Goal: Task Accomplishment & Management: Manage account settings

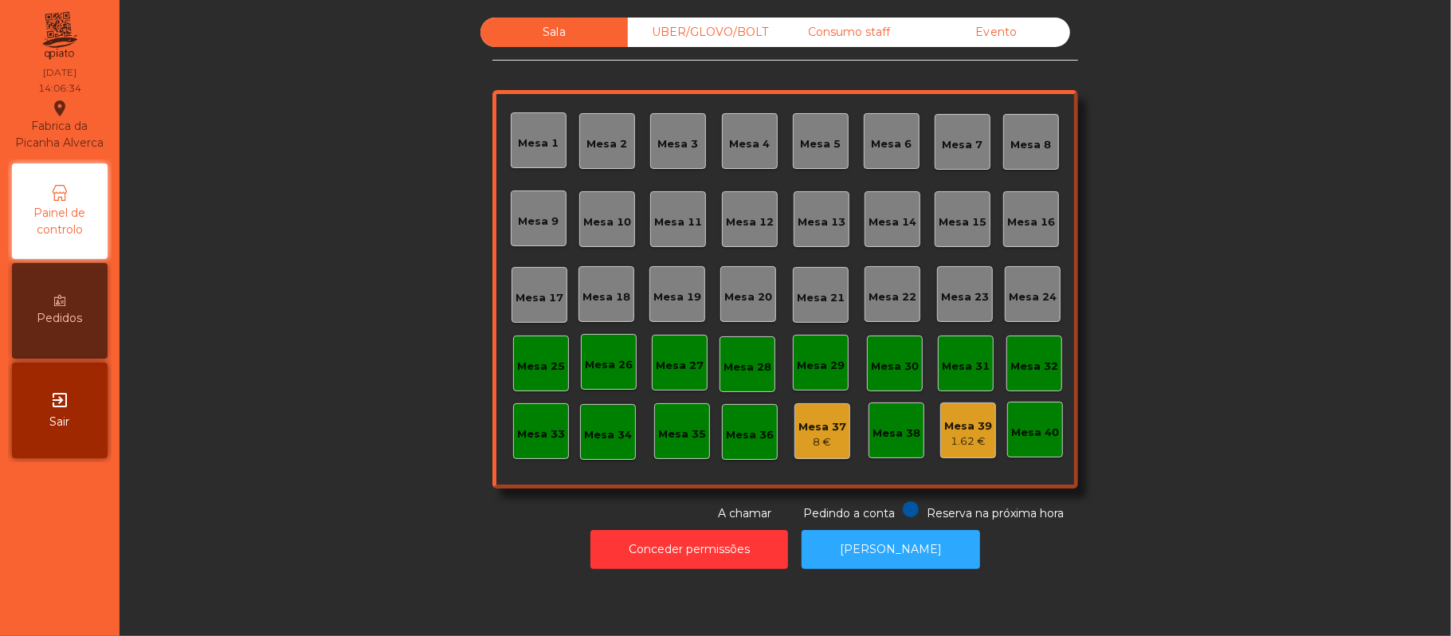
click at [747, 206] on div "Mesa 12" at bounding box center [750, 219] width 56 height 56
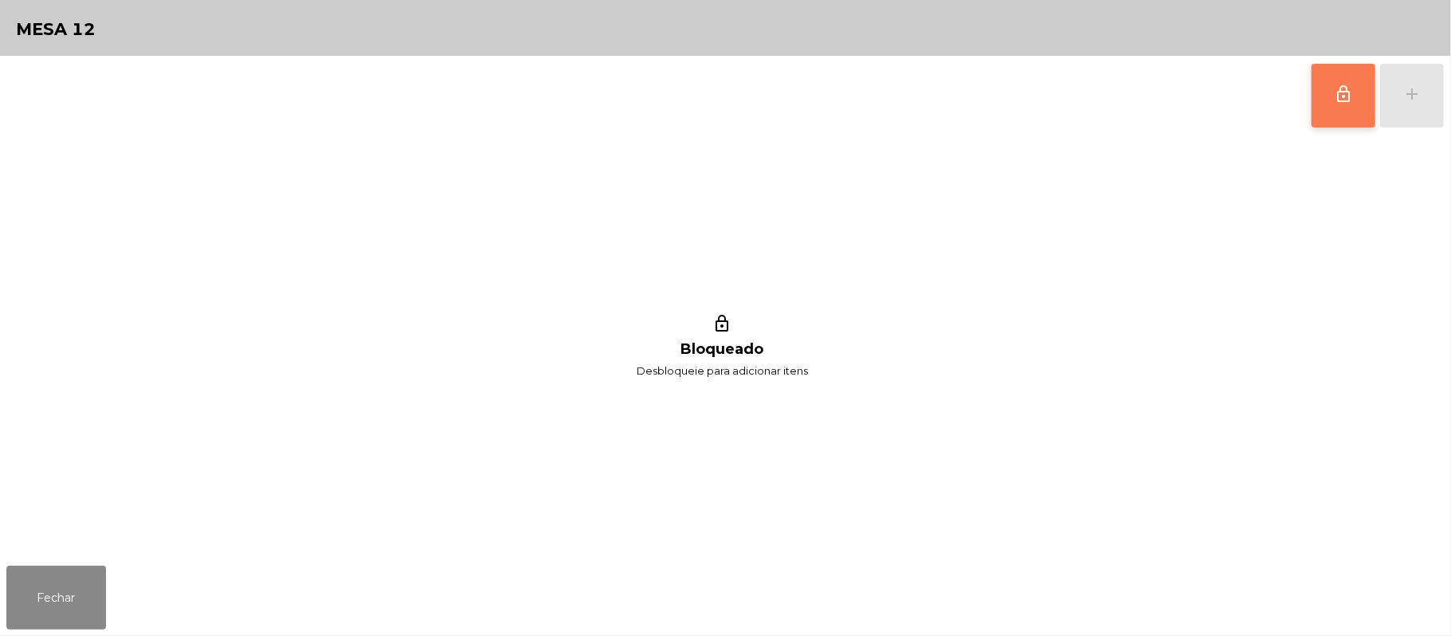
click at [1331, 102] on button "lock_outline" at bounding box center [1344, 96] width 64 height 64
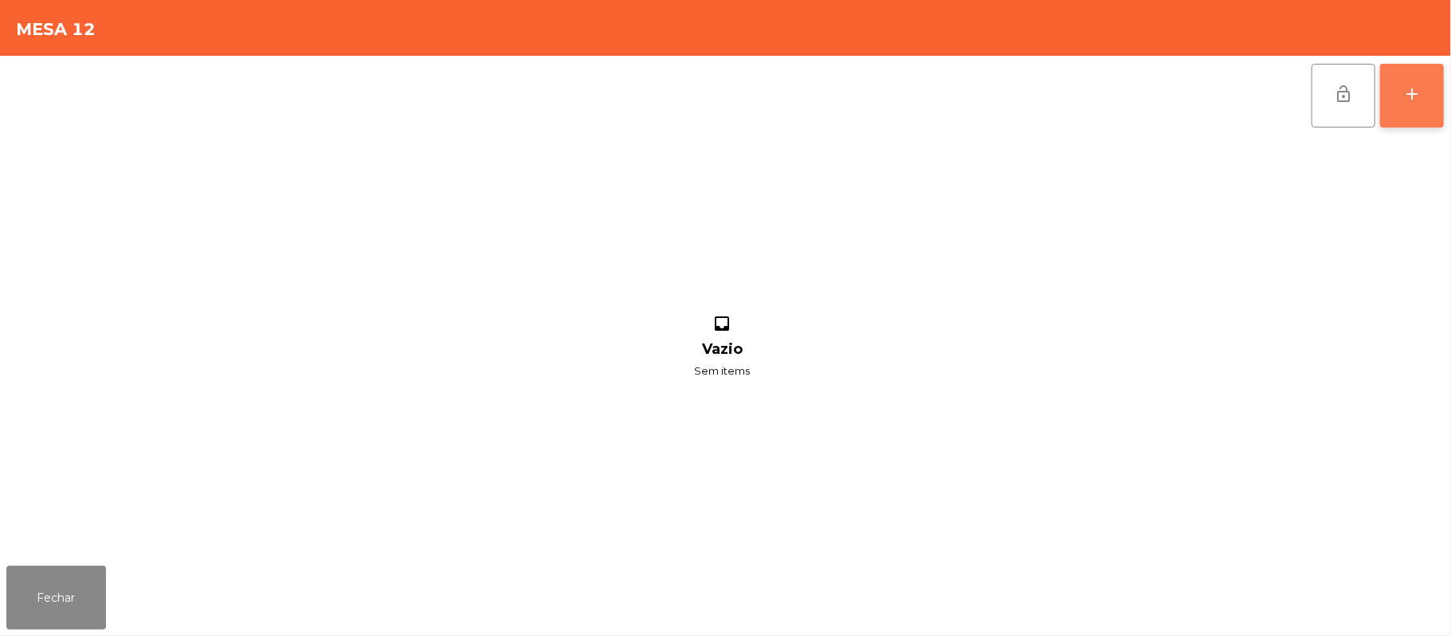
click at [1409, 97] on div "add" at bounding box center [1412, 93] width 19 height 19
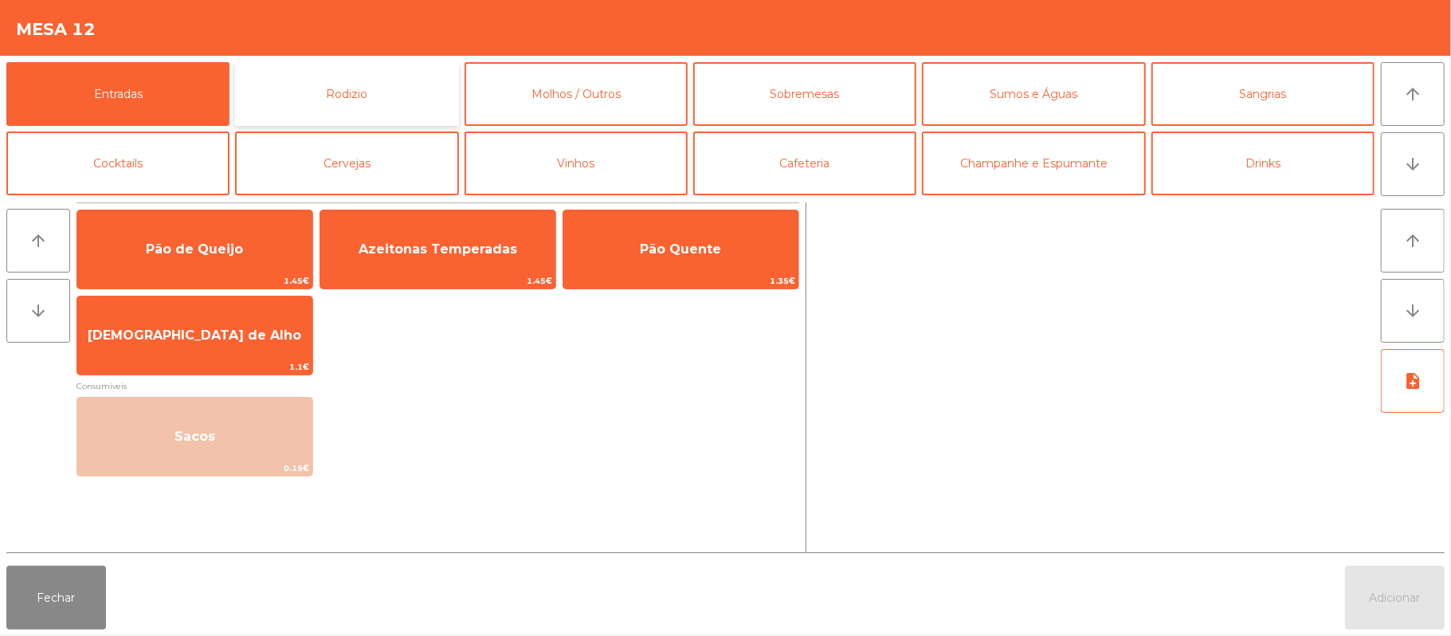
click at [394, 99] on button "Rodizio" at bounding box center [346, 94] width 223 height 64
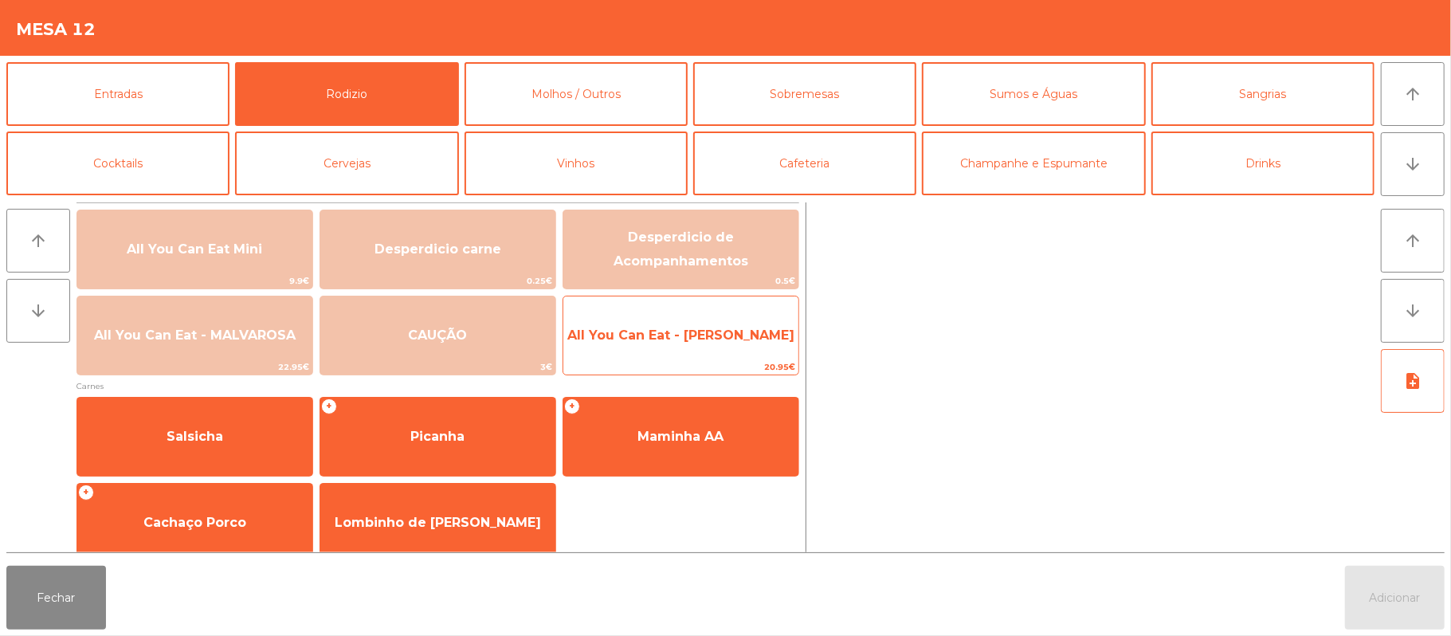
click at [687, 354] on span "All You Can Eat - [PERSON_NAME]" at bounding box center [680, 335] width 235 height 43
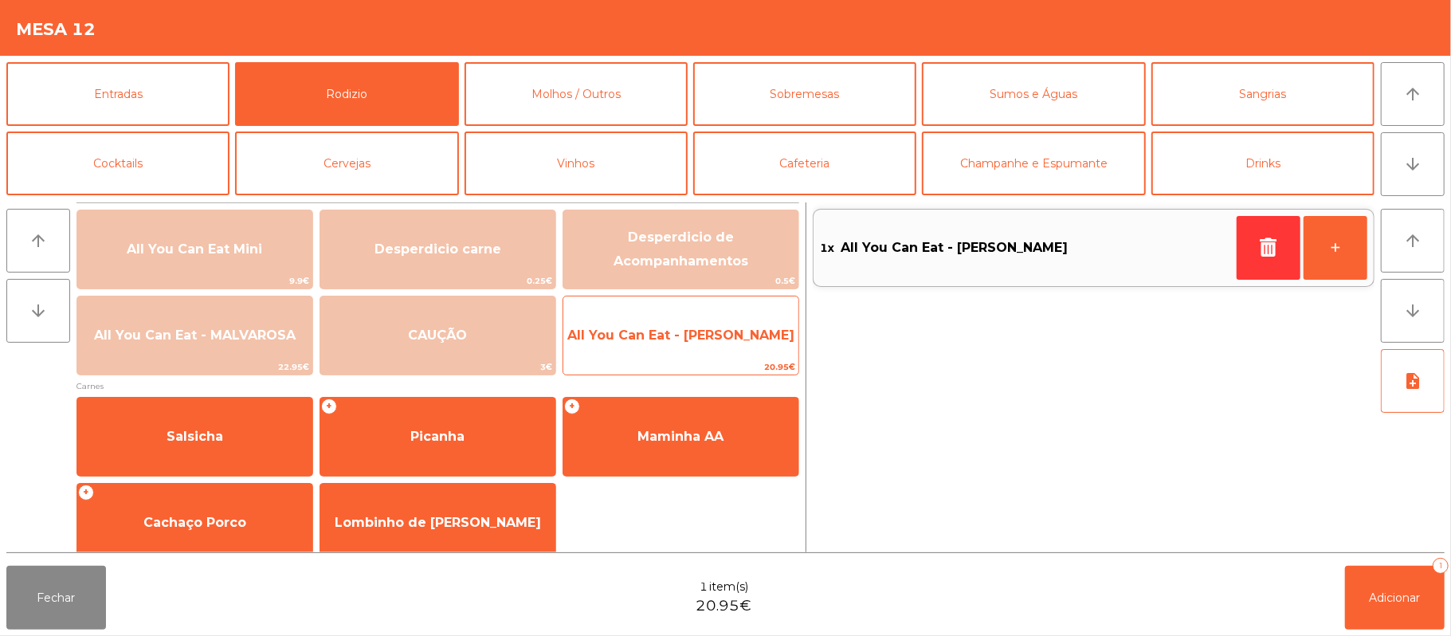
click at [677, 354] on span "All You Can Eat - [PERSON_NAME]" at bounding box center [680, 335] width 235 height 43
click at [673, 352] on span "All You Can Eat - [PERSON_NAME]" at bounding box center [680, 335] width 235 height 43
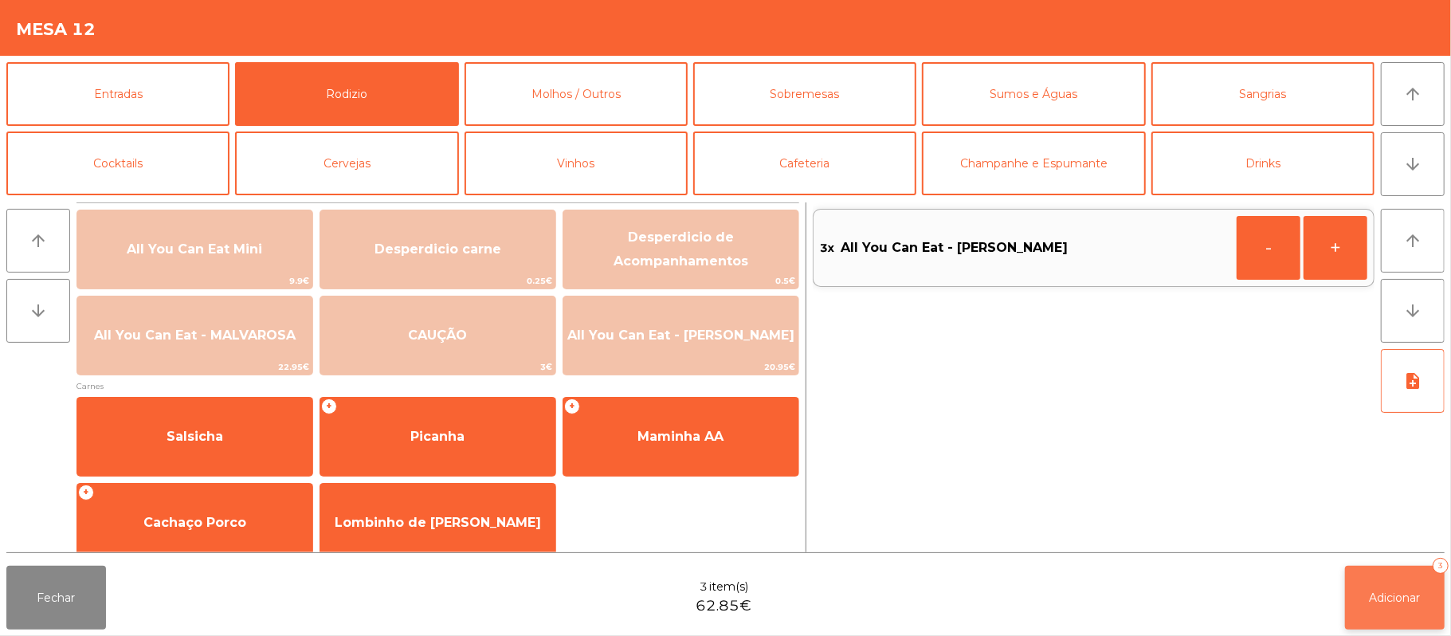
click at [1393, 585] on button "Adicionar 3" at bounding box center [1395, 598] width 100 height 64
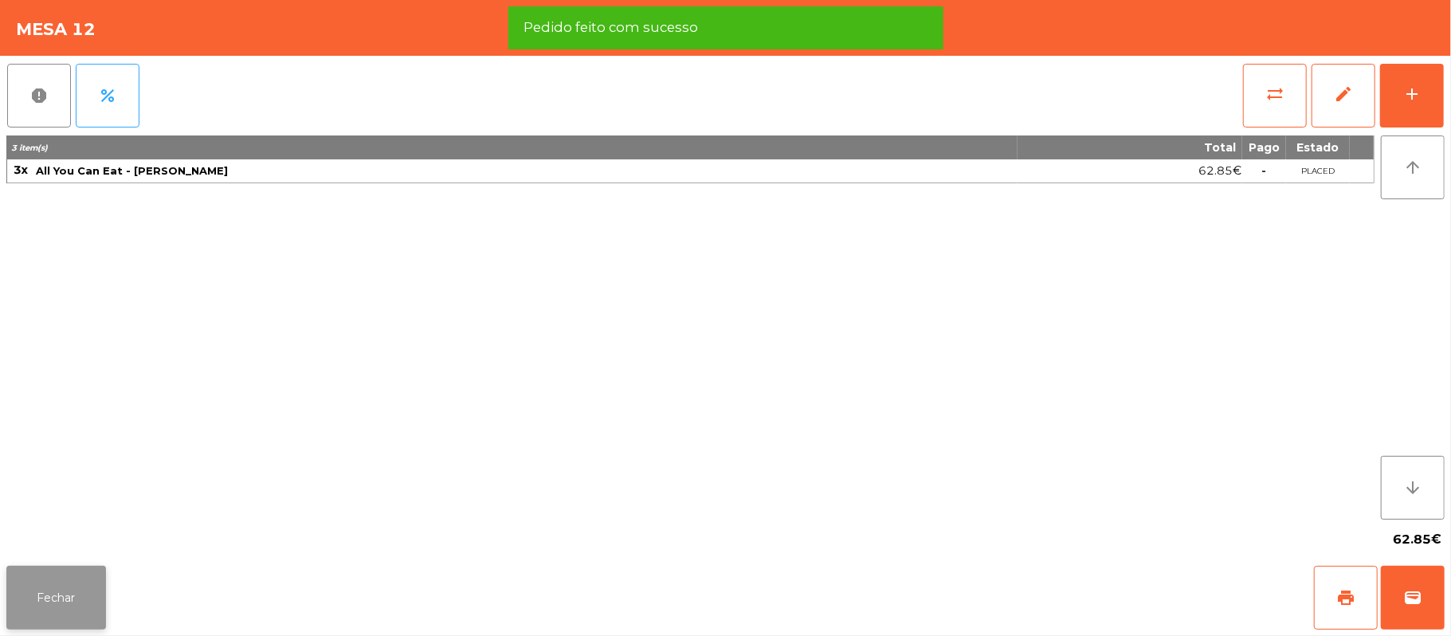
click at [86, 598] on button "Fechar" at bounding box center [56, 598] width 100 height 64
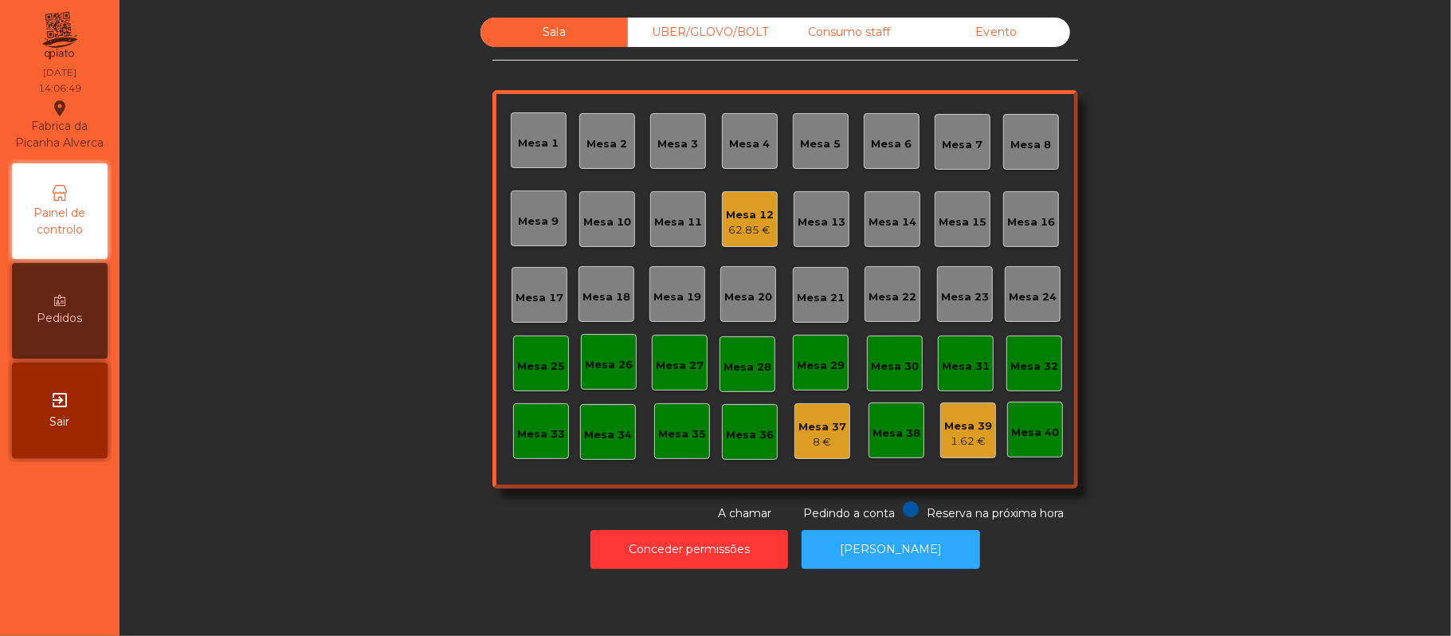
click at [1286, 224] on div "Sala UBER/[GEOGRAPHIC_DATA]/BOLT Consumo staff Evento Mesa 1 Mesa 2 [GEOGRAPHIC…" at bounding box center [785, 270] width 1289 height 504
click at [726, 218] on div "Mesa 12" at bounding box center [750, 215] width 48 height 16
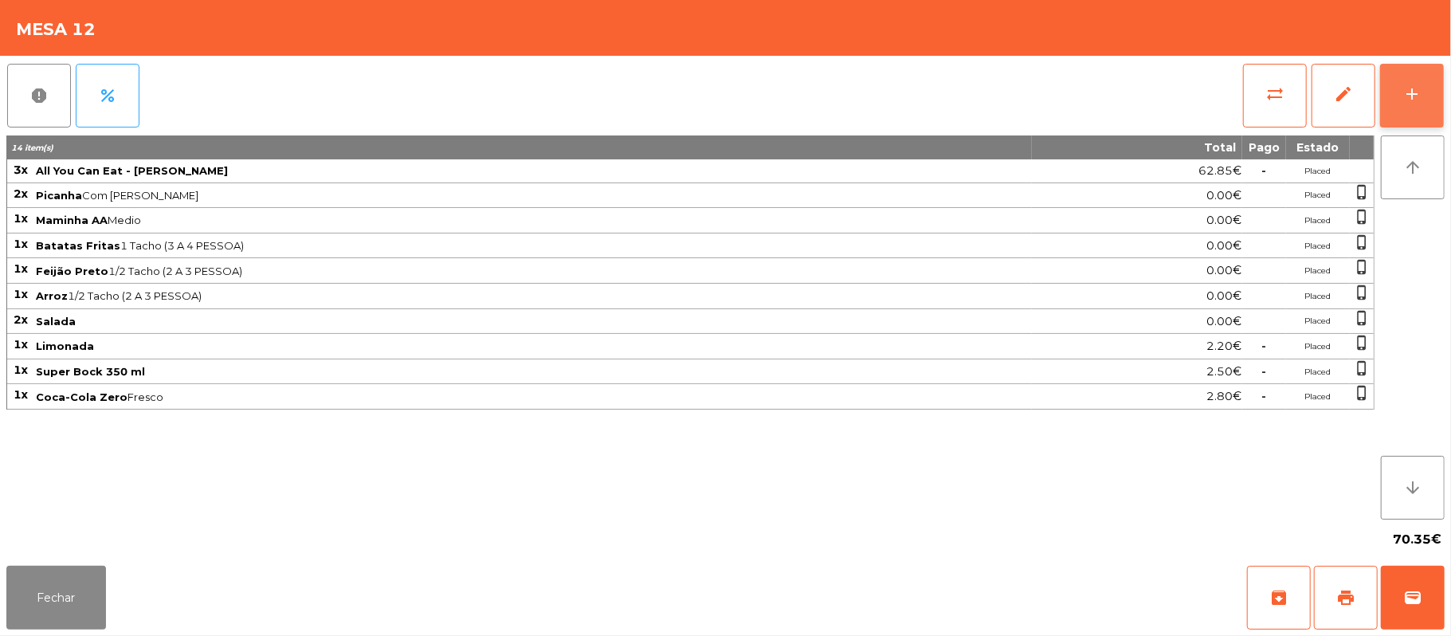
click at [1398, 80] on button "add" at bounding box center [1412, 96] width 64 height 64
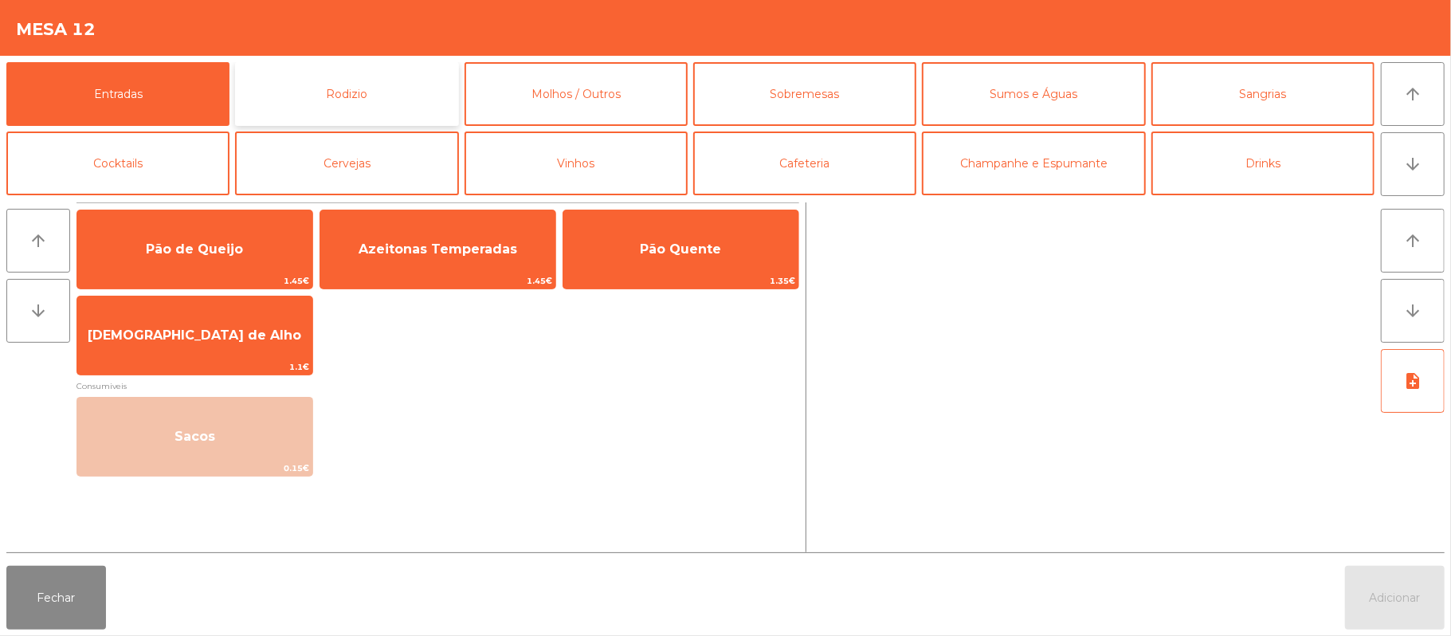
click at [383, 93] on button "Rodizio" at bounding box center [346, 94] width 223 height 64
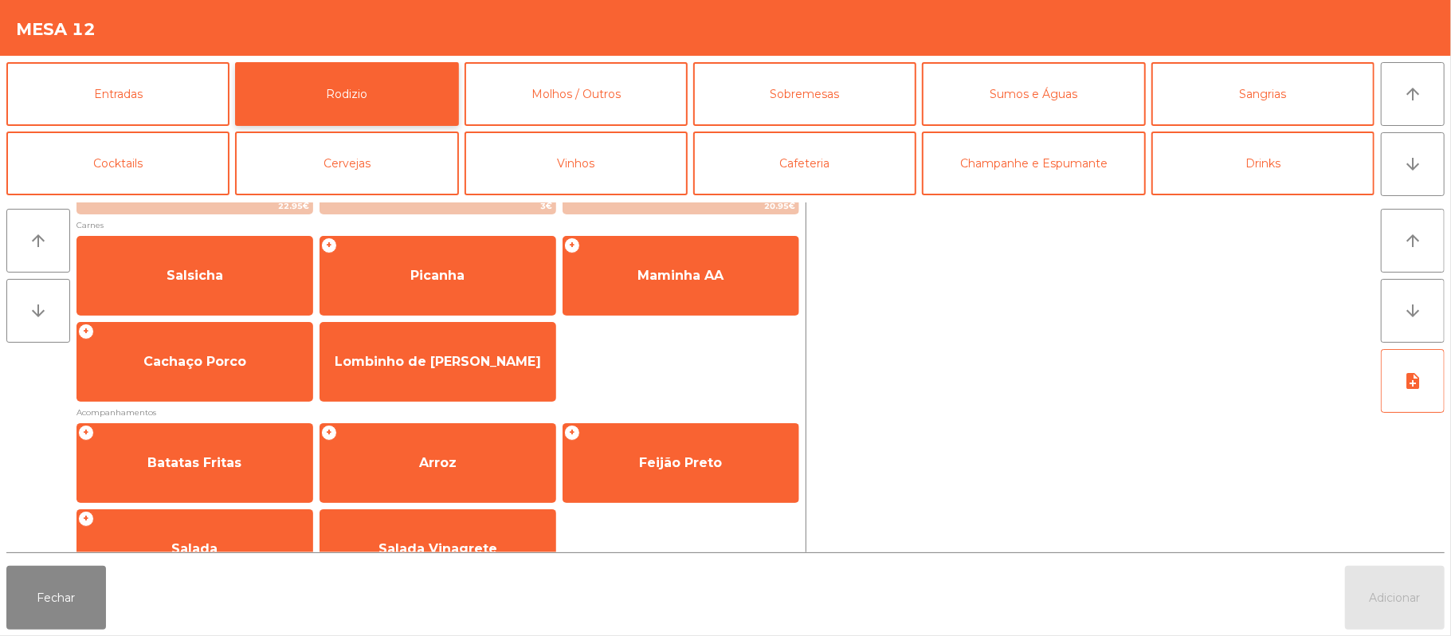
scroll to position [204, 0]
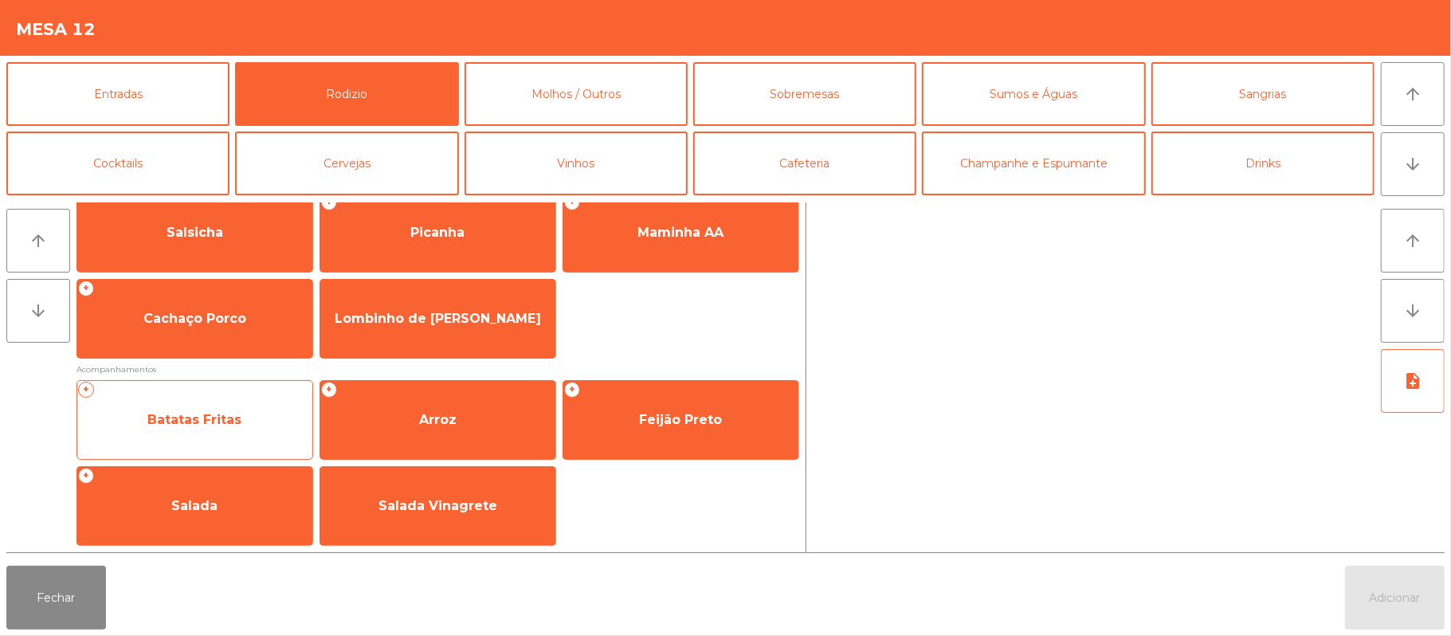
click at [230, 443] on div "+ Batatas Fritas" at bounding box center [195, 420] width 237 height 80
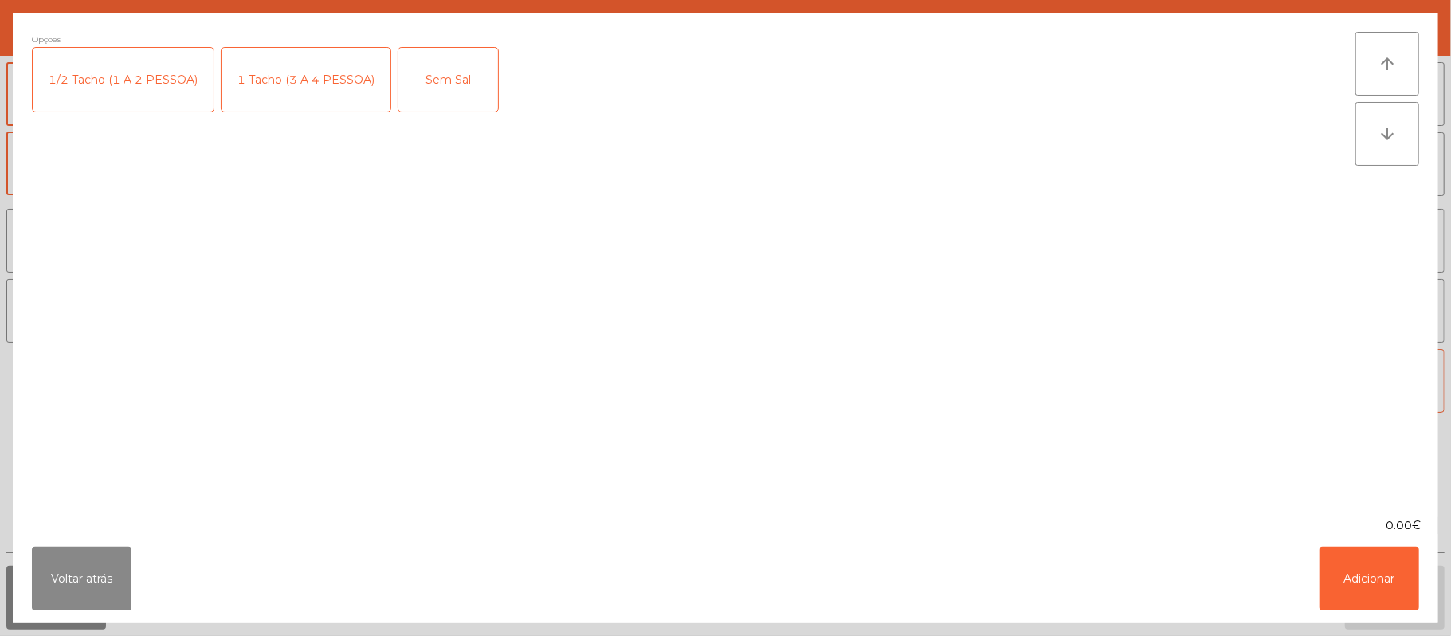
click at [140, 67] on div "1/2 Tacho (1 A 2 PESSOA)" at bounding box center [123, 80] width 181 height 64
click at [430, 100] on div "Sem Sal" at bounding box center [448, 80] width 100 height 64
click at [1378, 594] on button "Adicionar" at bounding box center [1370, 579] width 100 height 64
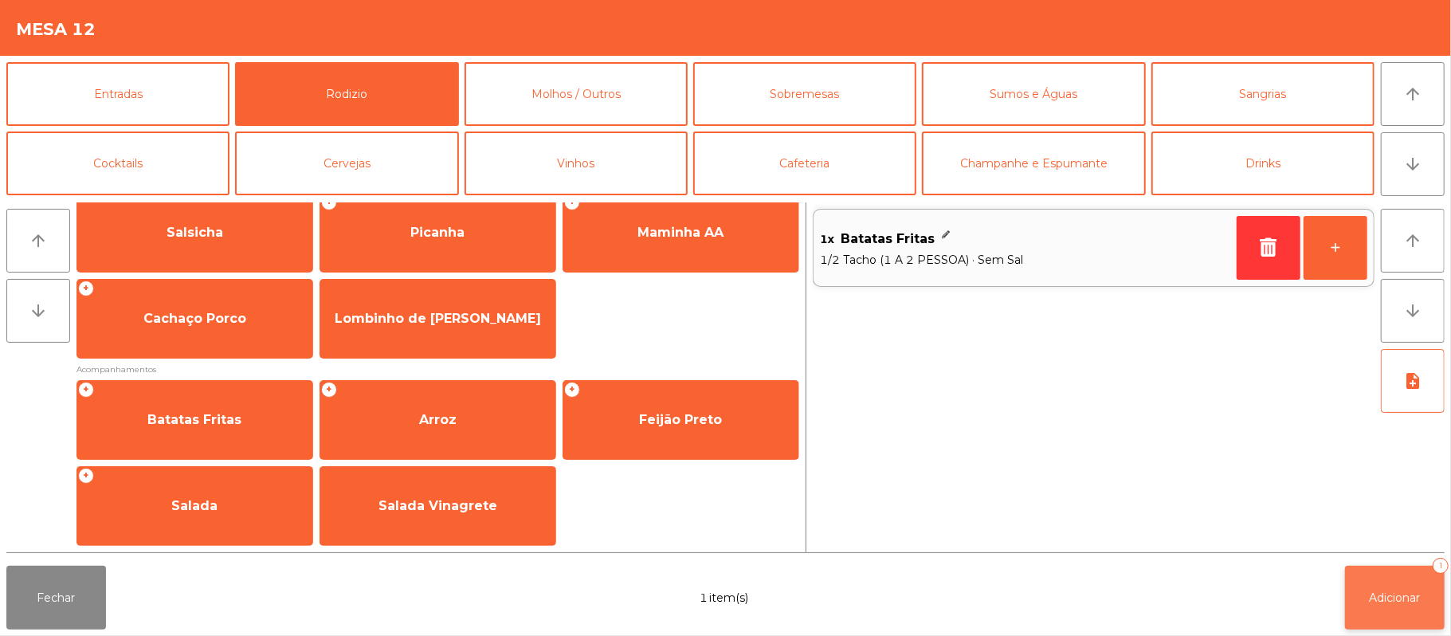
click at [1398, 597] on span "Adicionar" at bounding box center [1395, 598] width 51 height 14
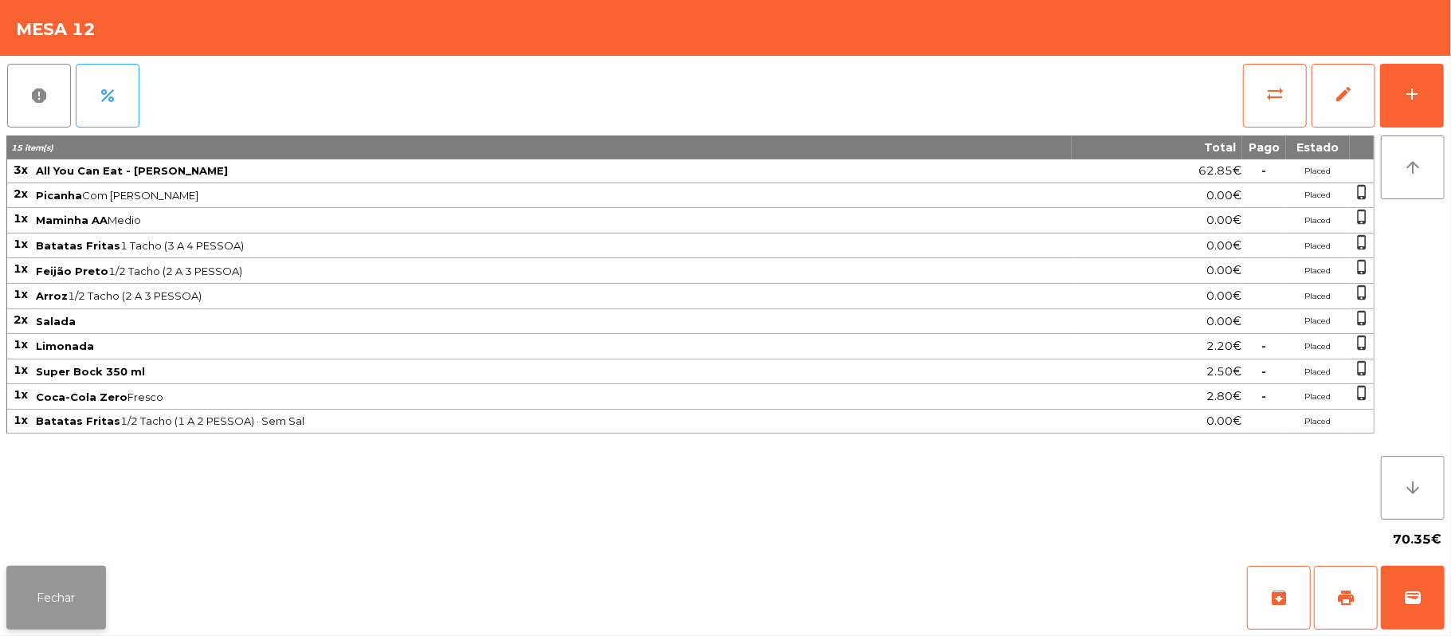
click at [46, 623] on button "Fechar" at bounding box center [56, 598] width 100 height 64
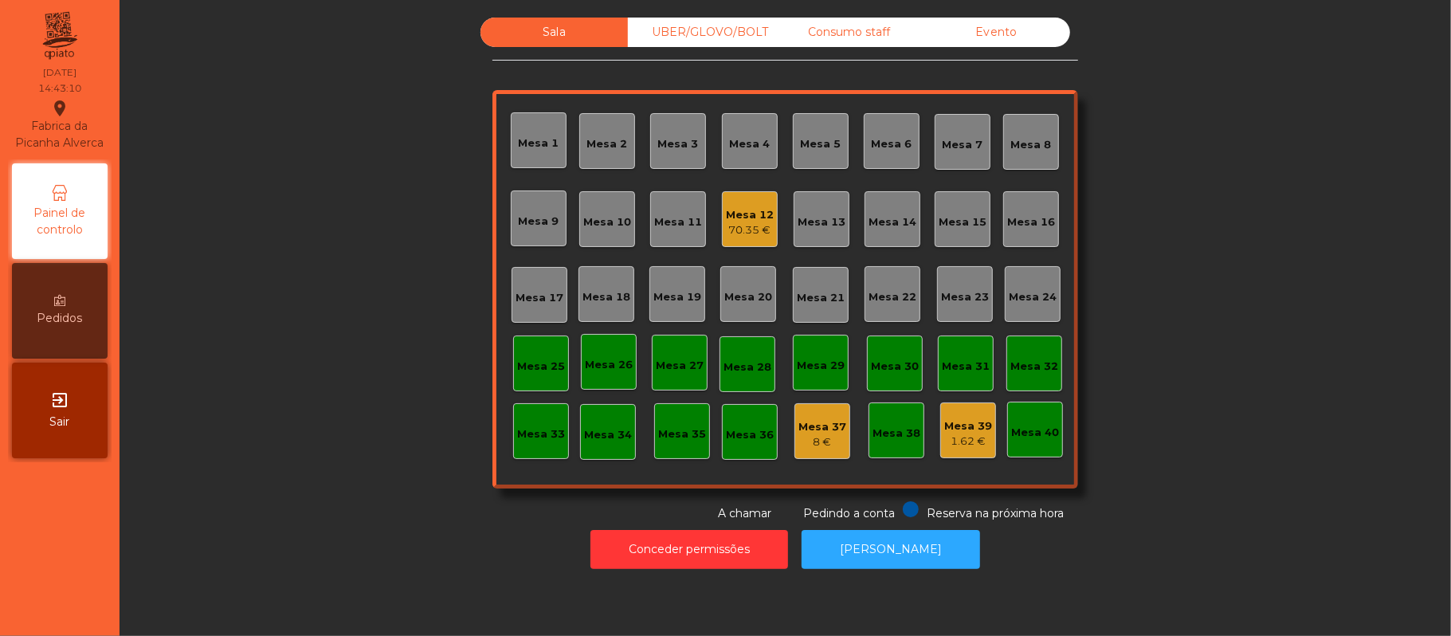
click at [833, 39] on div "Consumo staff" at bounding box center [848, 32] width 147 height 29
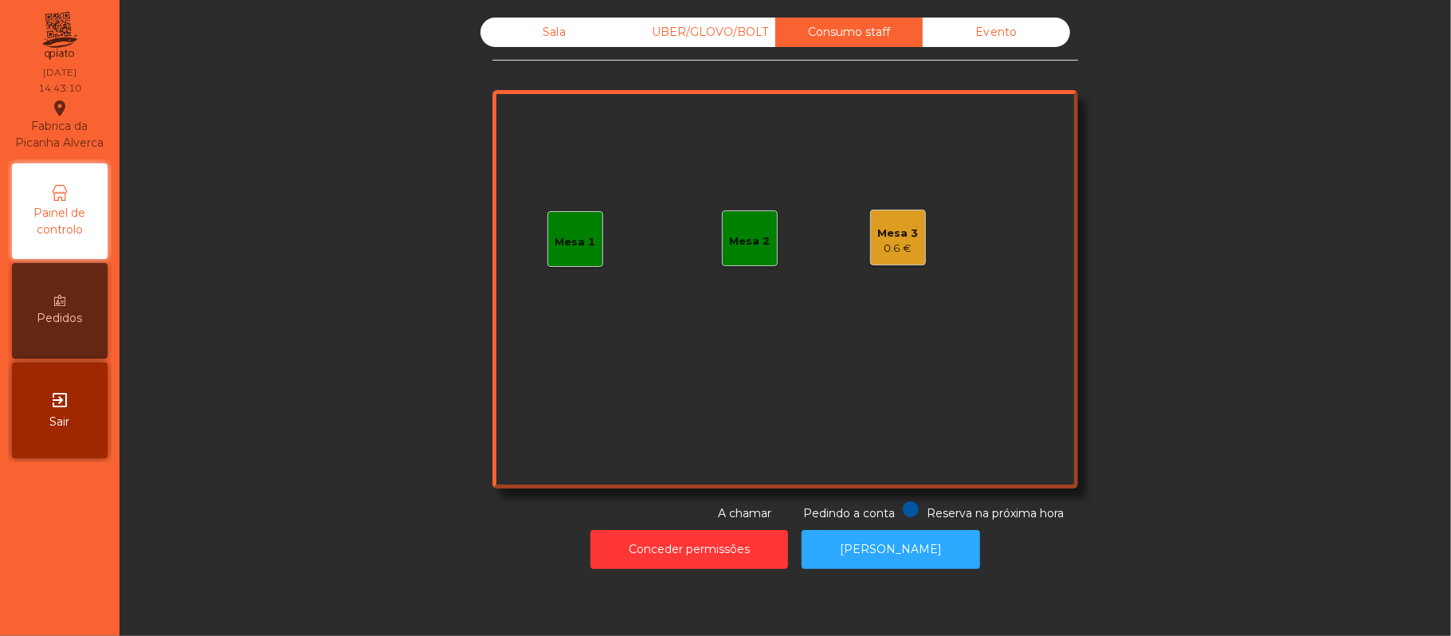
click at [901, 244] on div "0.6 €" at bounding box center [898, 249] width 41 height 16
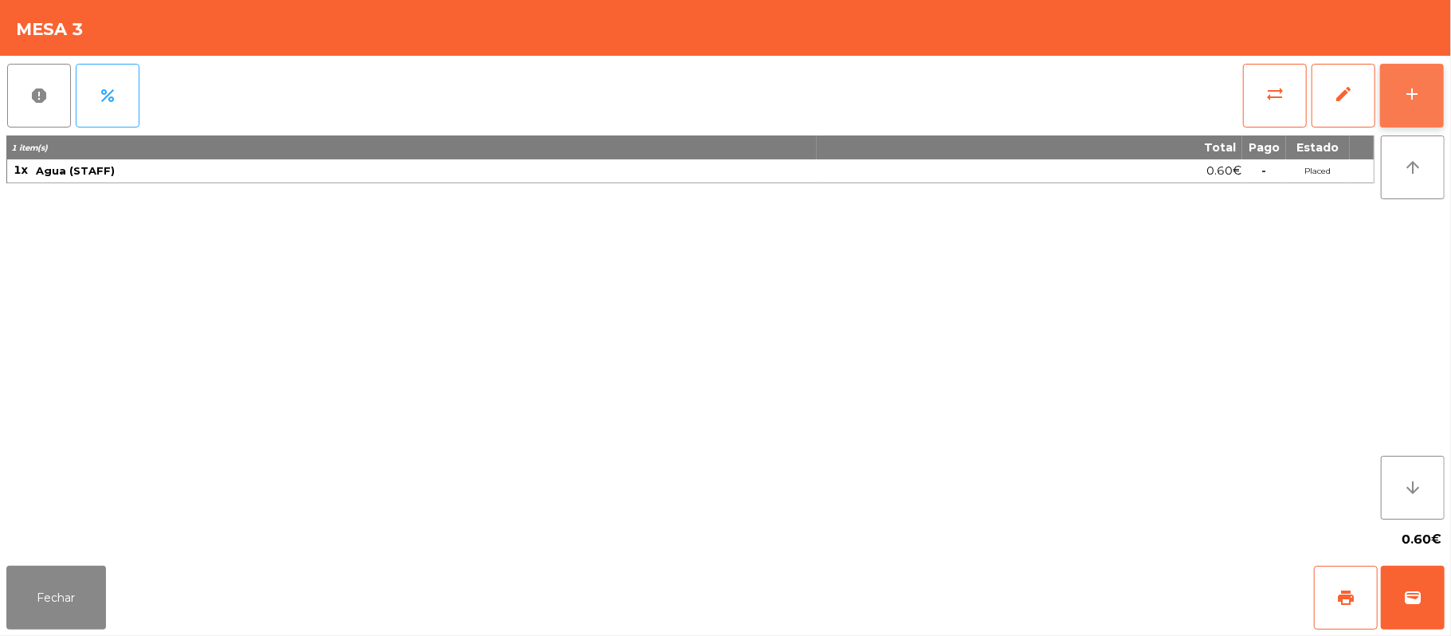
click at [1403, 88] on div "add" at bounding box center [1412, 93] width 19 height 19
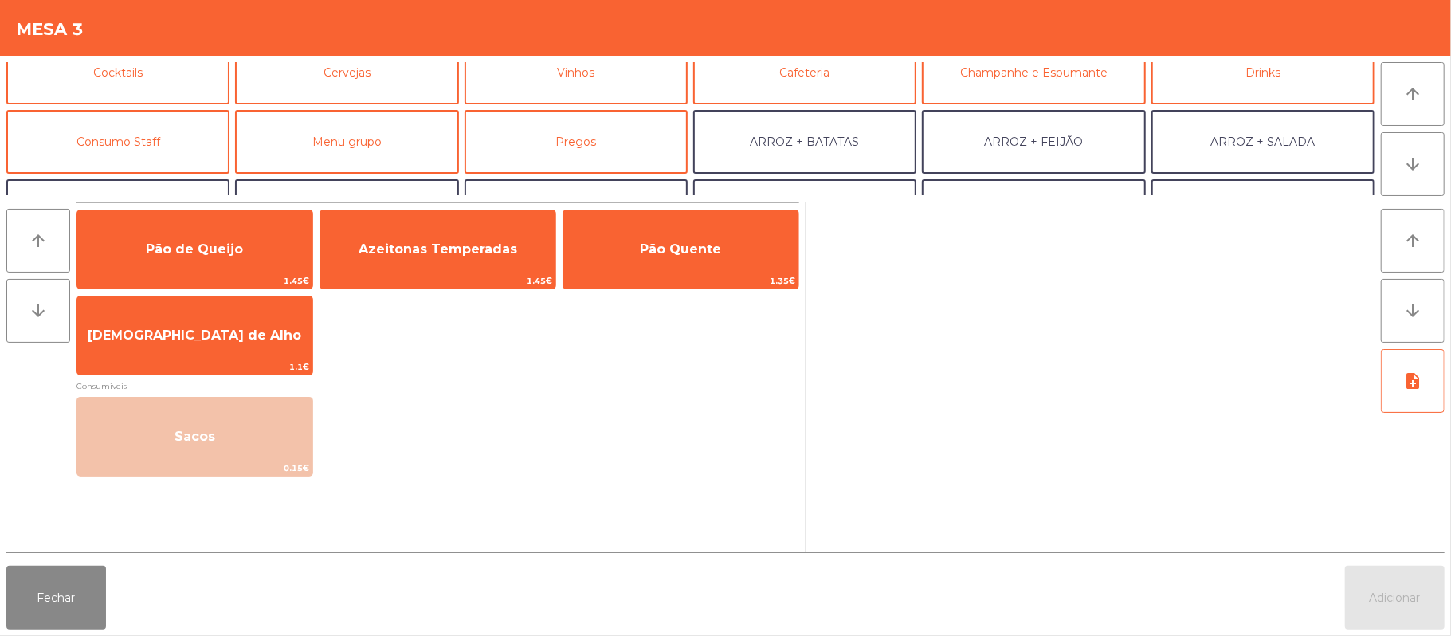
scroll to position [125, 0]
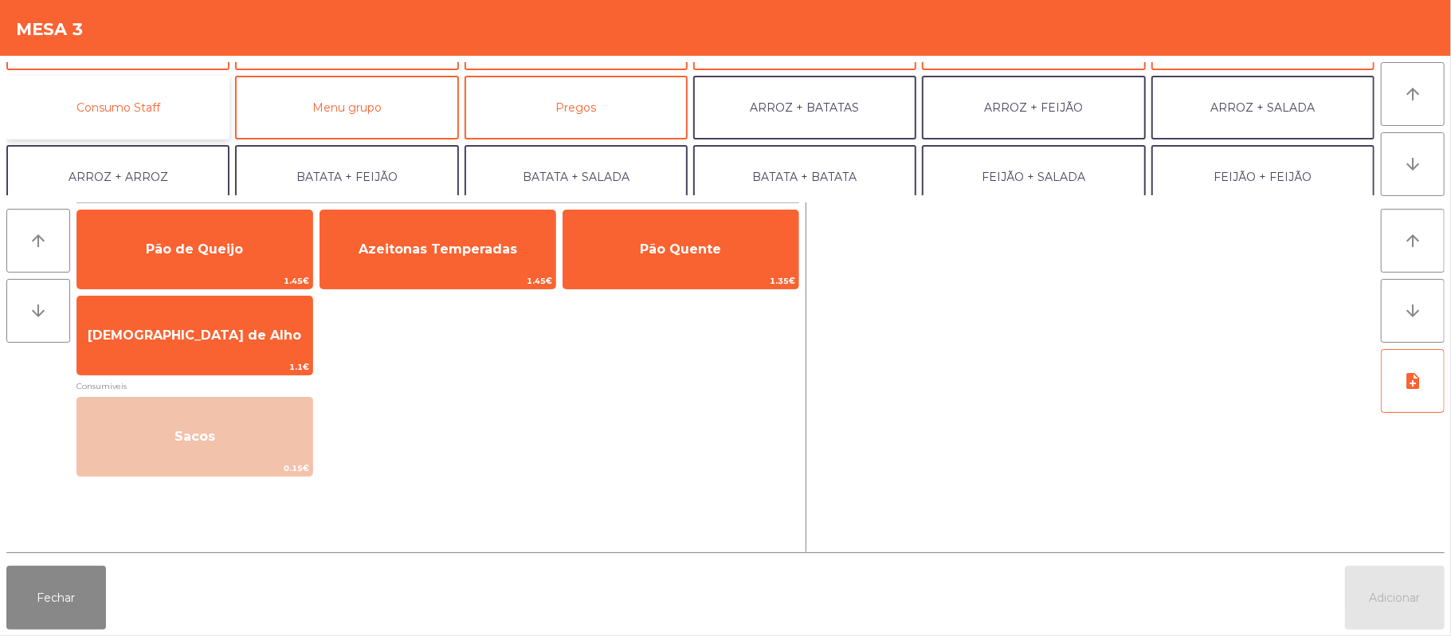
click at [157, 104] on button "Consumo Staff" at bounding box center [117, 108] width 223 height 64
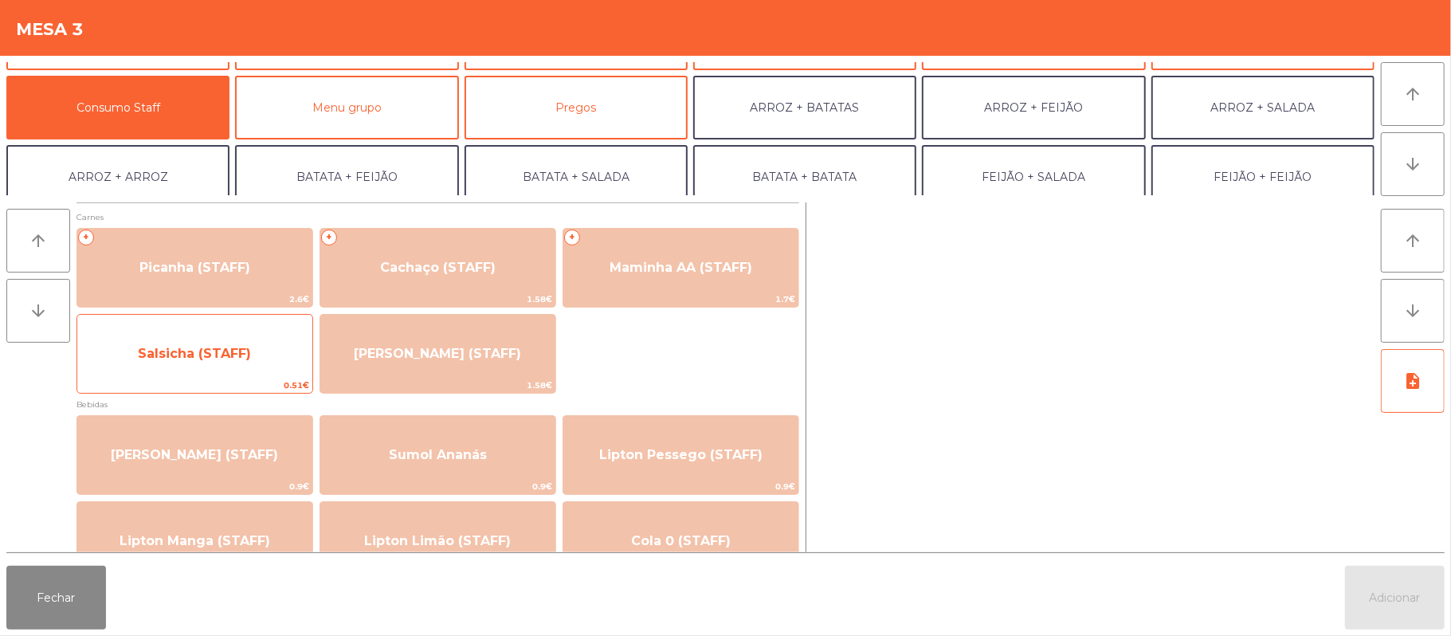
click at [242, 346] on span "Salsicha (STAFF)" at bounding box center [194, 353] width 113 height 15
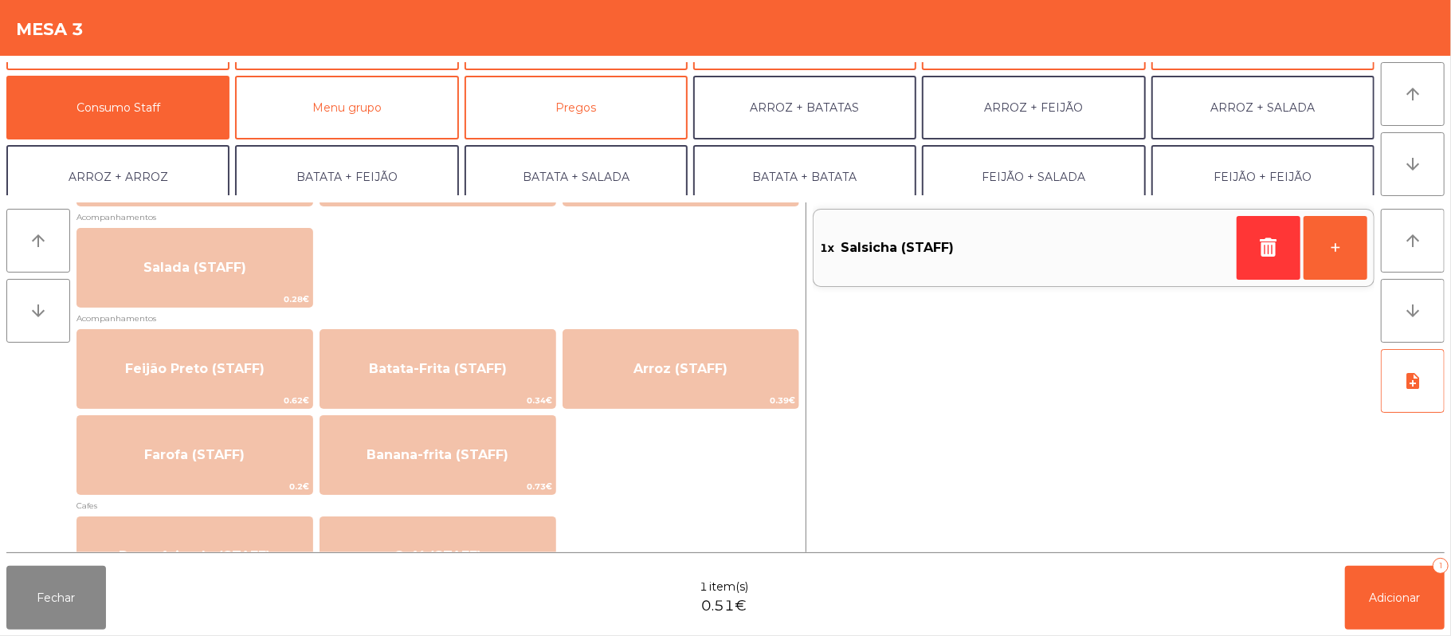
scroll to position [725, 0]
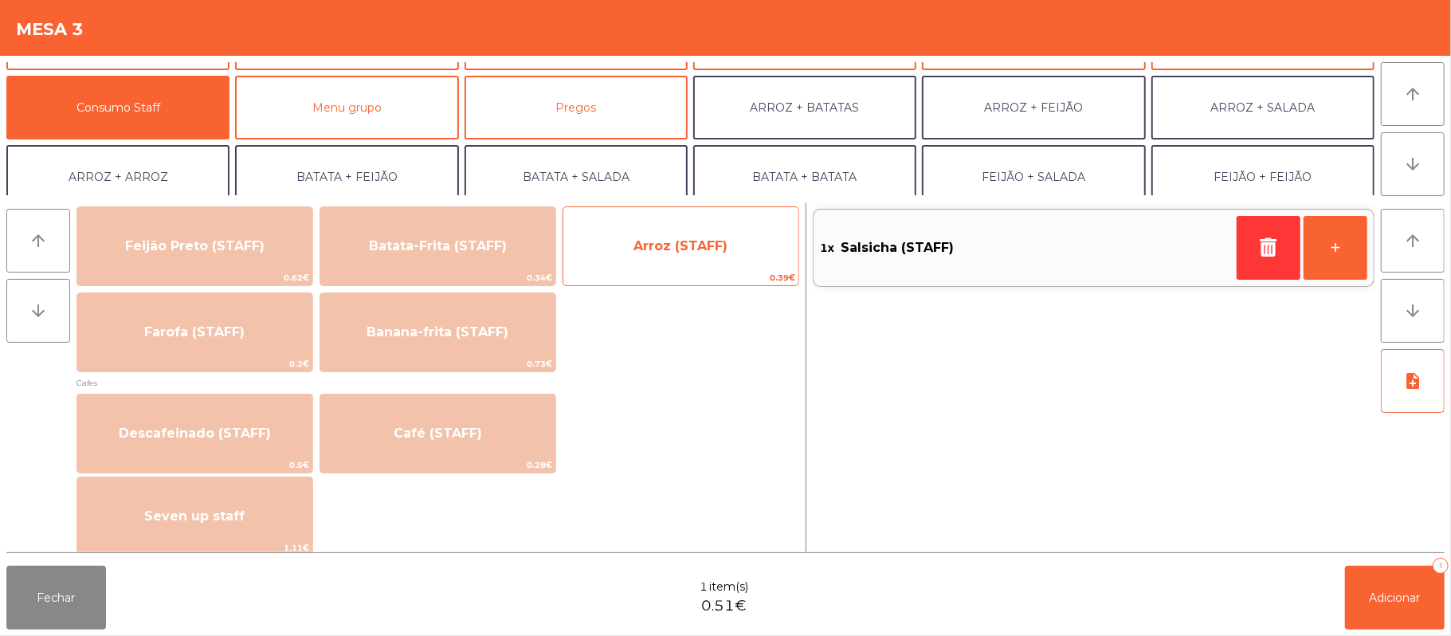
click at [692, 247] on span "Arroz (STAFF)" at bounding box center [681, 245] width 94 height 15
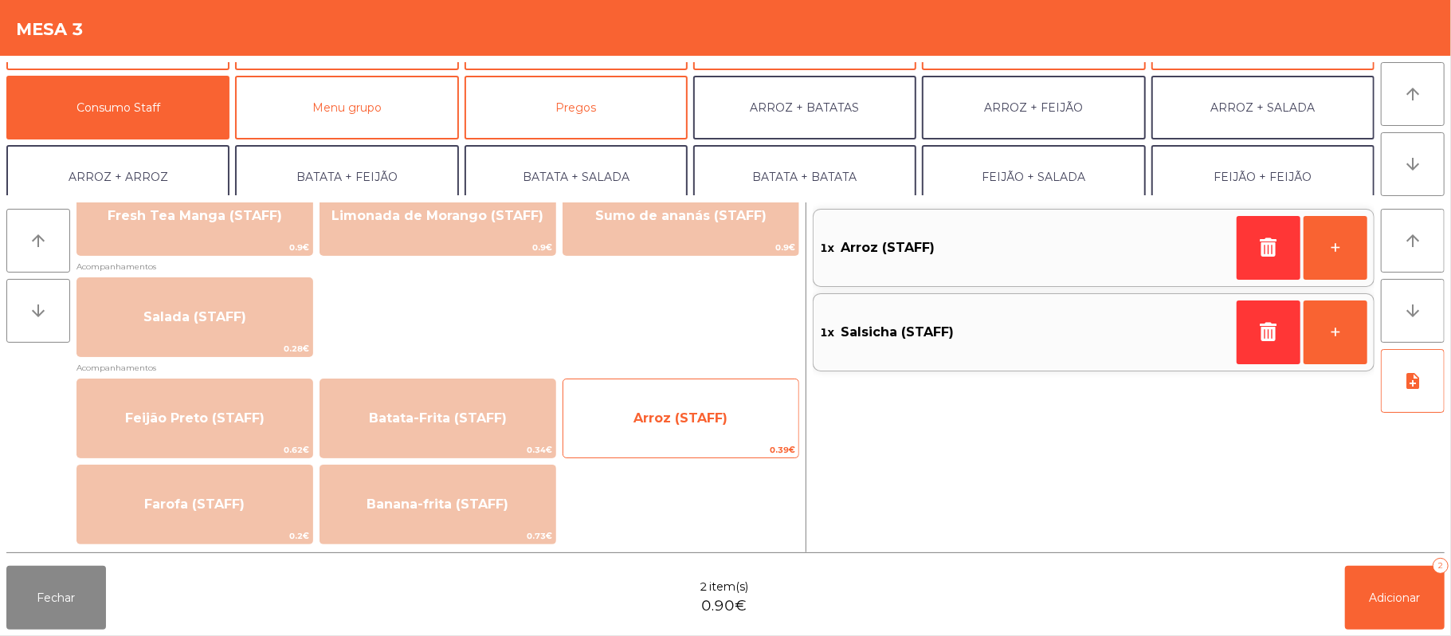
scroll to position [580, 0]
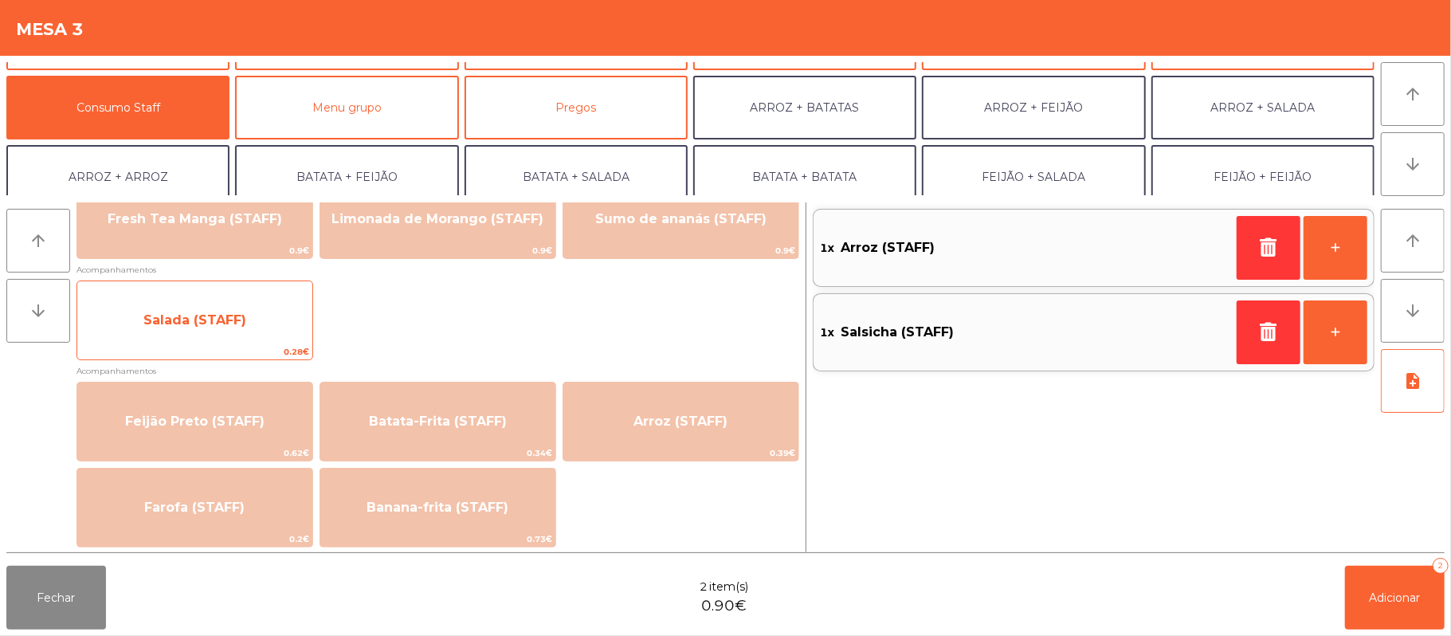
click at [257, 304] on span "Salada (STAFF)" at bounding box center [194, 320] width 235 height 43
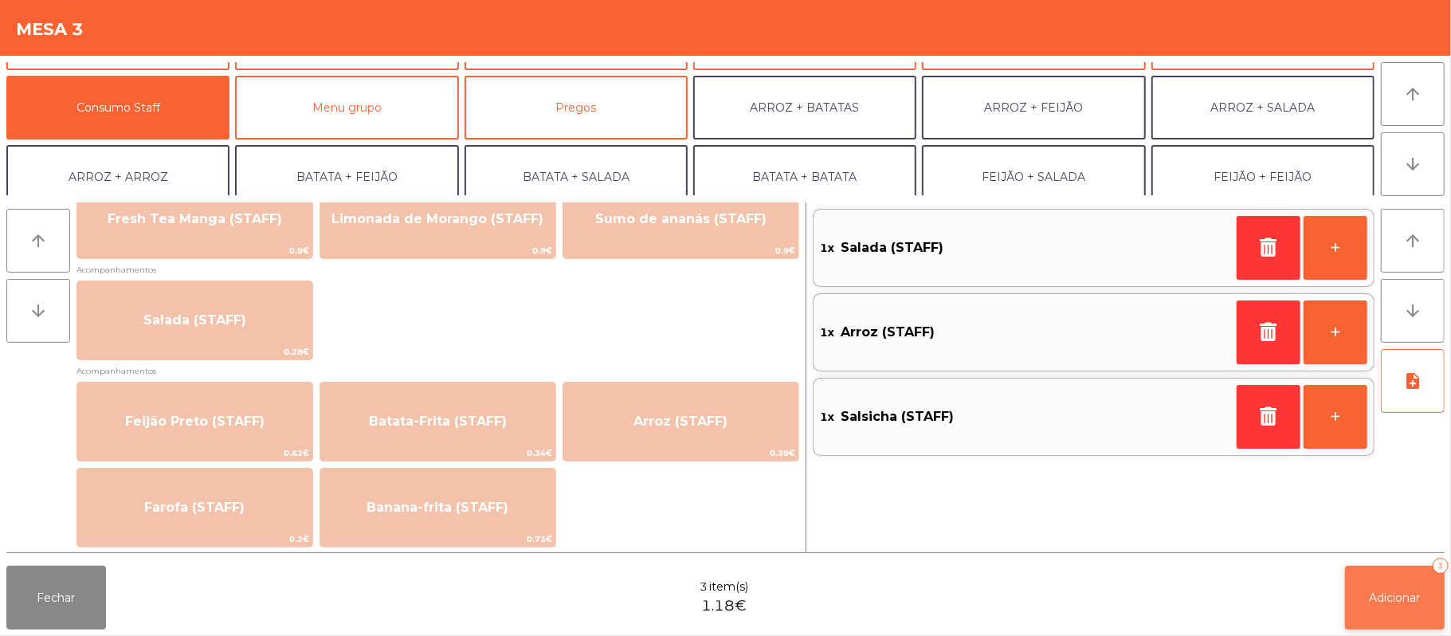
click at [1409, 595] on span "Adicionar" at bounding box center [1395, 598] width 51 height 14
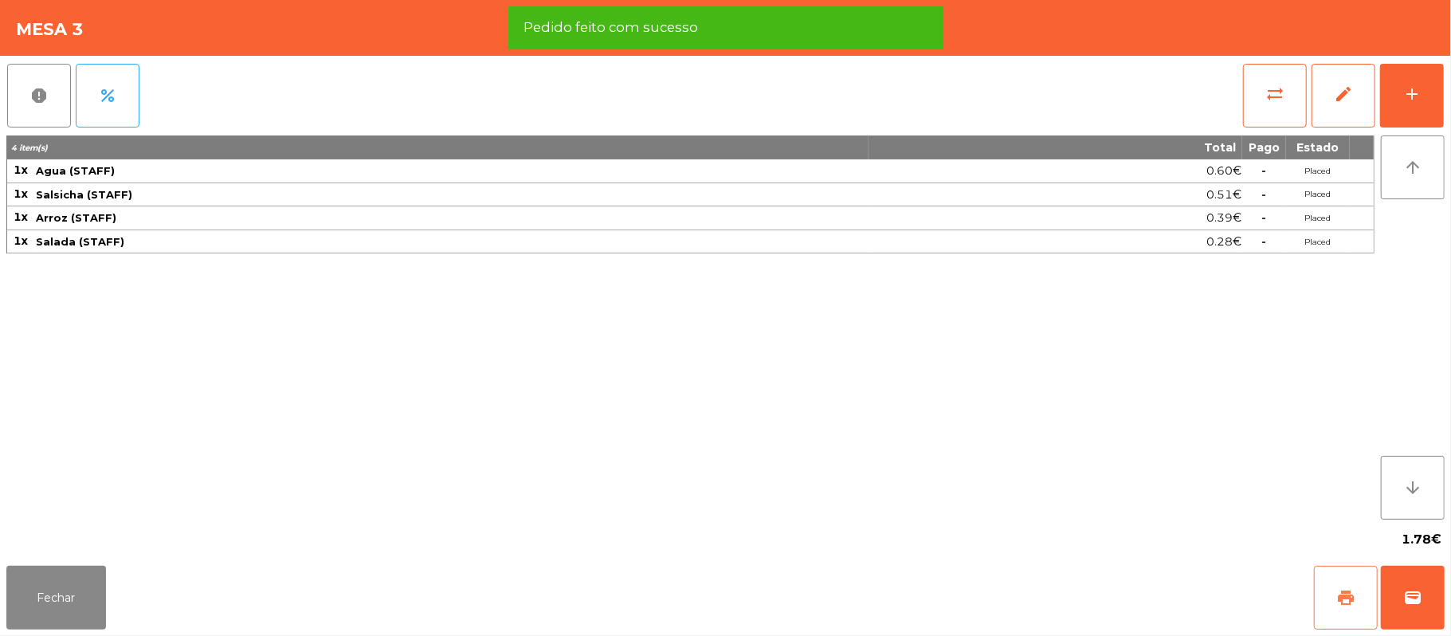
click at [1347, 575] on button "print" at bounding box center [1346, 598] width 64 height 64
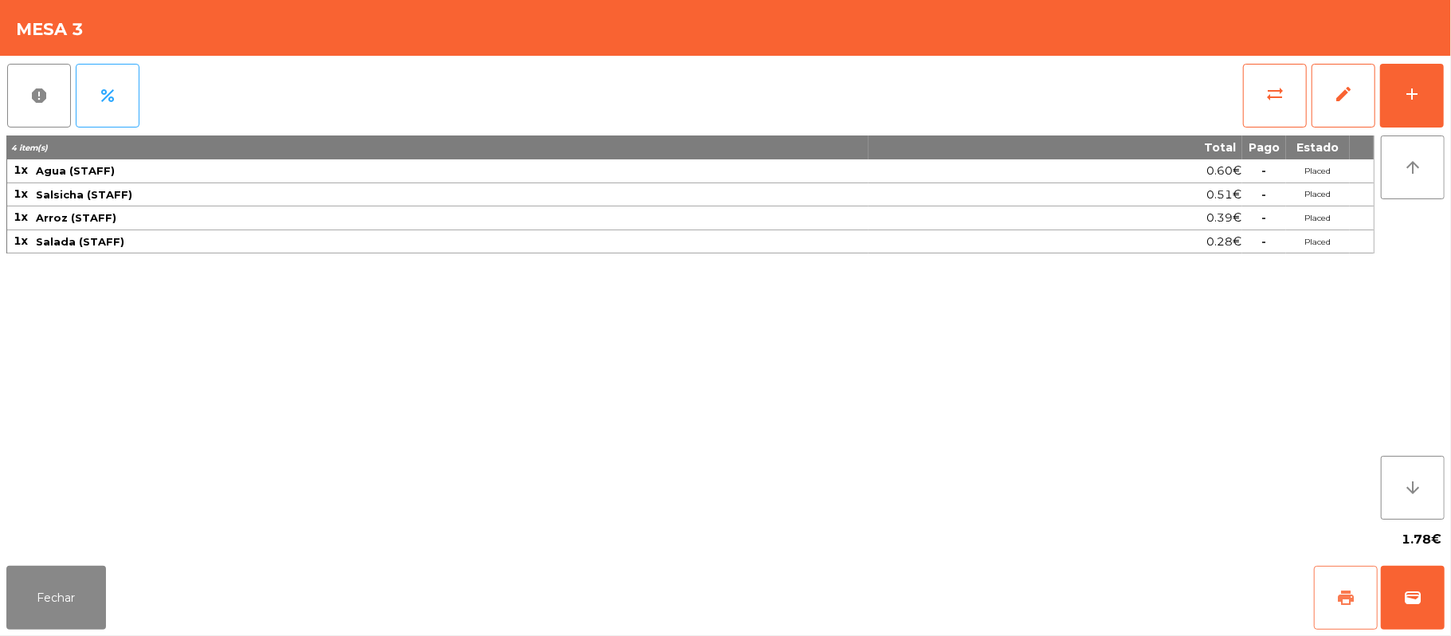
click at [1329, 580] on button "print" at bounding box center [1346, 598] width 64 height 64
click at [1266, 103] on button "sync_alt" at bounding box center [1275, 96] width 64 height 64
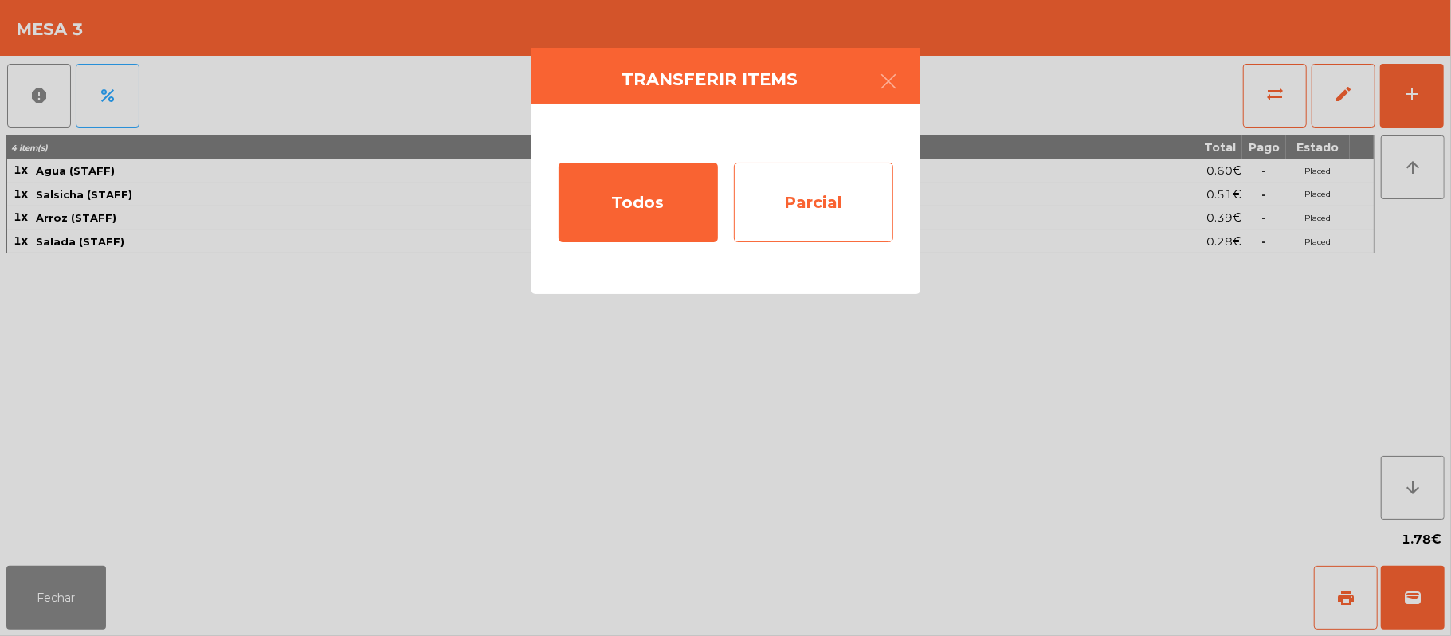
click at [808, 202] on div "Parcial" at bounding box center [813, 203] width 159 height 80
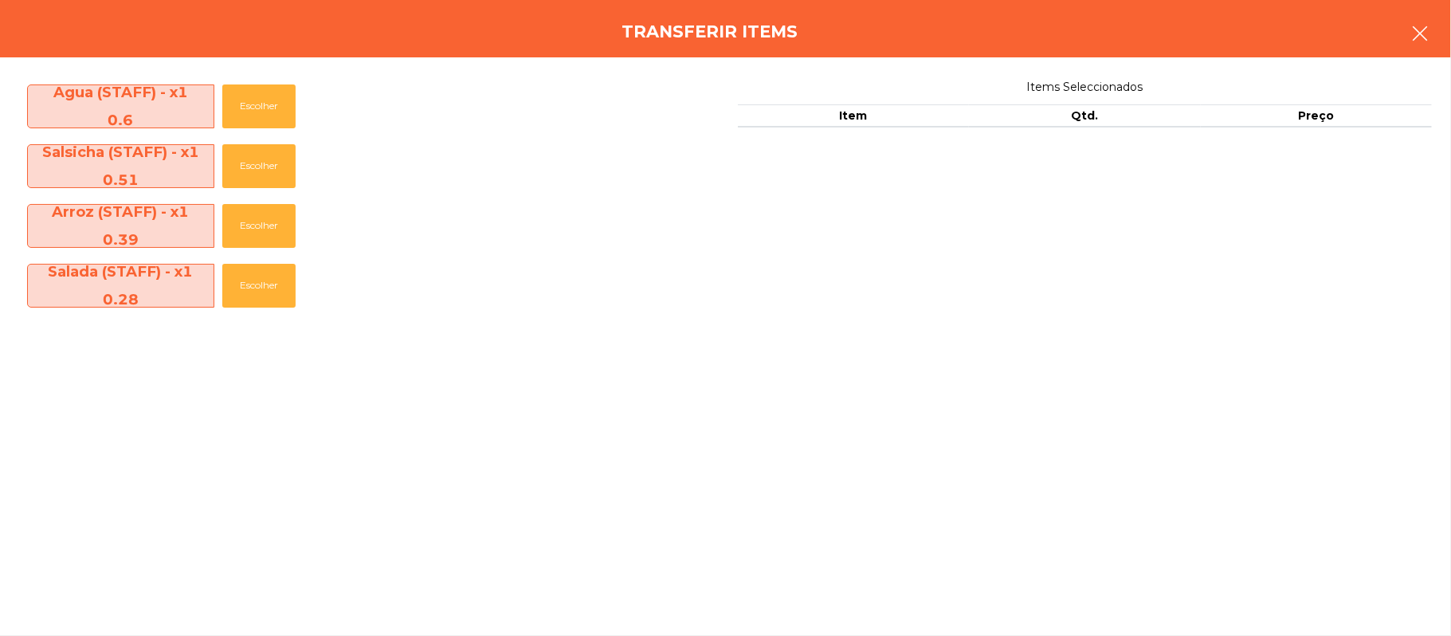
click at [1407, 39] on button "button" at bounding box center [1420, 35] width 45 height 48
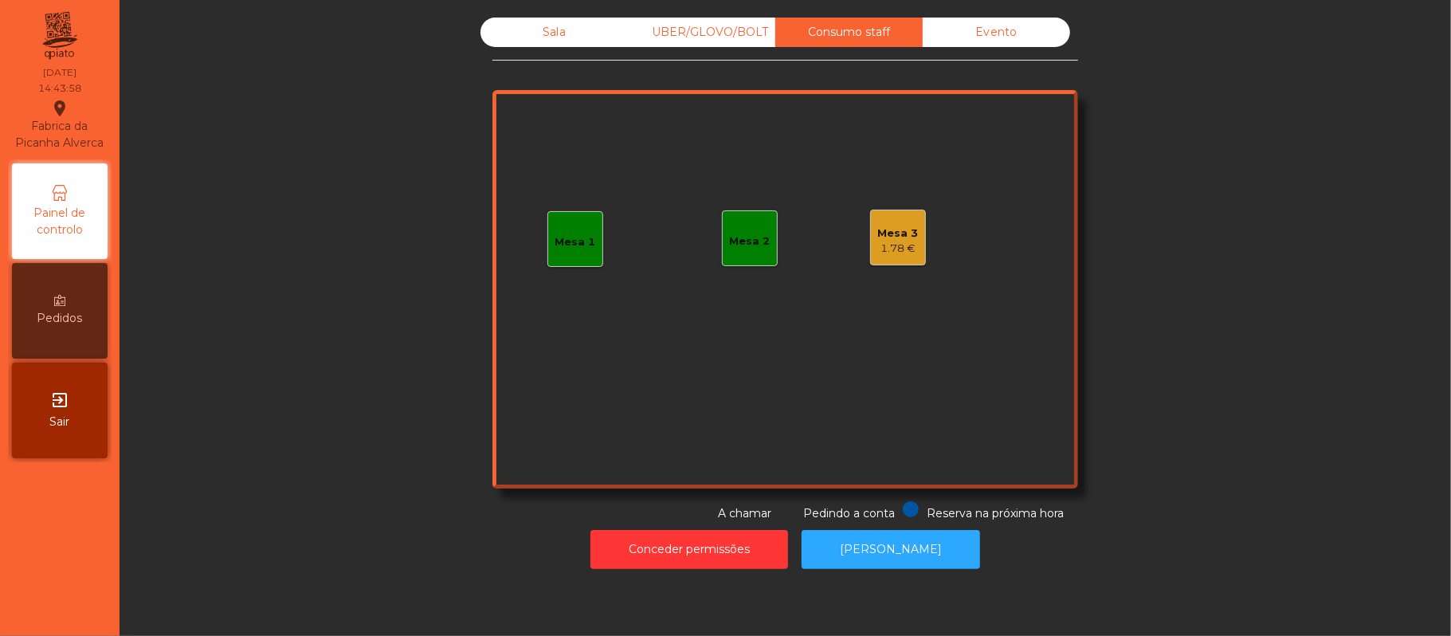
click at [881, 234] on div "Mesa 3" at bounding box center [898, 234] width 41 height 16
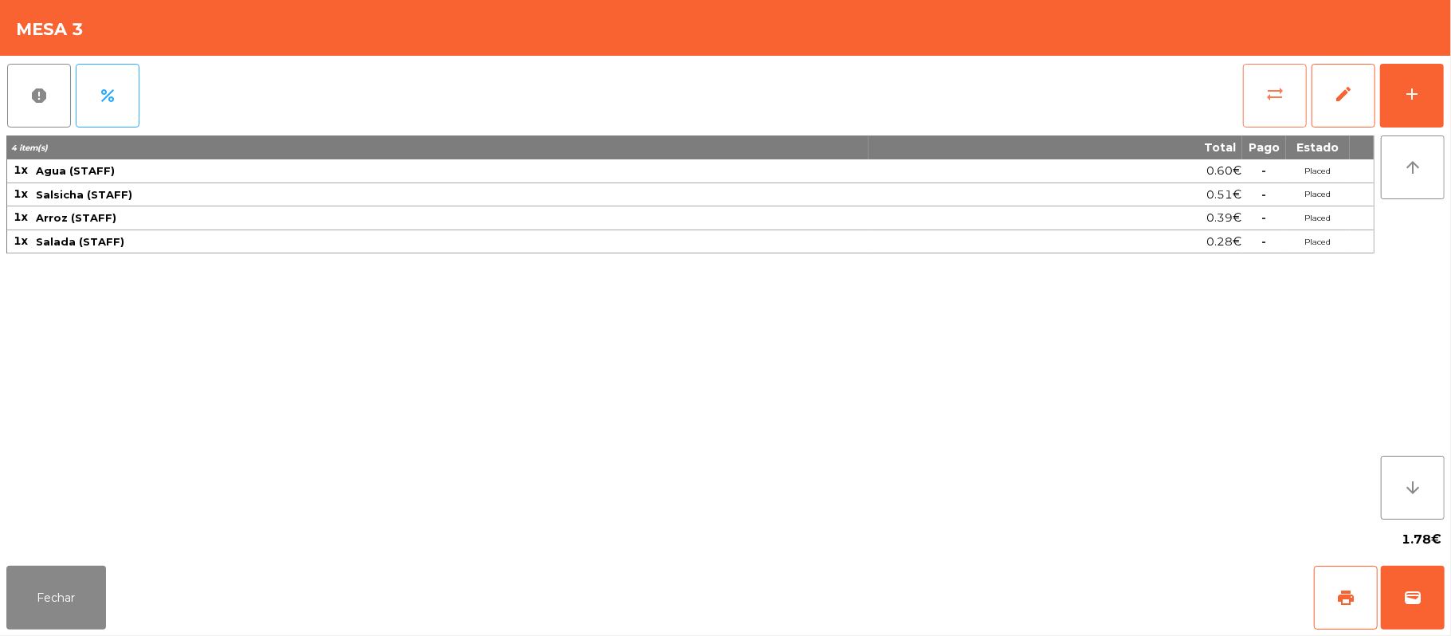
click at [1251, 96] on button "sync_alt" at bounding box center [1275, 96] width 64 height 64
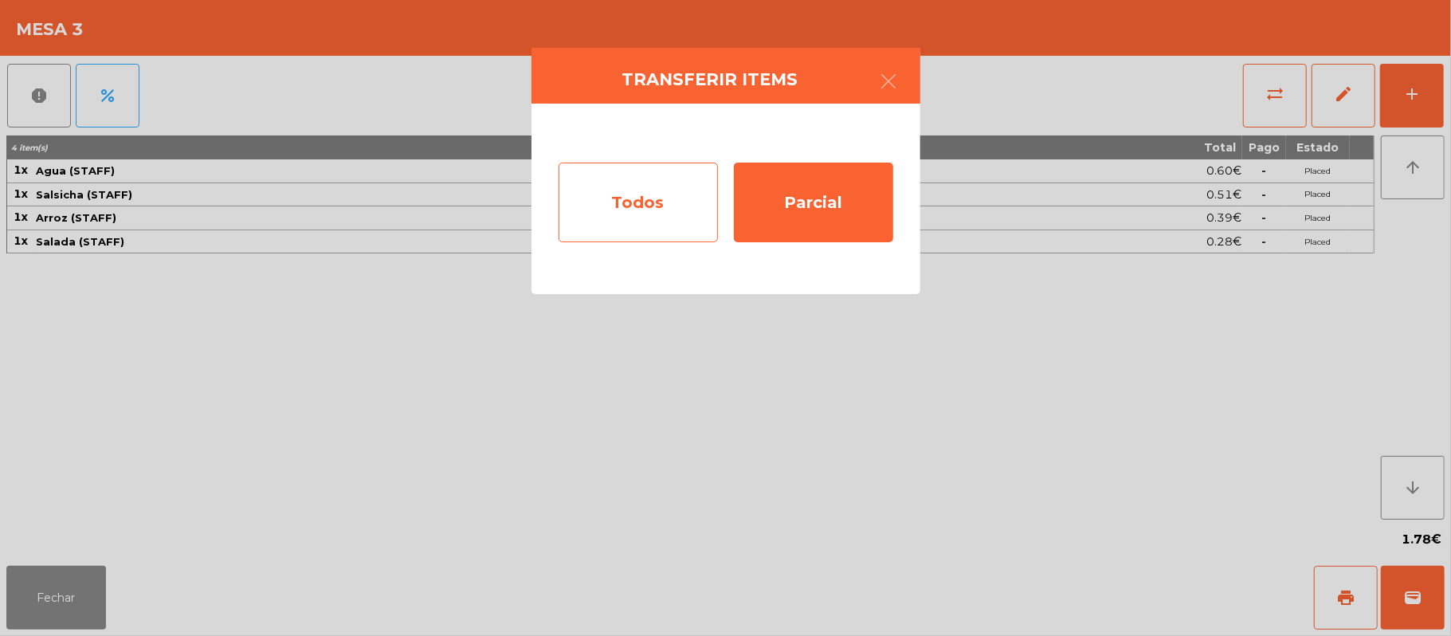
click at [615, 210] on div "Todos" at bounding box center [638, 203] width 159 height 80
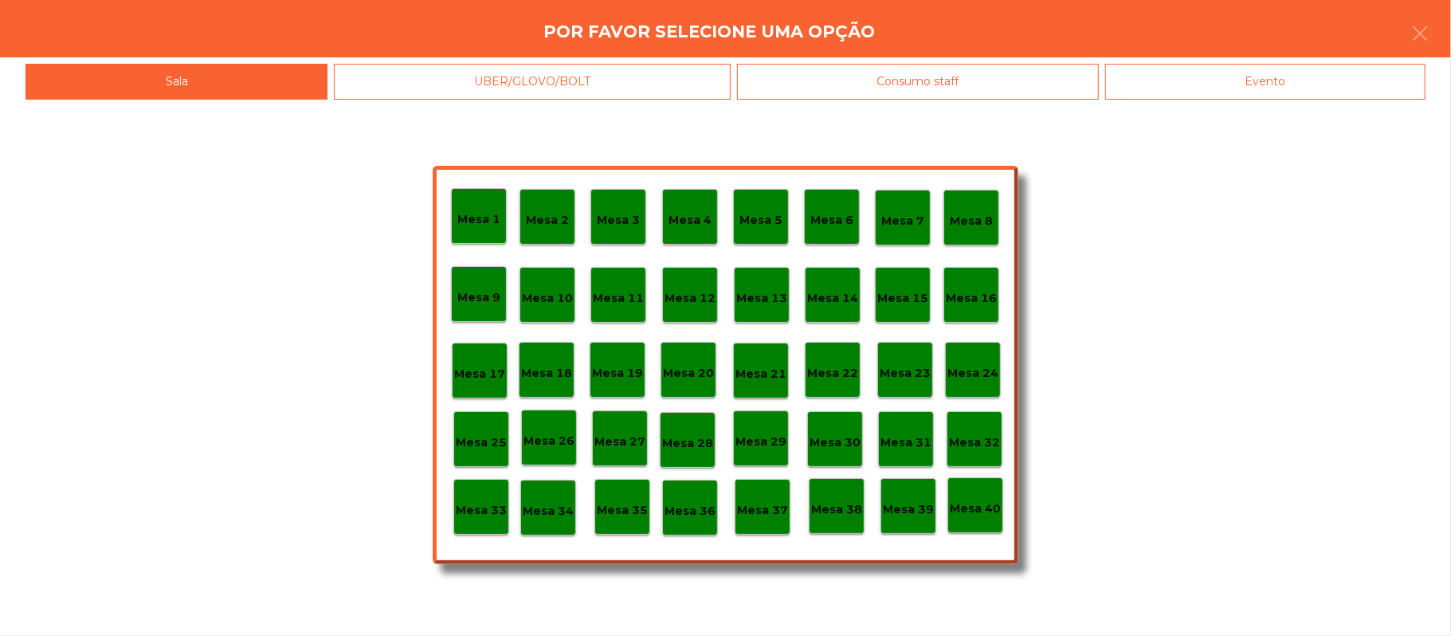
click at [480, 515] on p "Mesa 33" at bounding box center [481, 510] width 51 height 18
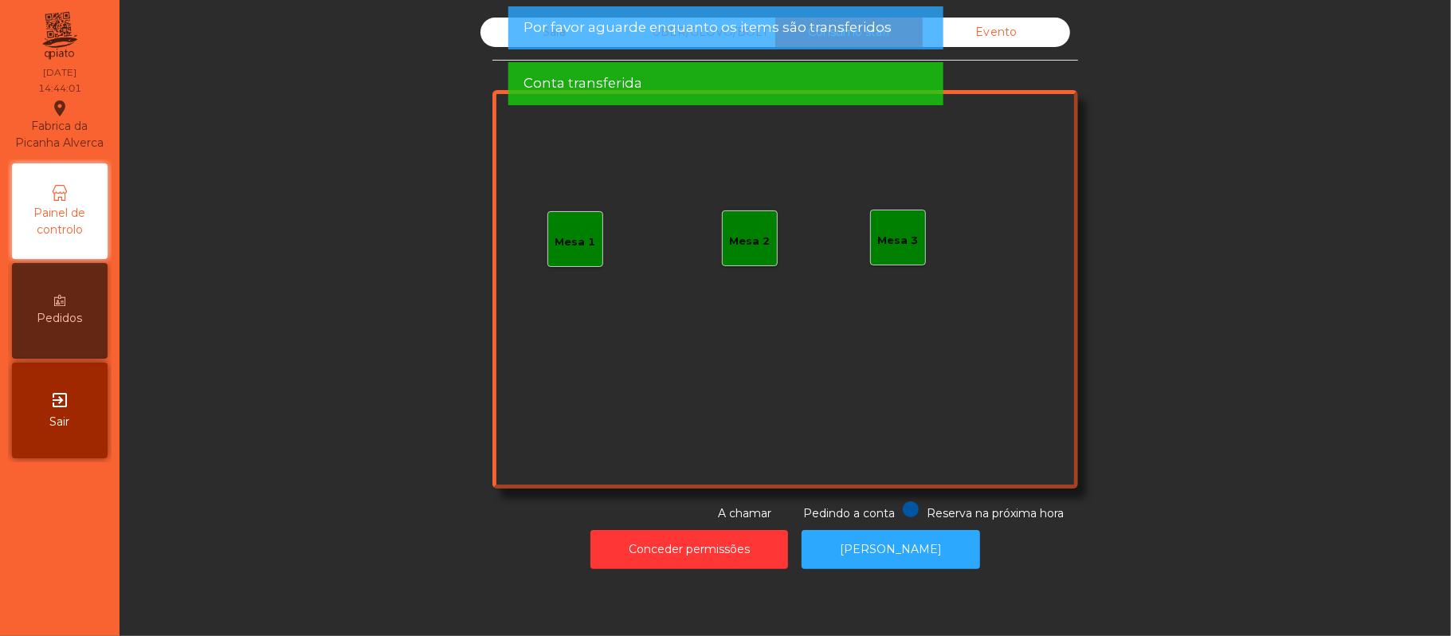
click at [559, 33] on span "Por favor aguarde enquanto os items são transferidos" at bounding box center [708, 28] width 368 height 20
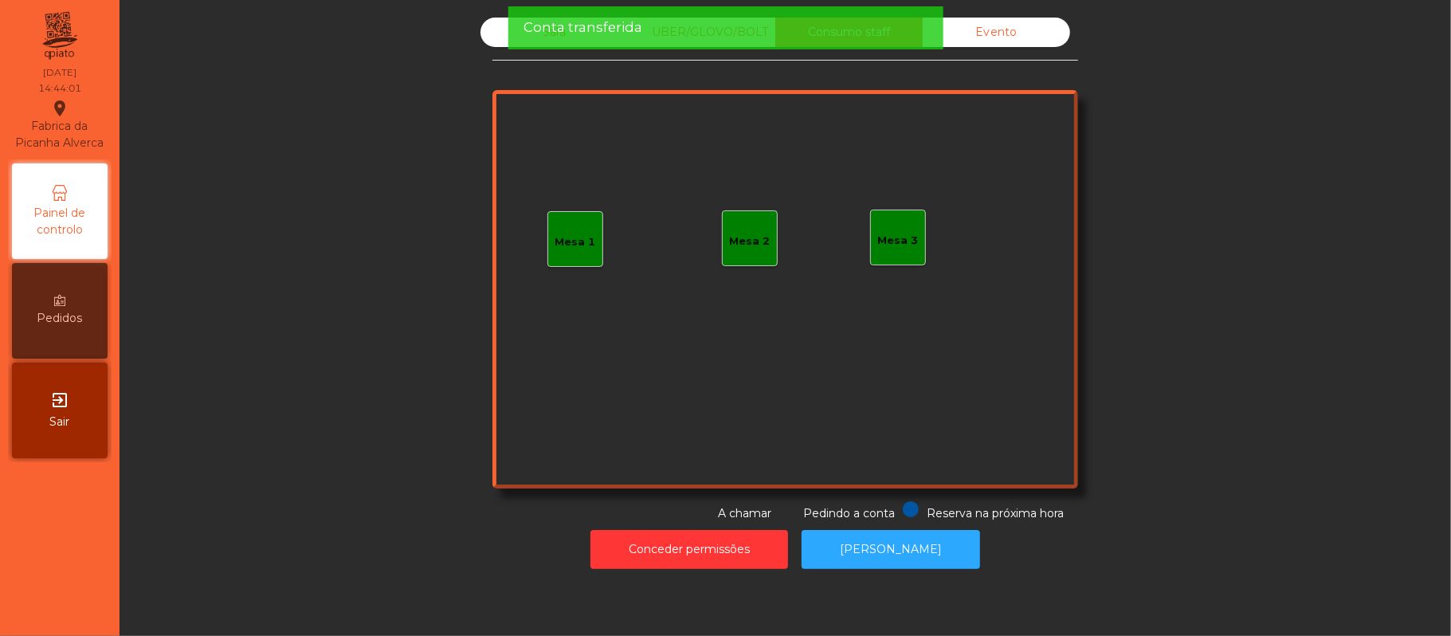
click at [549, 33] on span "Conta transferida" at bounding box center [583, 28] width 119 height 20
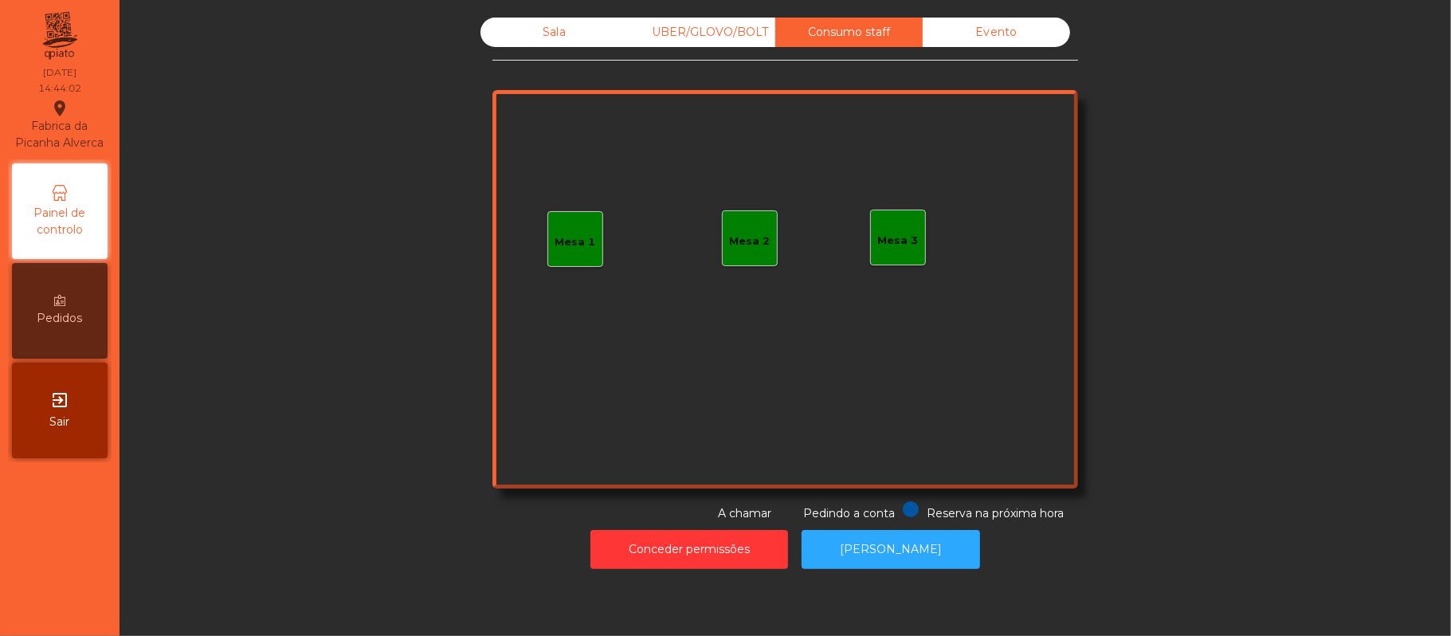
click at [534, 41] on div "Sala" at bounding box center [554, 32] width 147 height 29
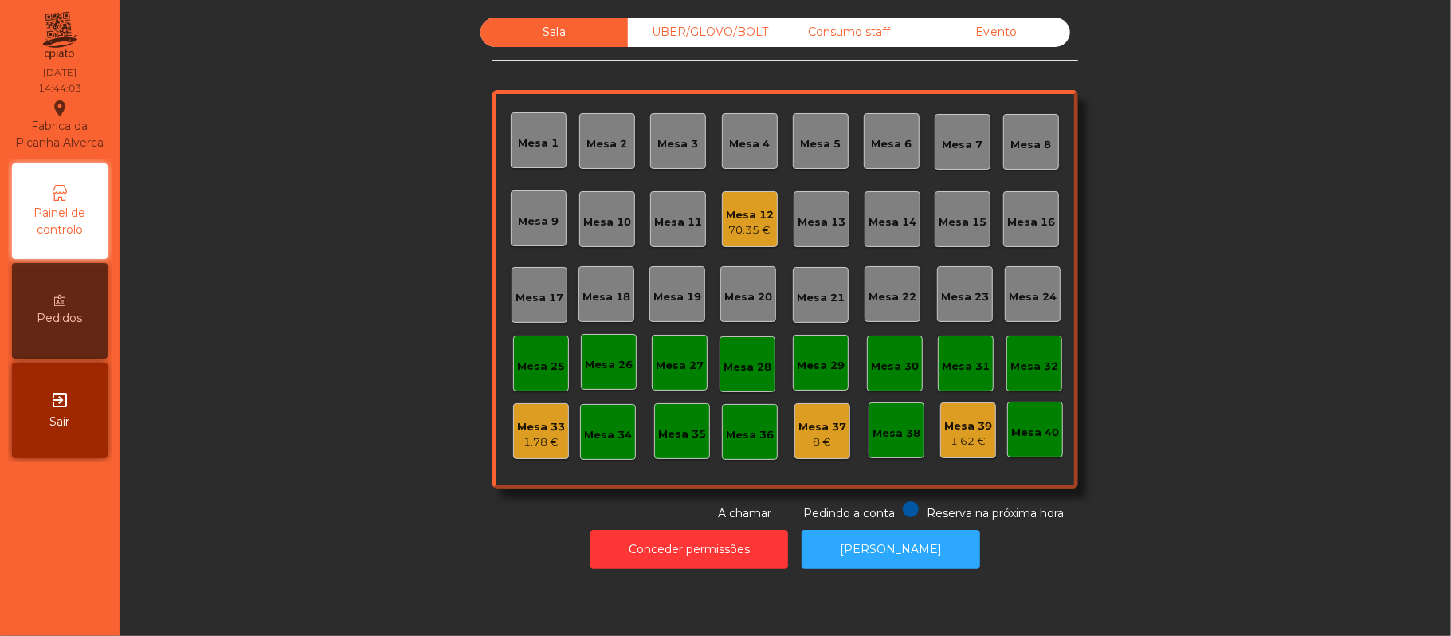
click at [735, 230] on div "70.35 €" at bounding box center [750, 230] width 48 height 16
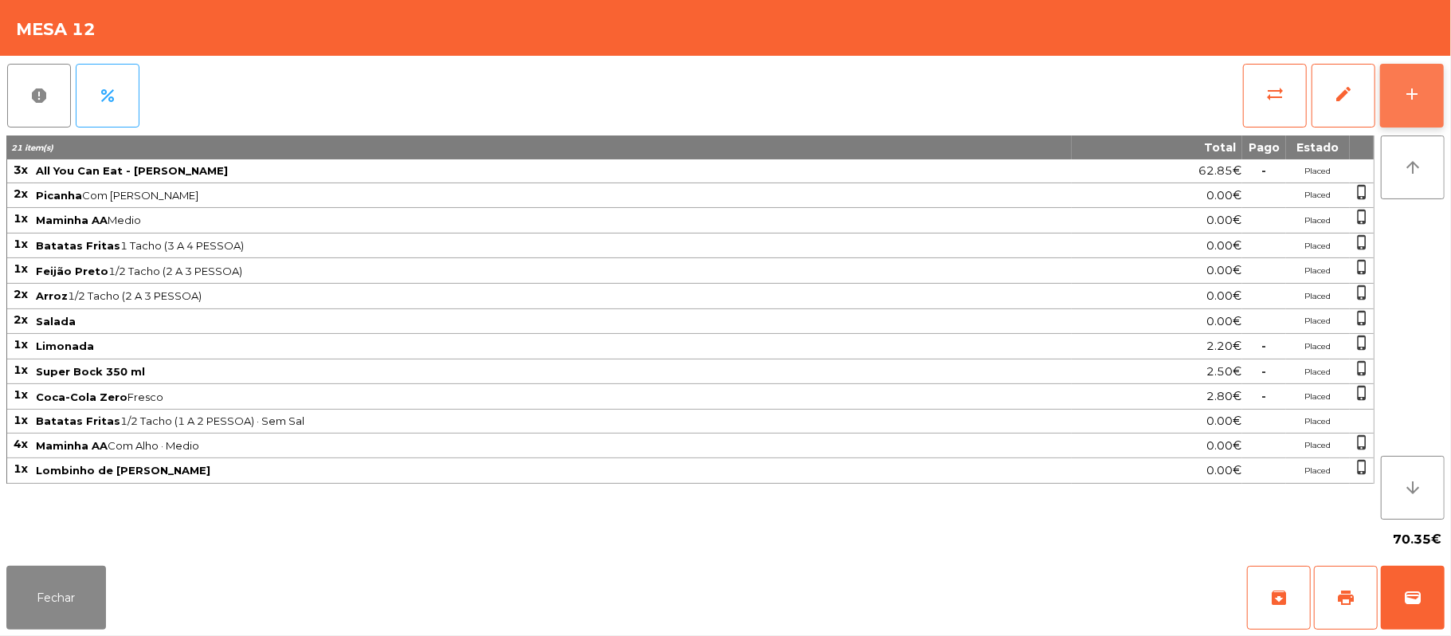
click at [1411, 78] on button "add" at bounding box center [1412, 96] width 64 height 64
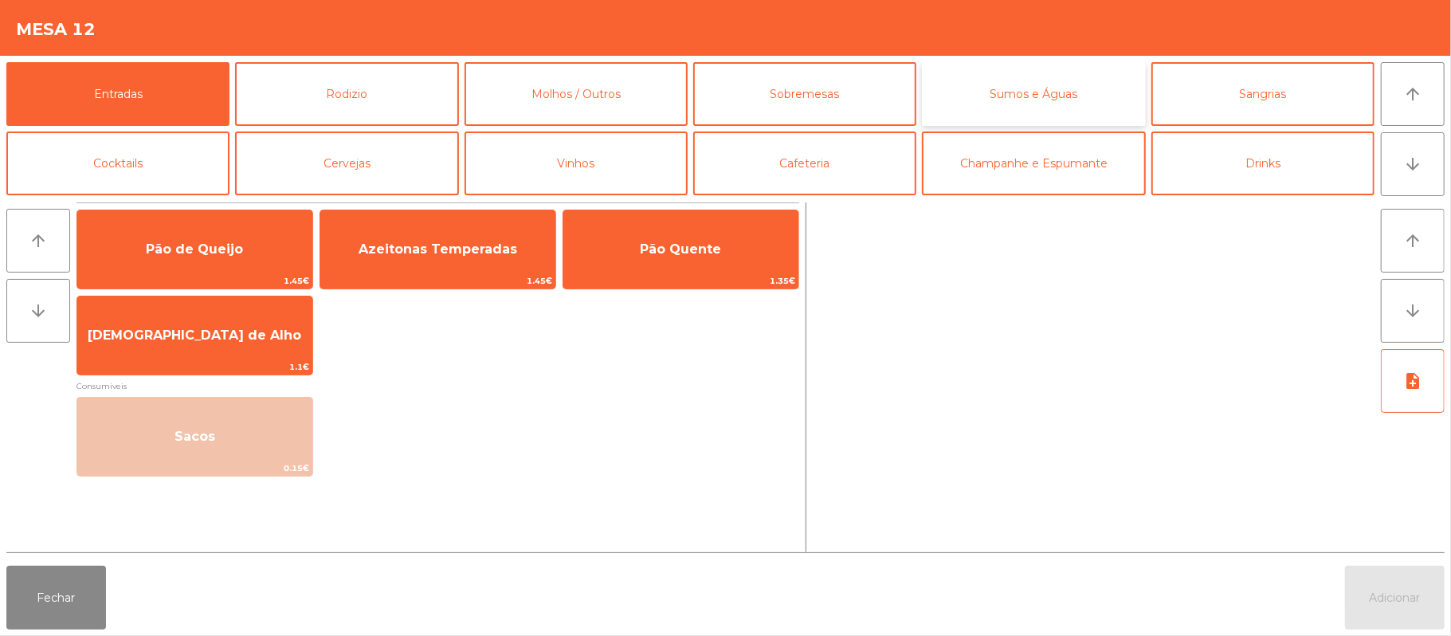
click at [1040, 102] on button "Sumos e Águas" at bounding box center [1033, 94] width 223 height 64
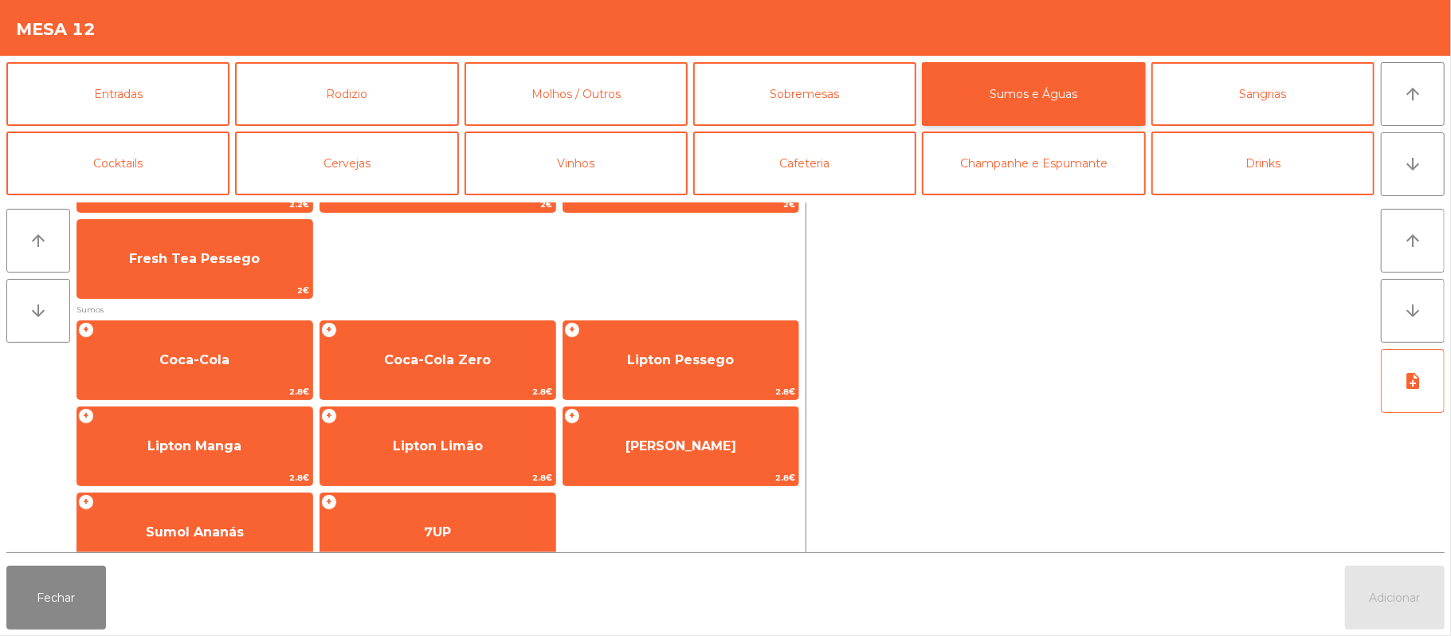
scroll to position [169, 0]
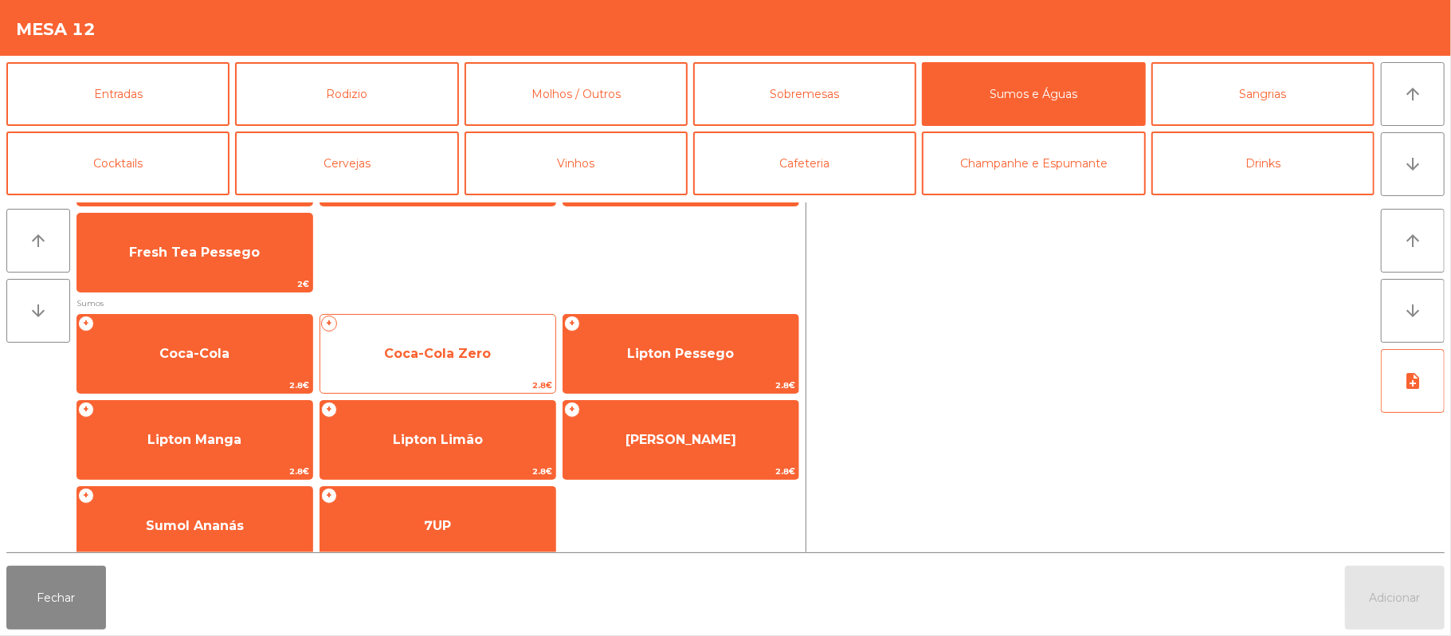
click at [478, 358] on span "Coca-Cola Zero" at bounding box center [437, 353] width 107 height 15
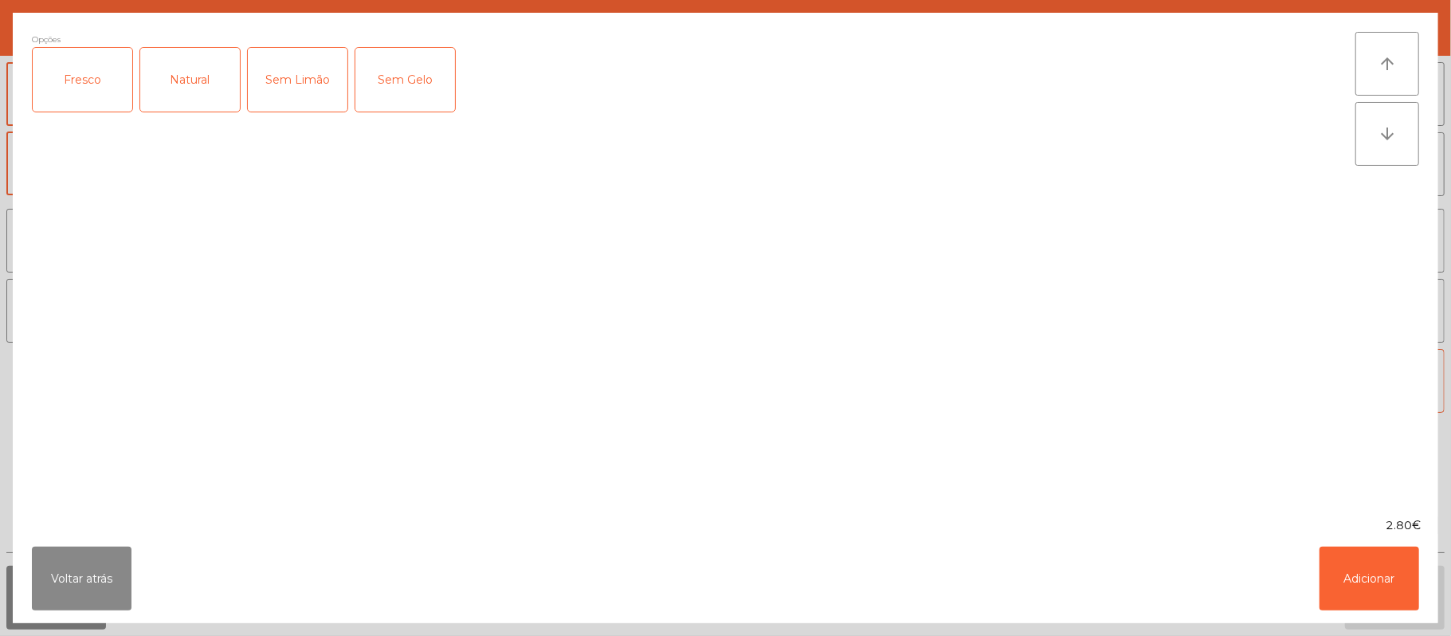
click at [279, 68] on div "Sem Limão" at bounding box center [298, 80] width 100 height 64
click at [288, 94] on div "Sem Limão" at bounding box center [298, 80] width 100 height 64
click at [57, 100] on div "Fresco" at bounding box center [83, 80] width 100 height 64
click at [1366, 574] on button "Adicionar" at bounding box center [1370, 579] width 100 height 64
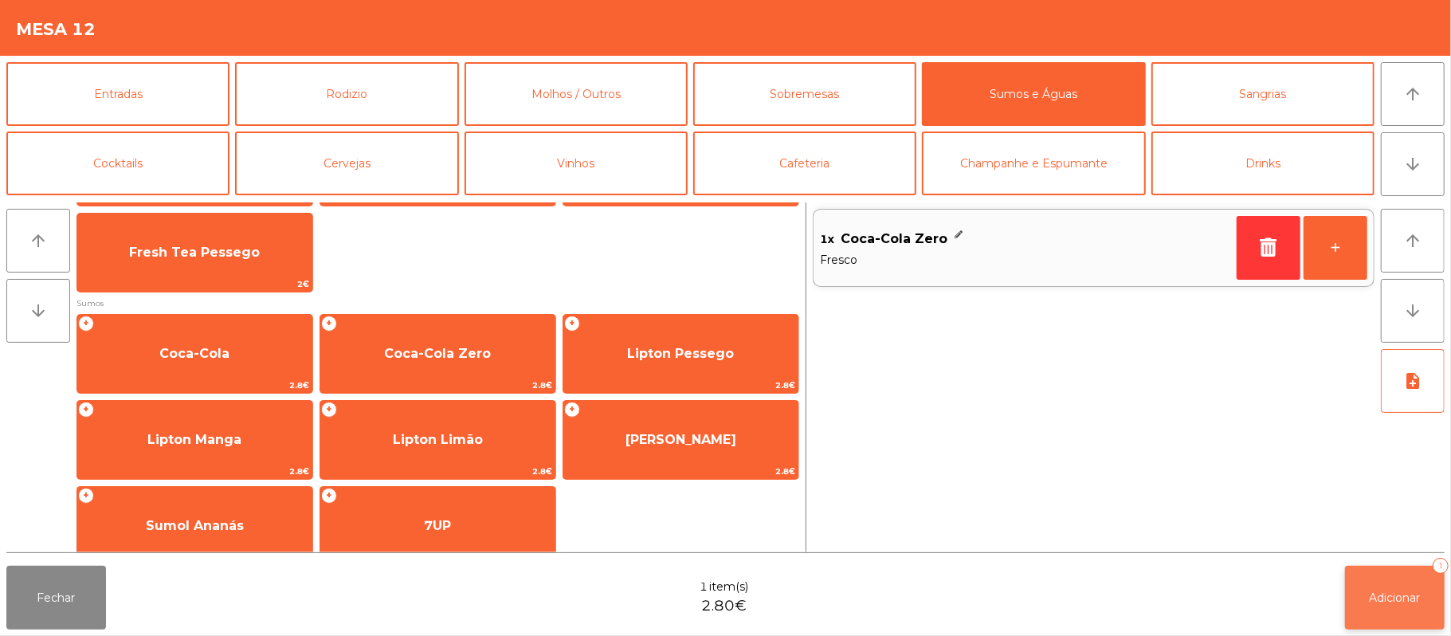
click at [1399, 612] on button "Adicionar 1" at bounding box center [1395, 598] width 100 height 64
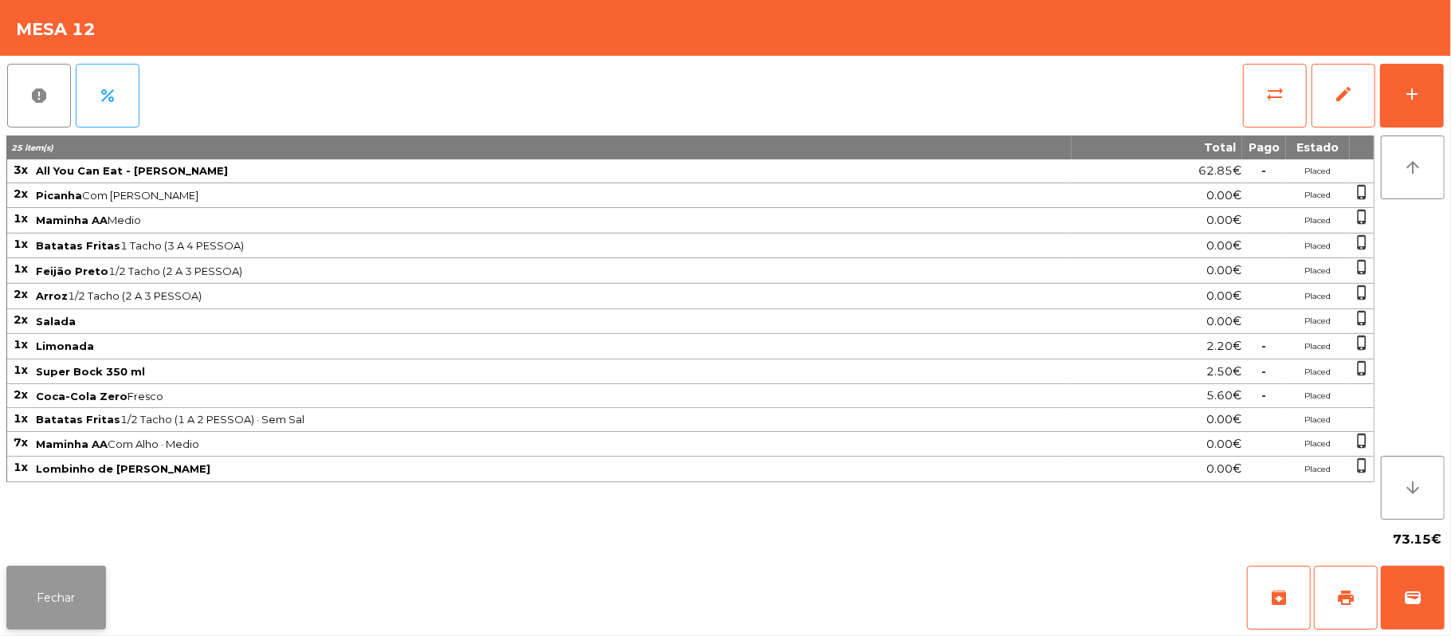
click at [33, 578] on button "Fechar" at bounding box center [56, 598] width 100 height 64
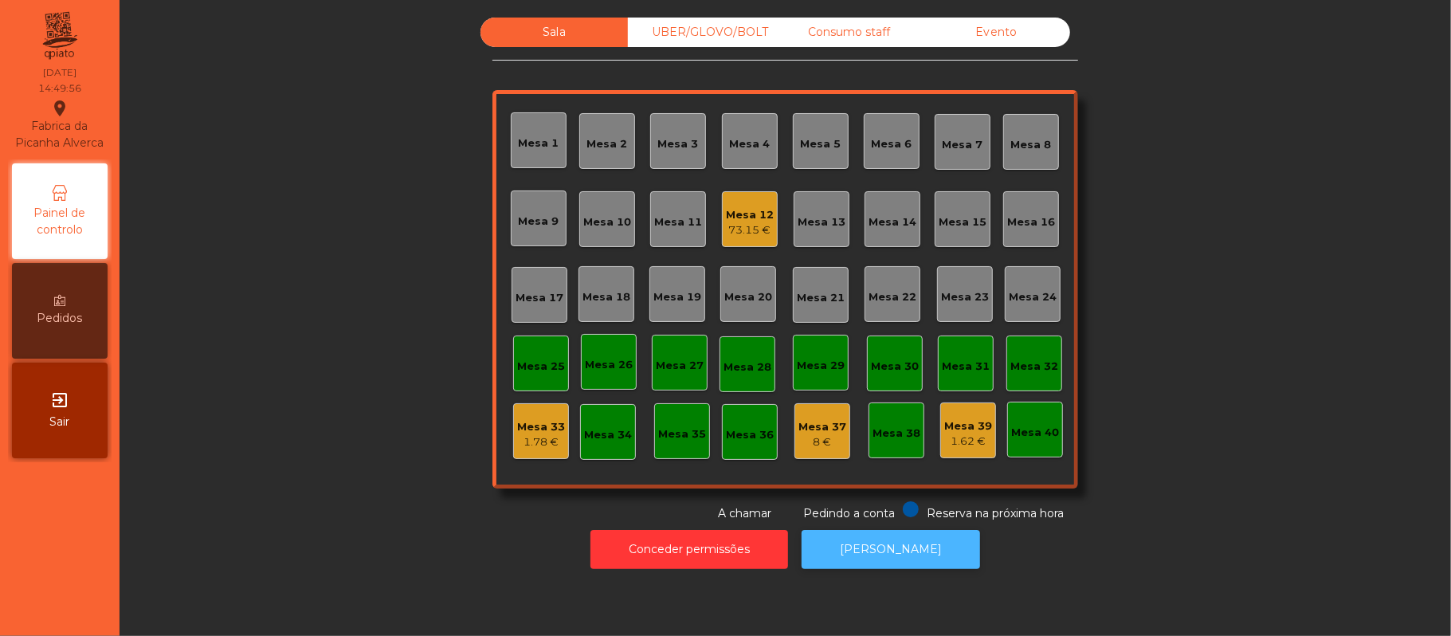
click at [903, 566] on button "[PERSON_NAME]" at bounding box center [891, 549] width 179 height 39
click at [747, 217] on div "Mesa 12" at bounding box center [750, 215] width 48 height 16
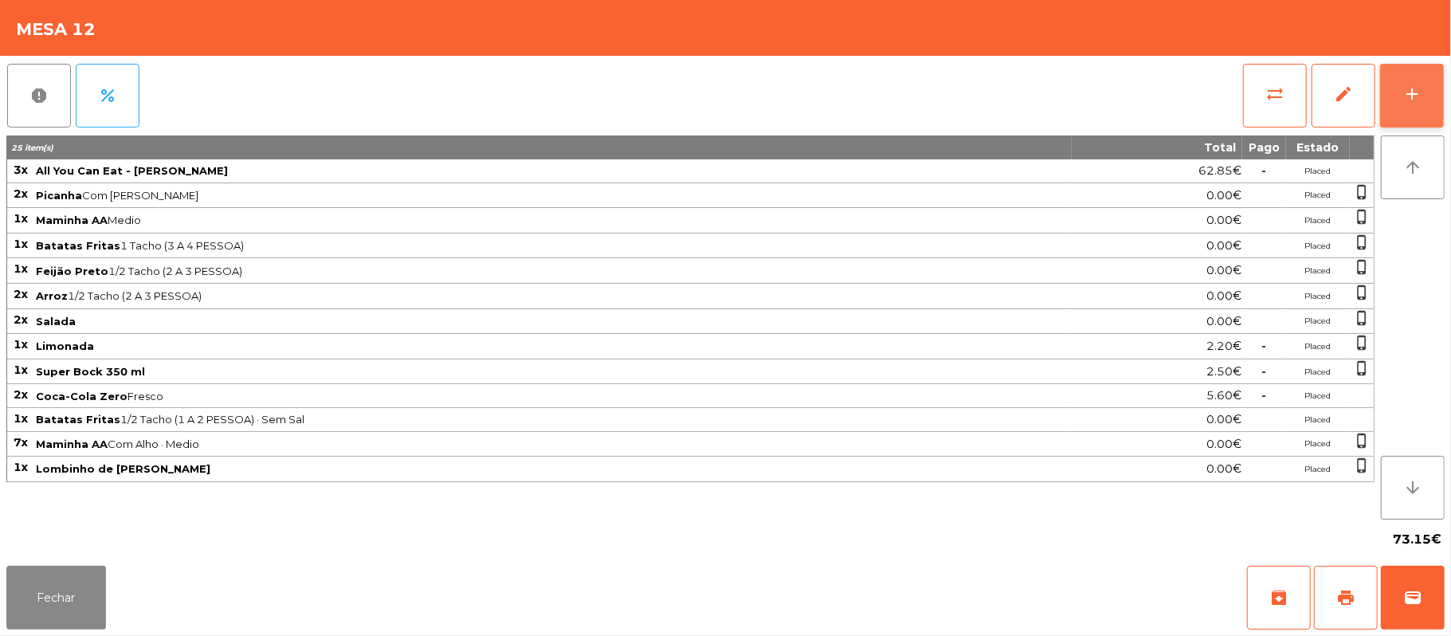
click at [1407, 89] on div "add" at bounding box center [1412, 93] width 19 height 19
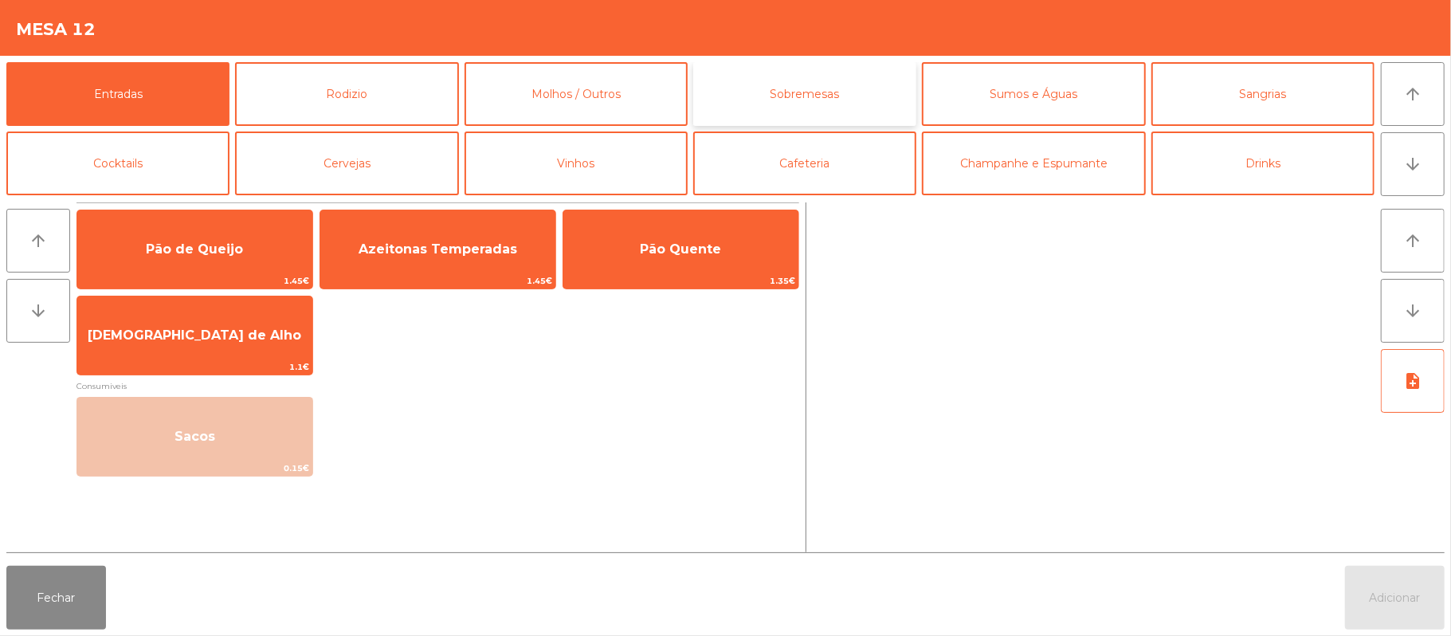
click at [842, 67] on button "Sobremesas" at bounding box center [804, 94] width 223 height 64
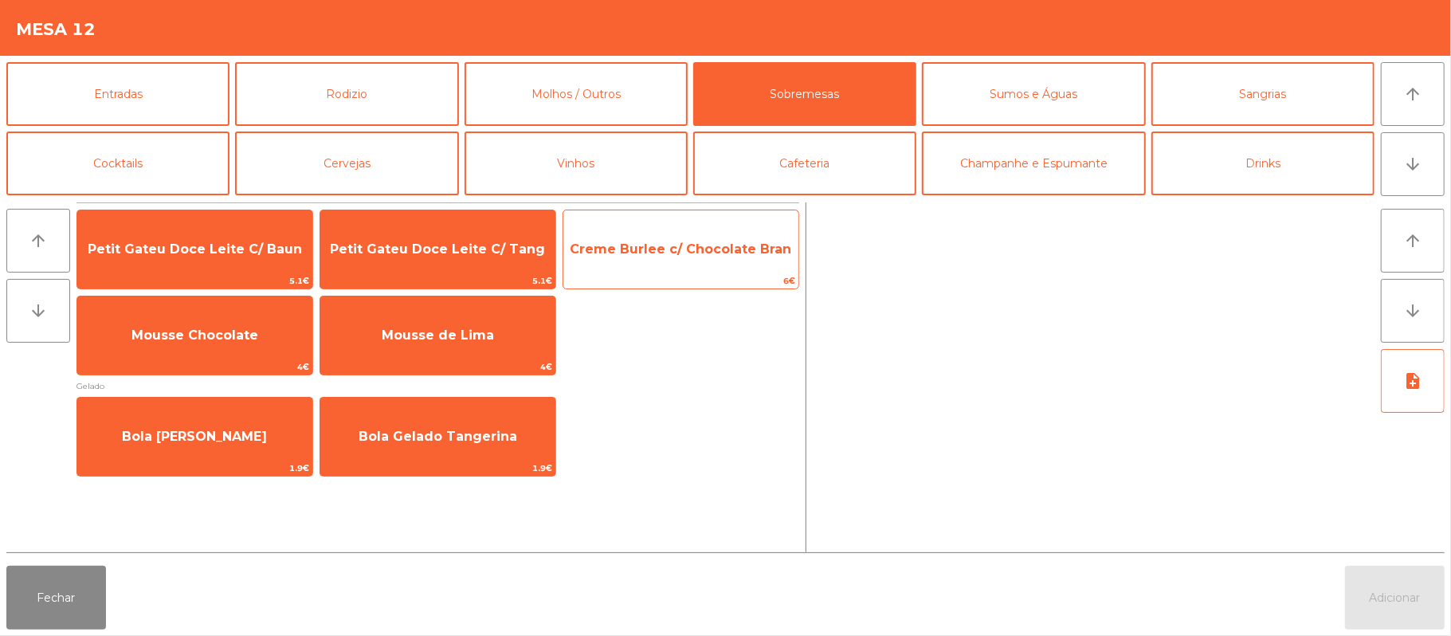
click at [712, 255] on span "Creme Burlee c/ Chocolate Bran" at bounding box center [681, 248] width 222 height 15
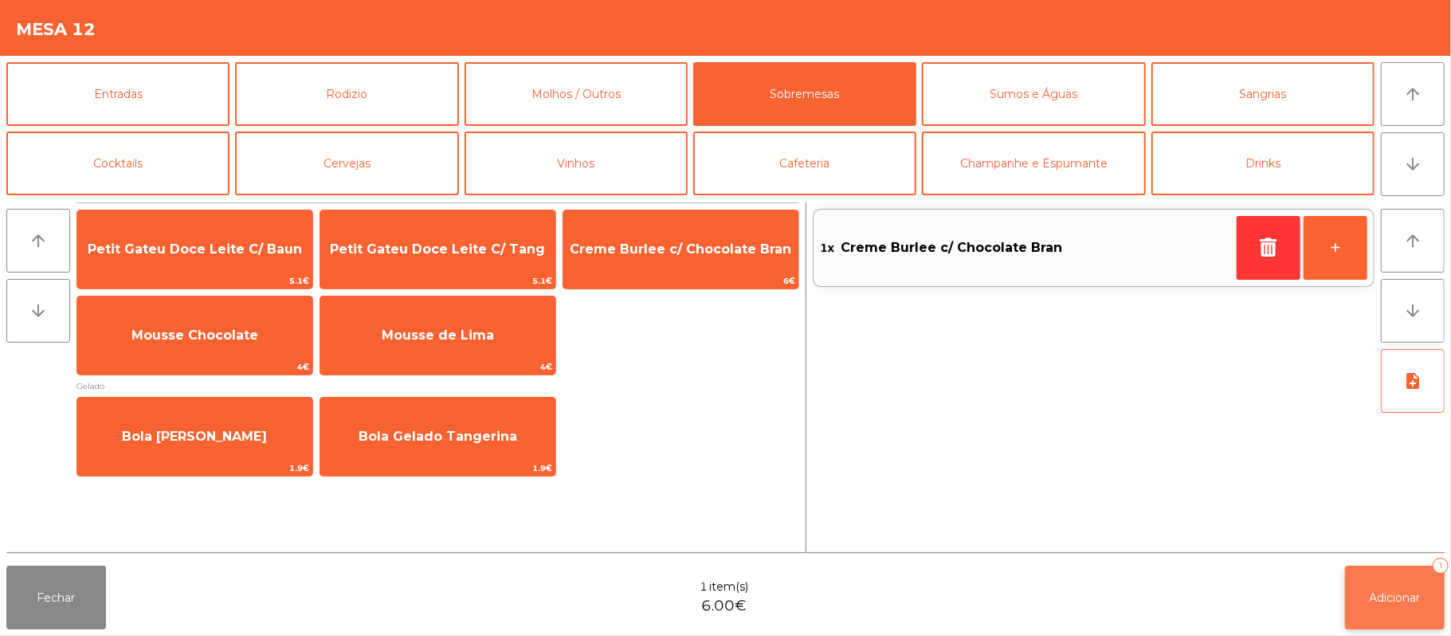
click at [1391, 585] on button "Adicionar 1" at bounding box center [1395, 598] width 100 height 64
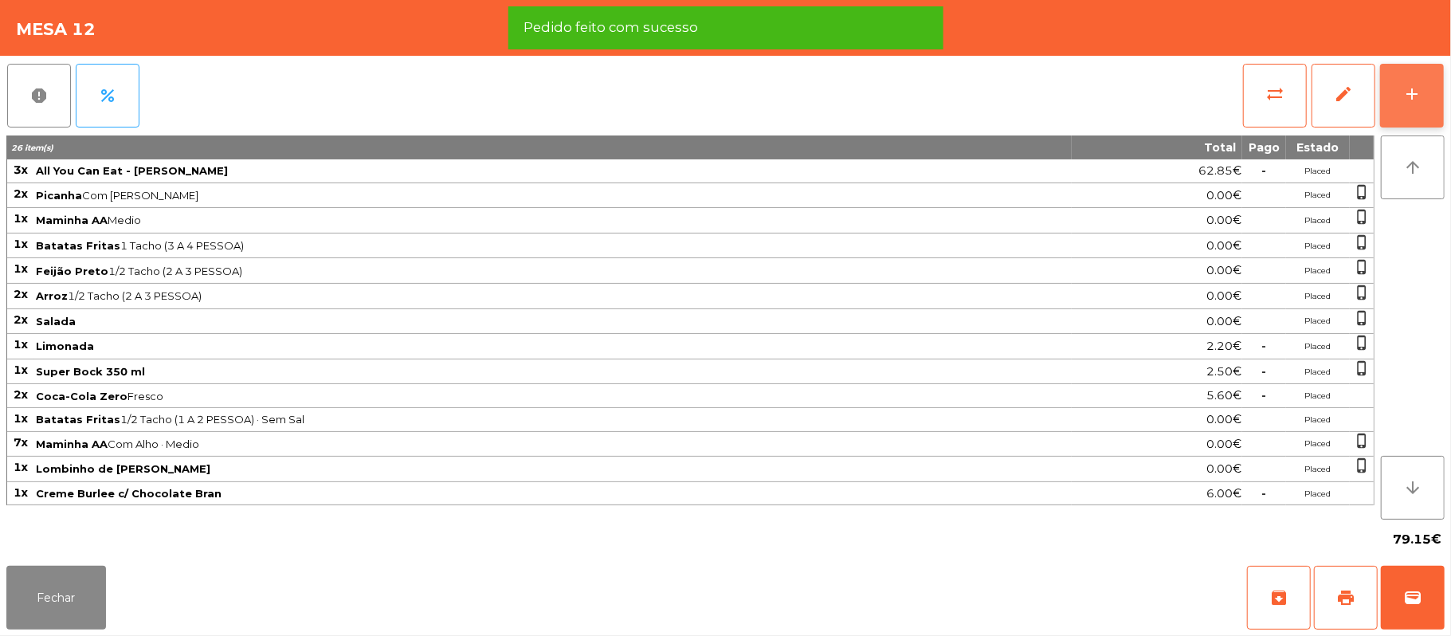
click at [1410, 96] on div "add" at bounding box center [1412, 93] width 19 height 19
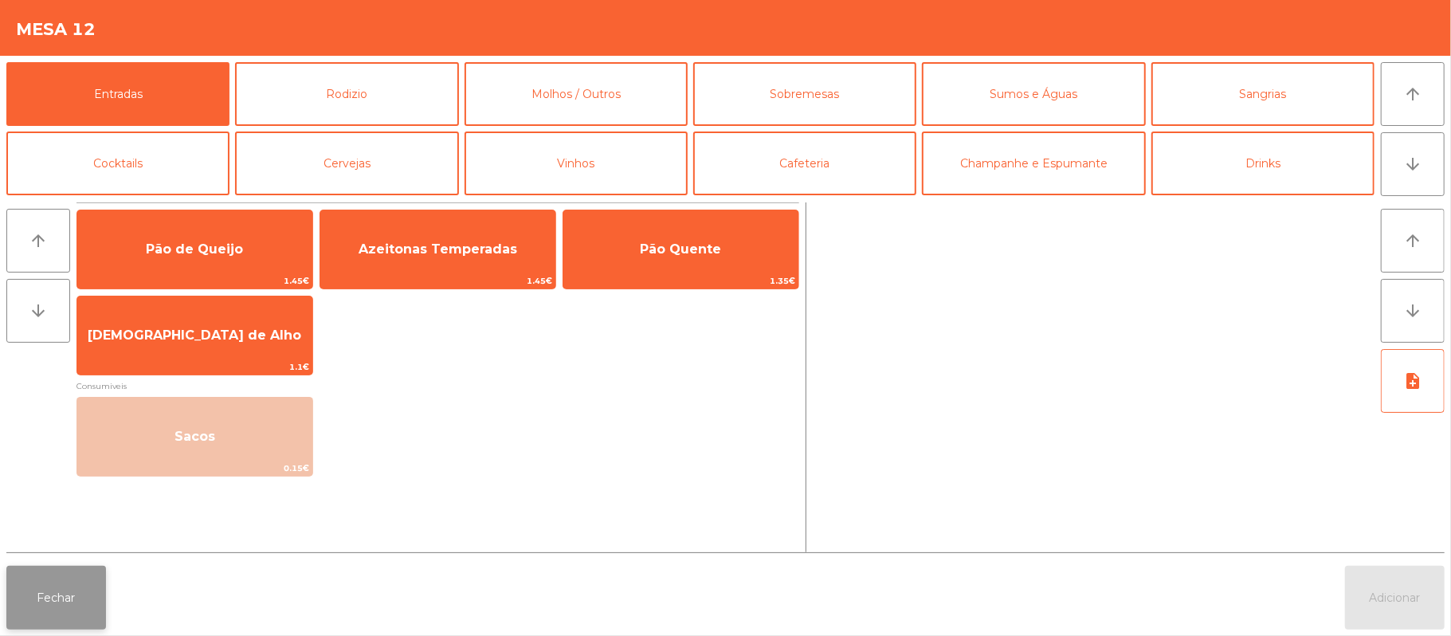
click at [90, 584] on button "Fechar" at bounding box center [56, 598] width 100 height 64
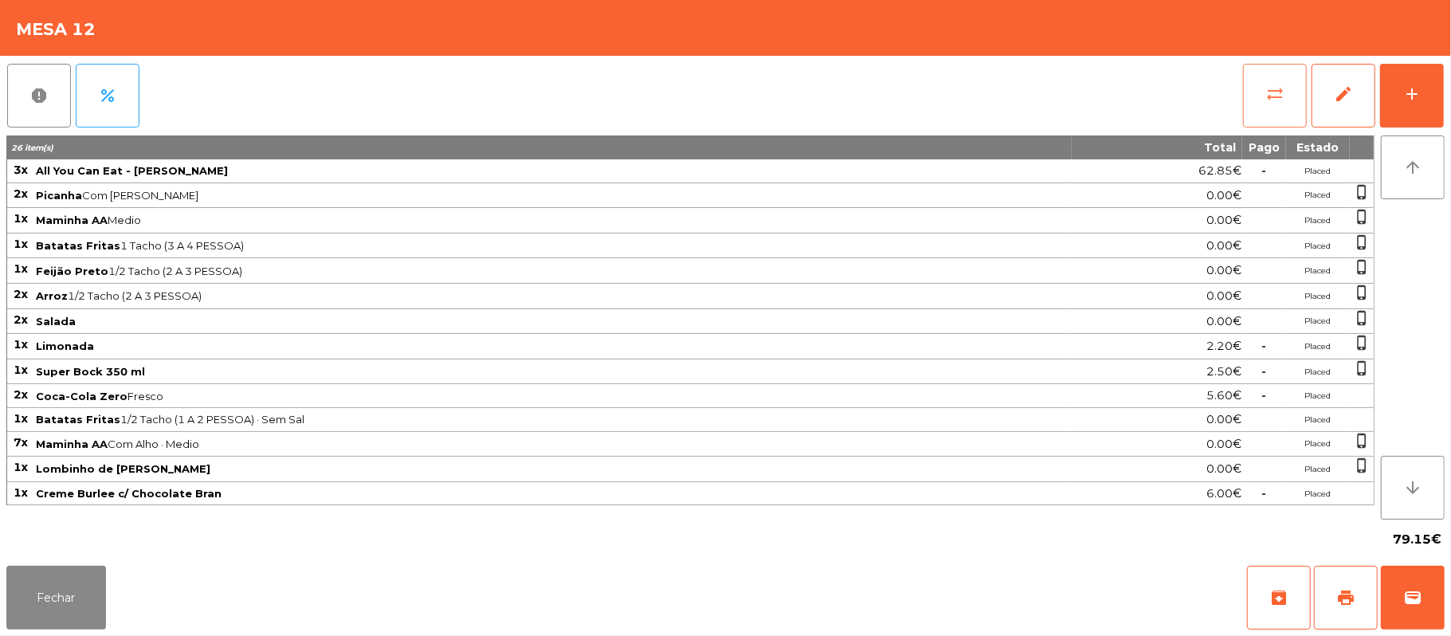
click at [1269, 69] on button "sync_alt" at bounding box center [1275, 96] width 64 height 64
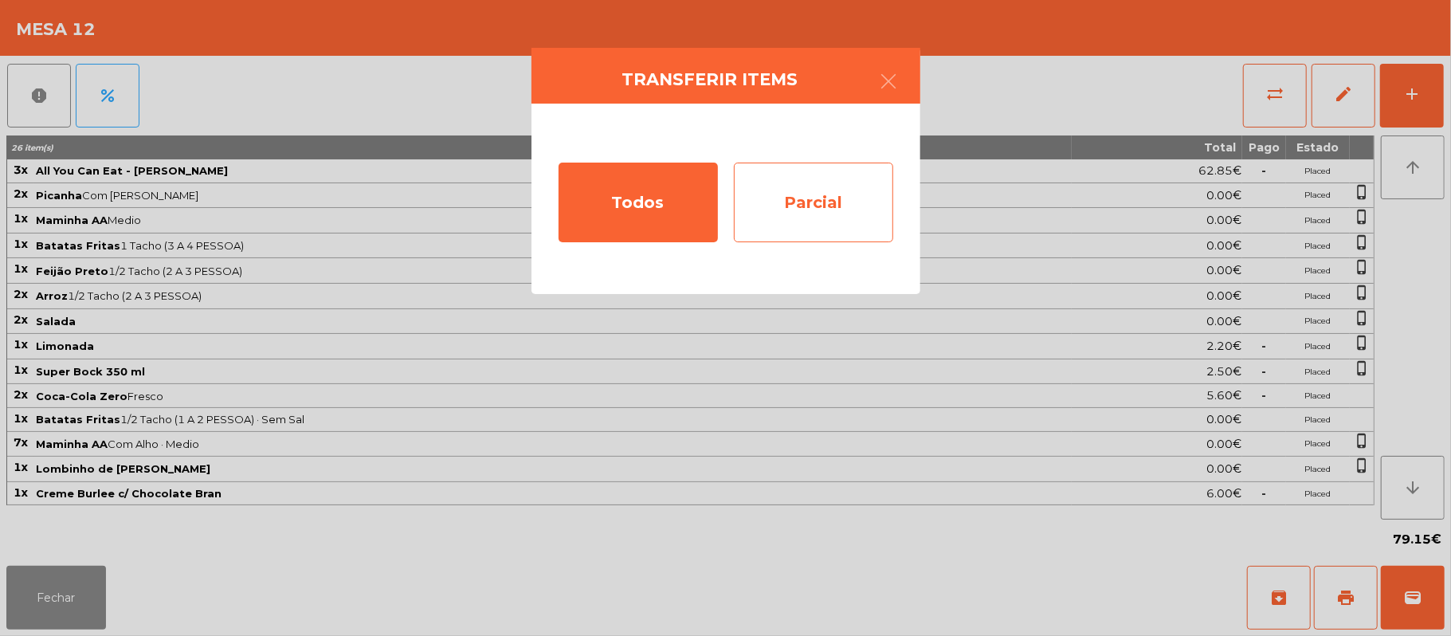
click at [813, 175] on div "Parcial" at bounding box center [813, 203] width 159 height 80
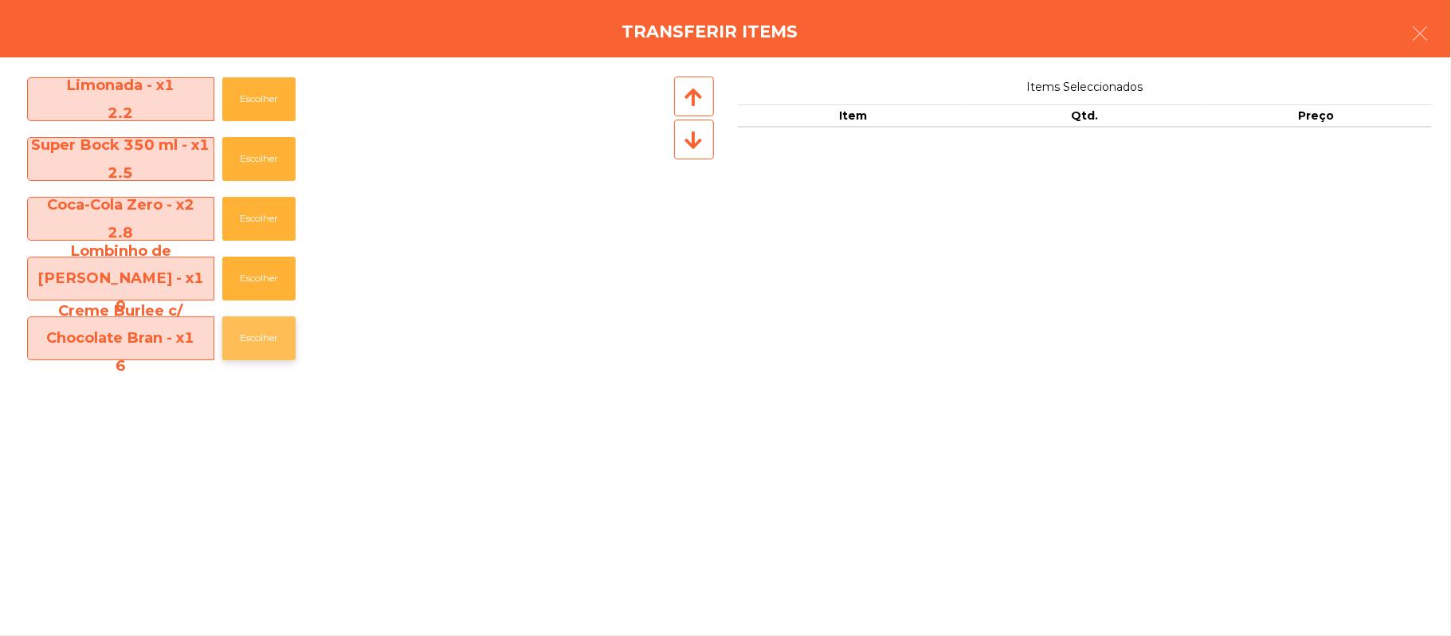
click at [295, 327] on button "Escolher" at bounding box center [258, 338] width 73 height 44
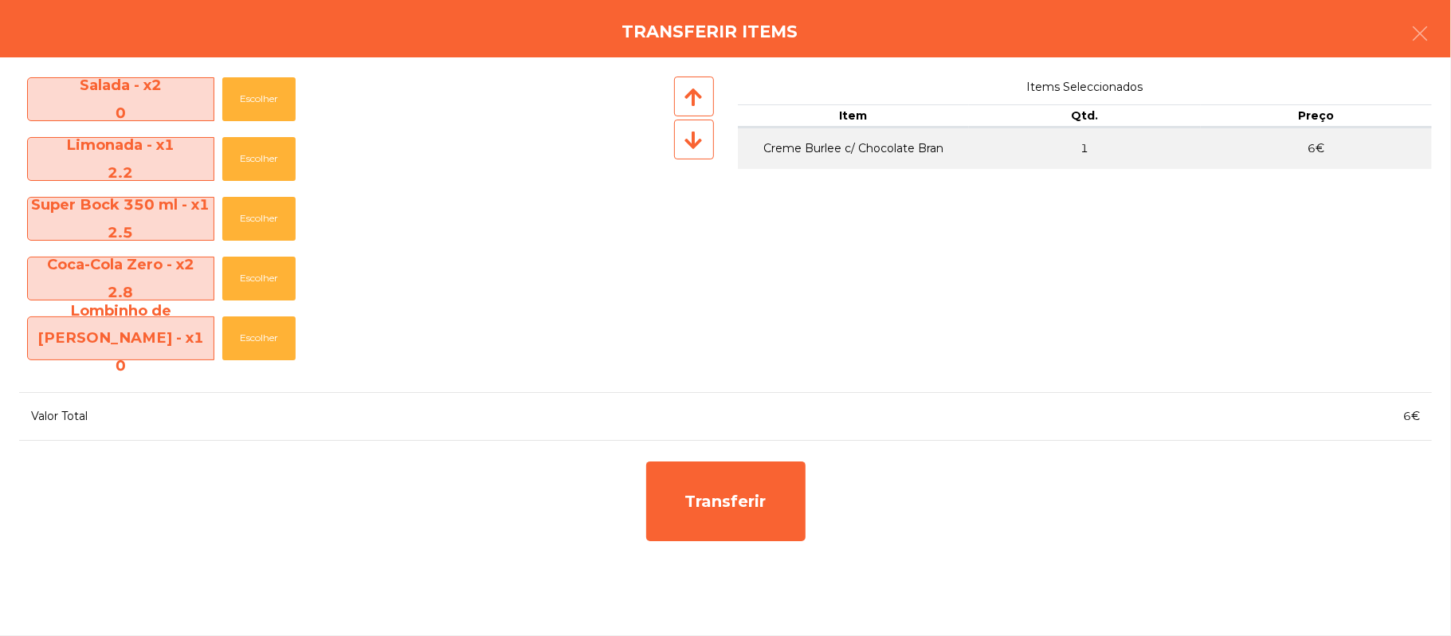
scroll to position [367, 0]
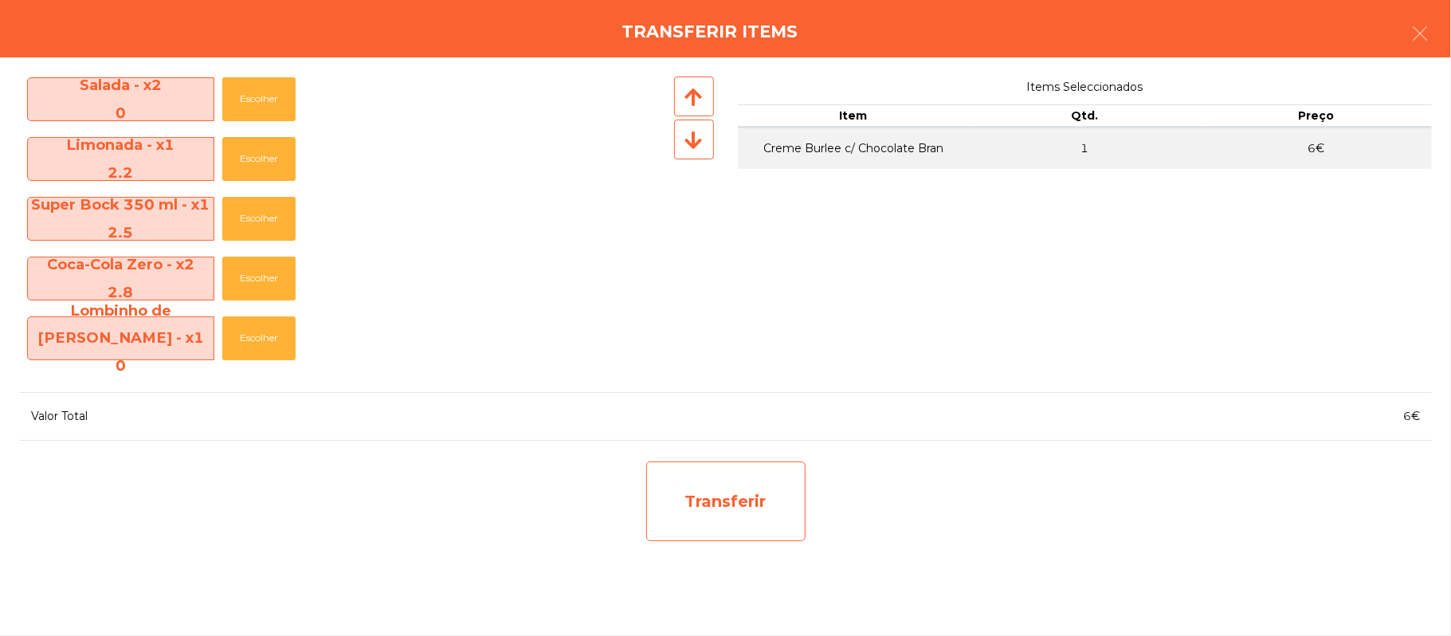
click at [725, 508] on div "Transferir" at bounding box center [725, 501] width 159 height 80
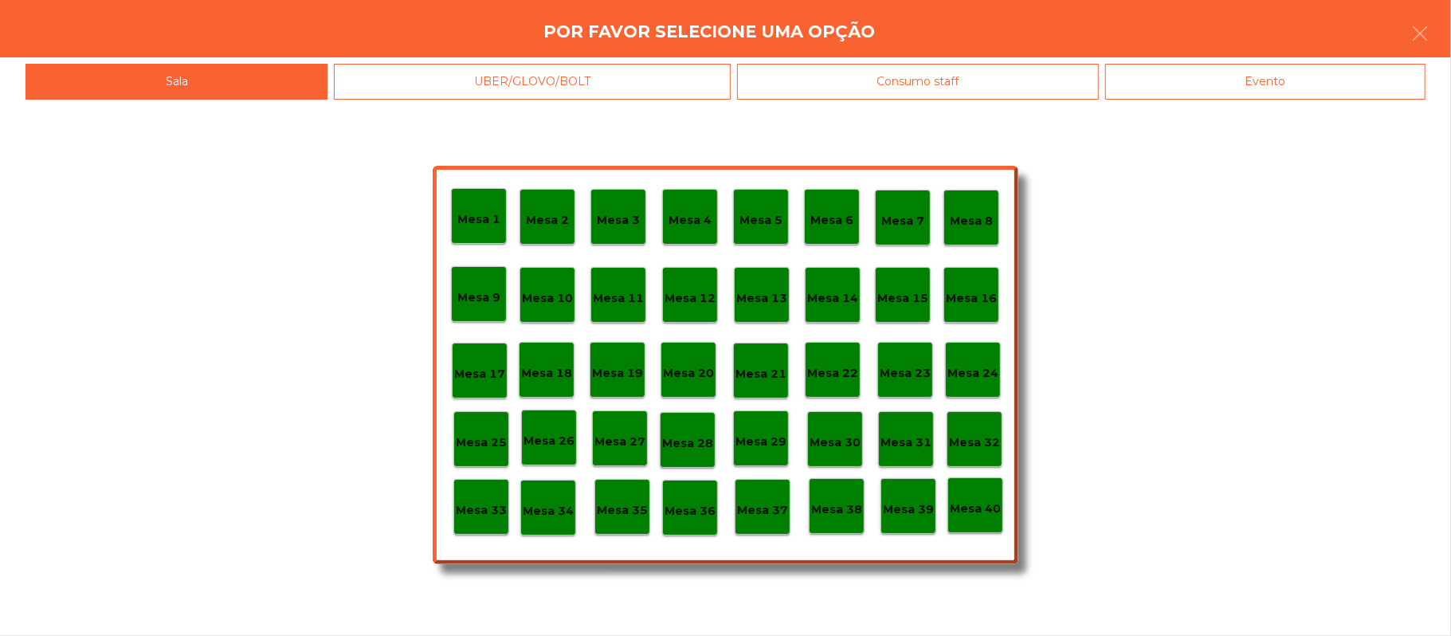
click at [909, 507] on p "Mesa 39" at bounding box center [908, 509] width 51 height 18
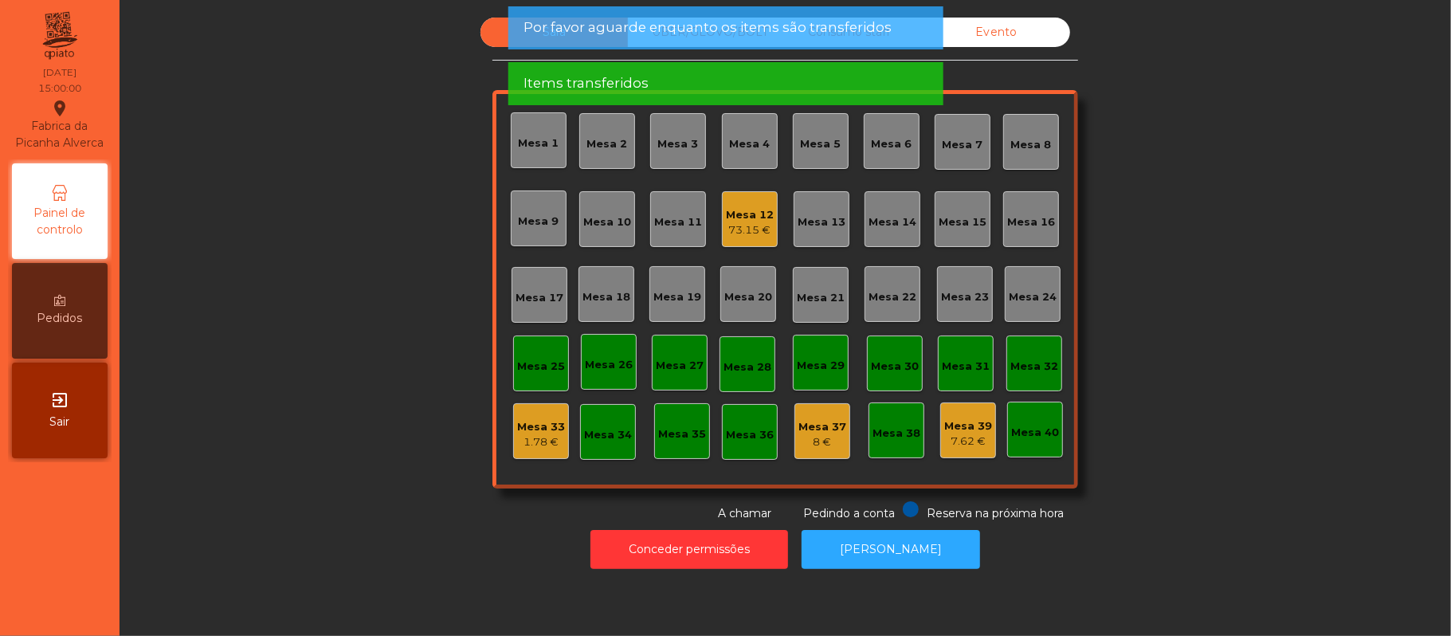
click at [966, 425] on div "Mesa 39" at bounding box center [968, 426] width 48 height 16
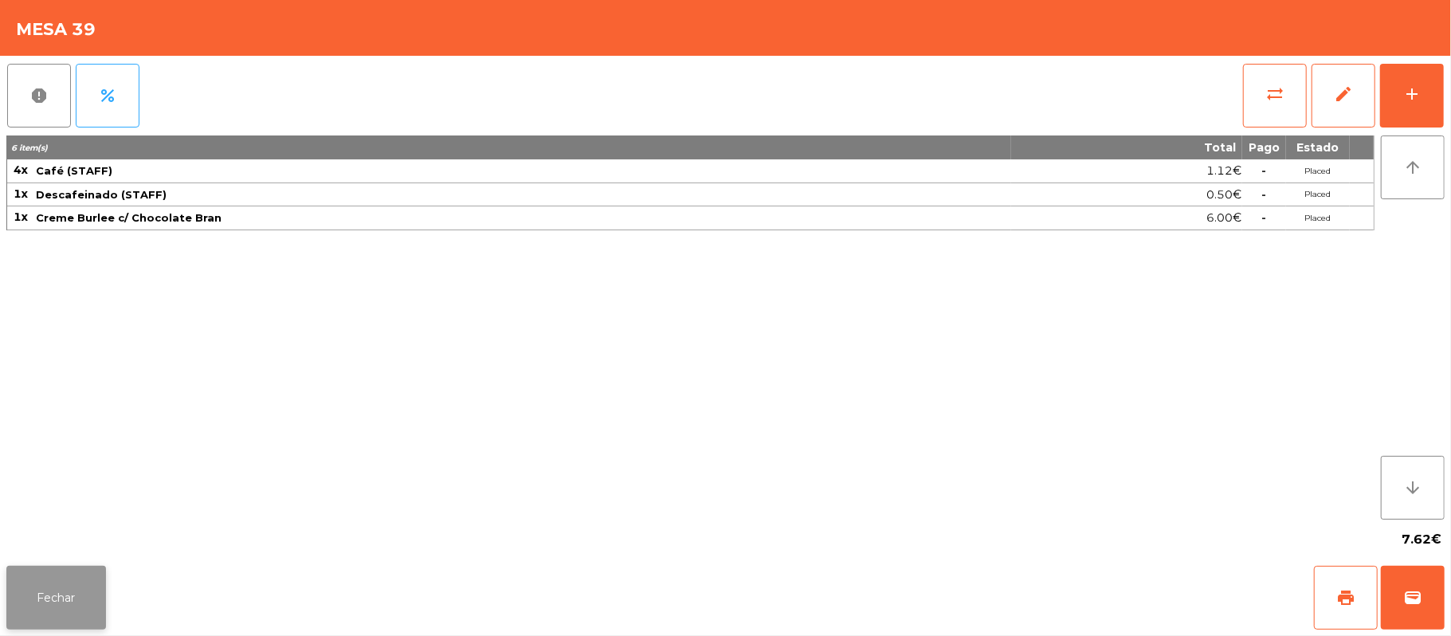
click at [80, 599] on button "Fechar" at bounding box center [56, 598] width 100 height 64
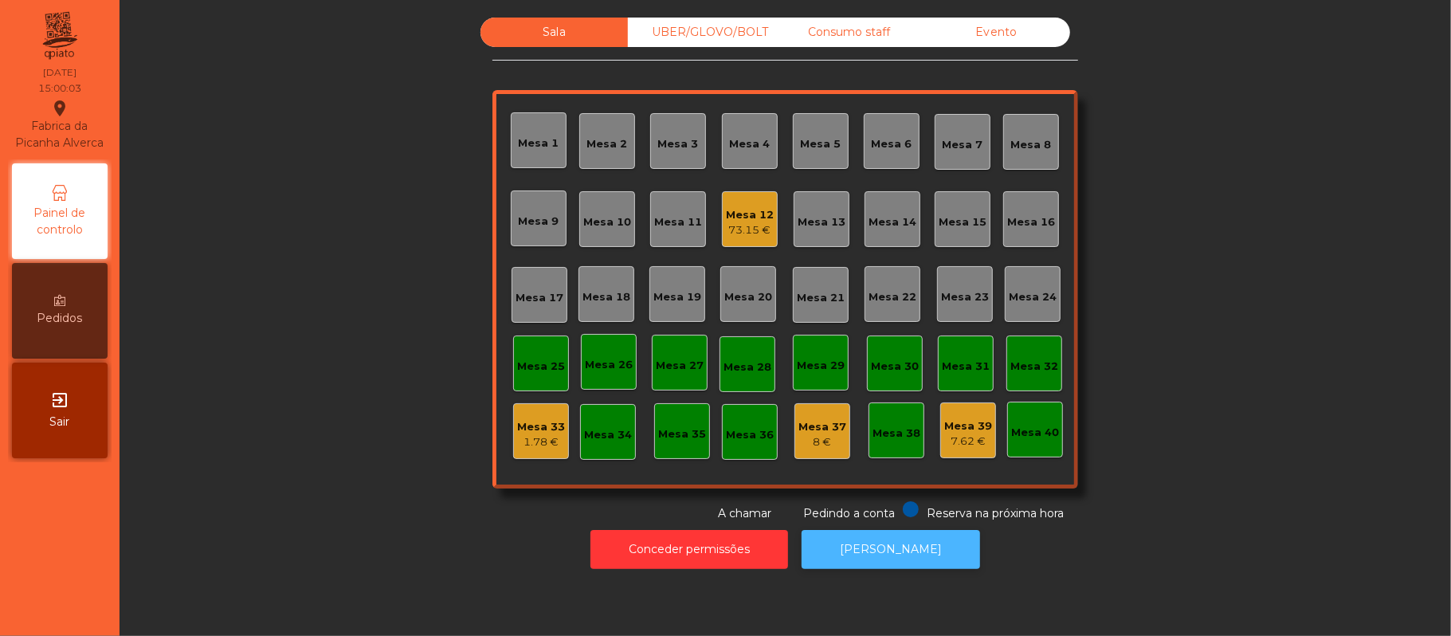
click at [937, 568] on button "[PERSON_NAME]" at bounding box center [891, 549] width 179 height 39
click at [897, 549] on button "[PERSON_NAME]" at bounding box center [891, 549] width 179 height 39
click at [689, 164] on div "Mesa 3" at bounding box center [678, 141] width 56 height 56
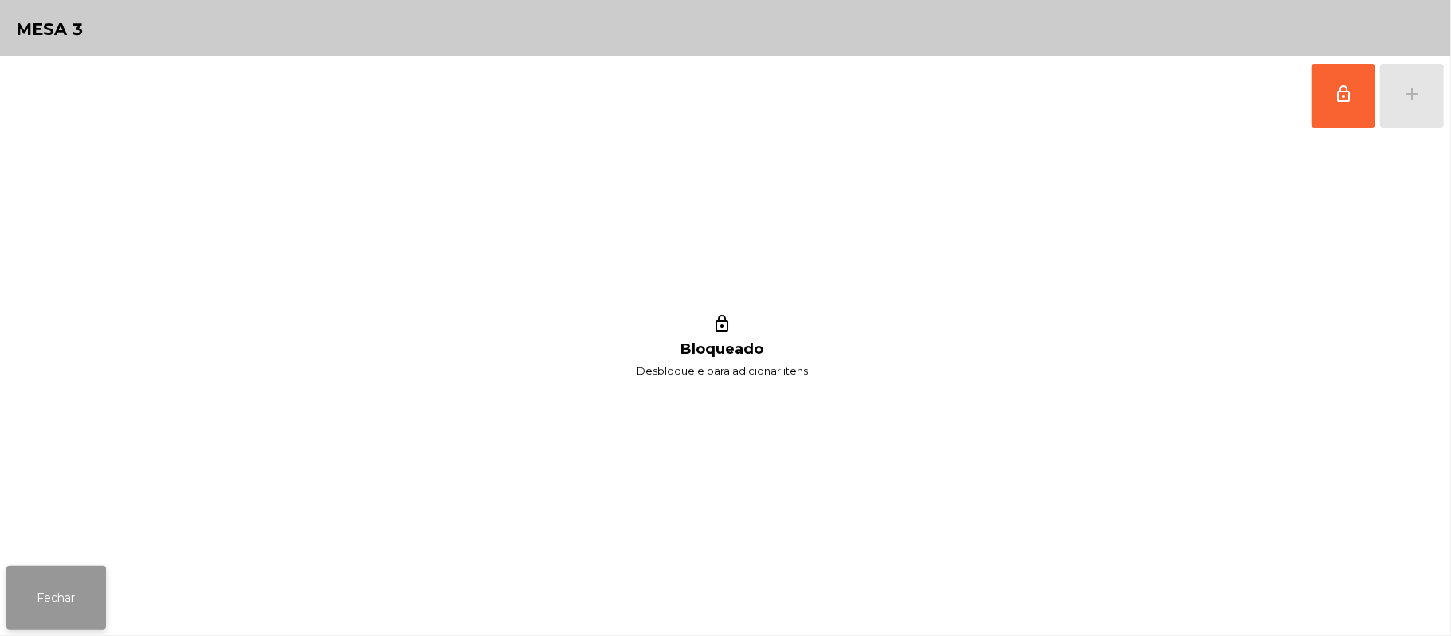
click at [99, 595] on button "Fechar" at bounding box center [56, 598] width 100 height 64
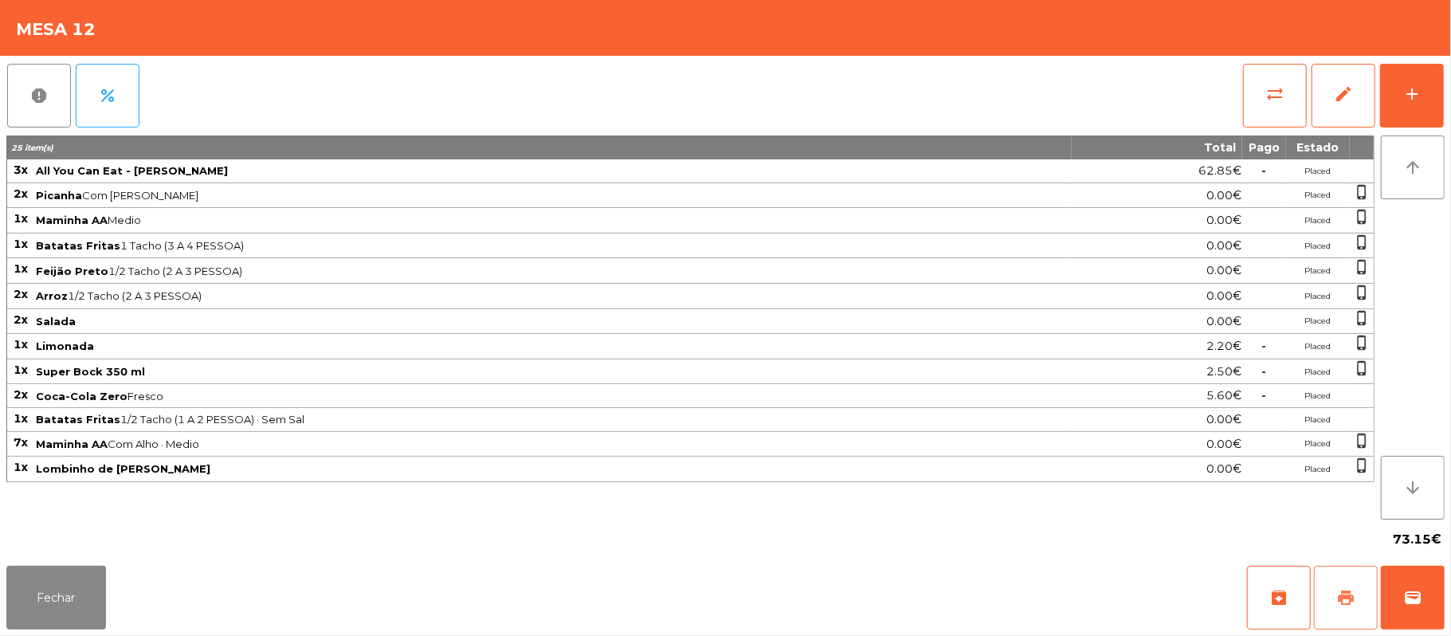
click at [1369, 594] on button "print" at bounding box center [1346, 598] width 64 height 64
click at [1337, 601] on span "print" at bounding box center [1346, 597] width 19 height 19
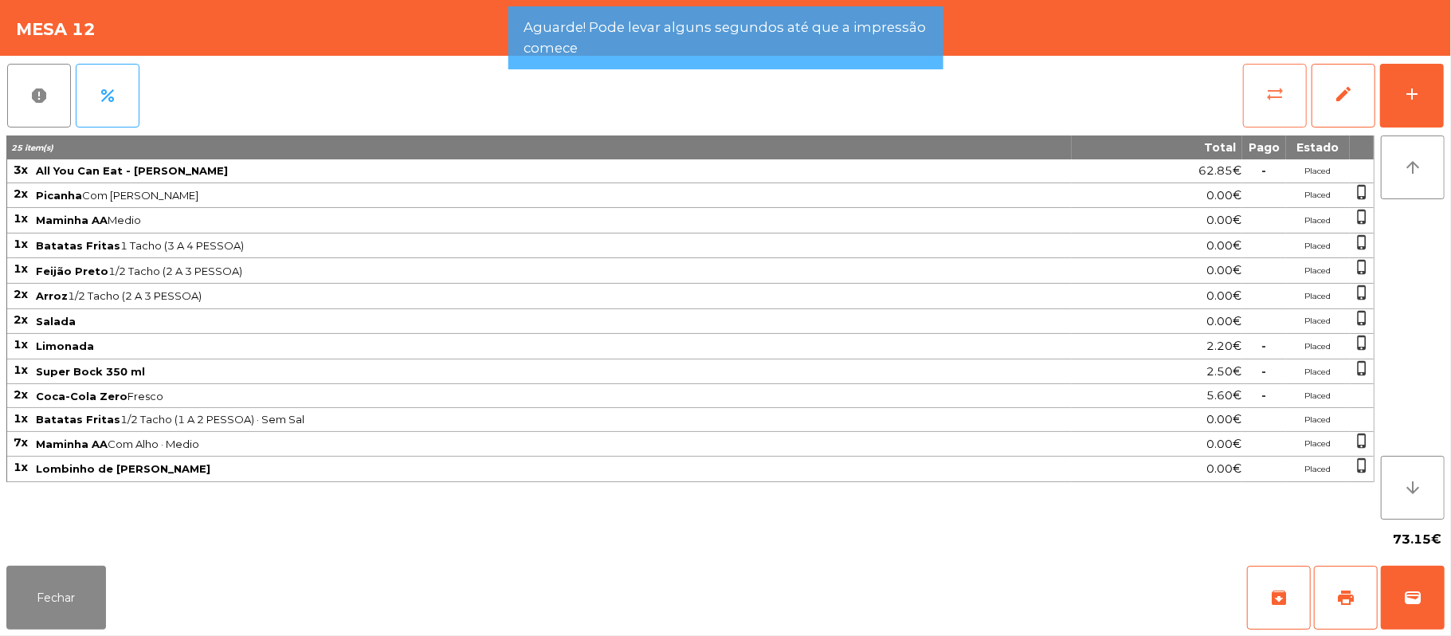
click at [1273, 65] on button "sync_alt" at bounding box center [1275, 96] width 64 height 64
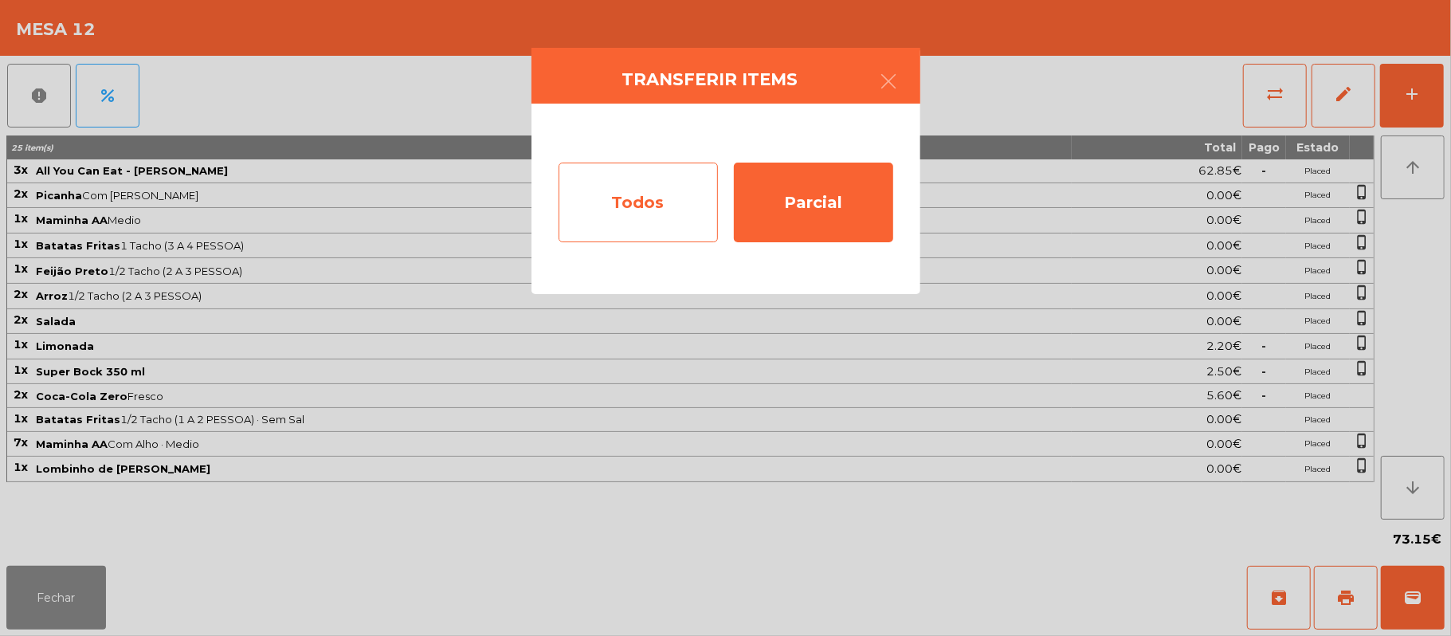
click at [629, 217] on div "Todos" at bounding box center [638, 203] width 159 height 80
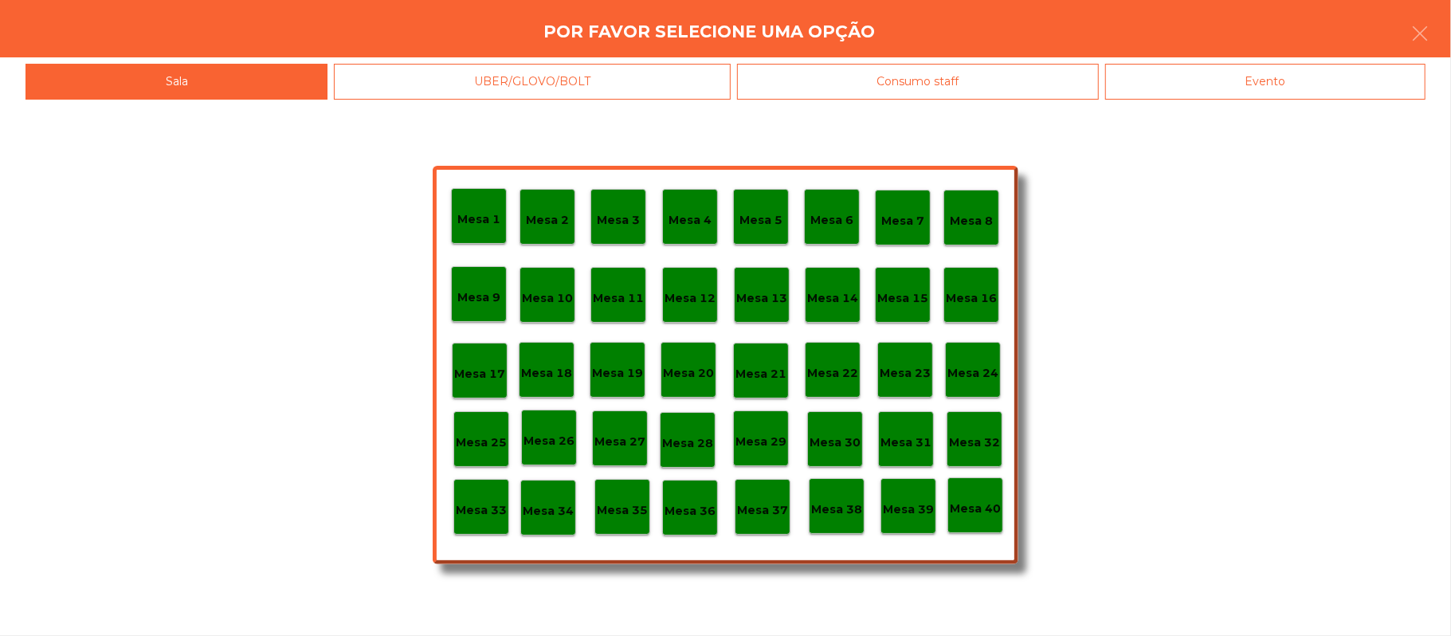
click at [1279, 83] on div "Evento" at bounding box center [1265, 82] width 320 height 36
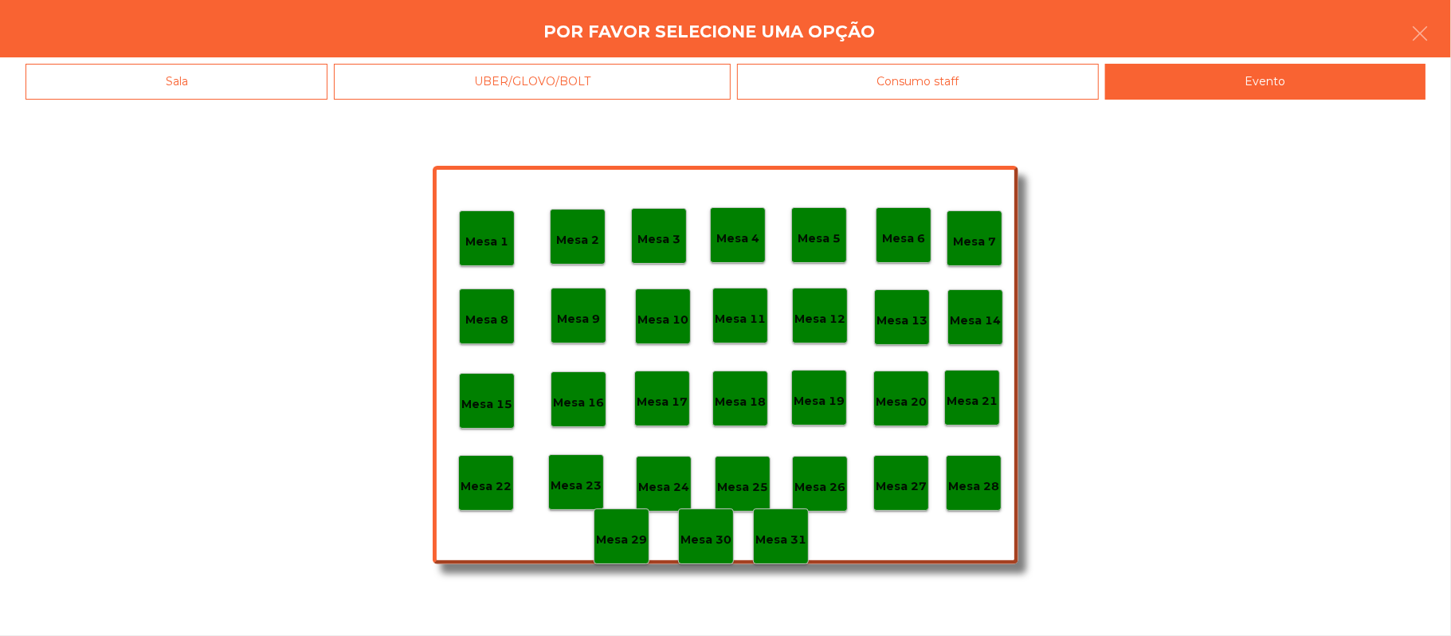
click at [991, 496] on div "Mesa 28" at bounding box center [974, 483] width 56 height 56
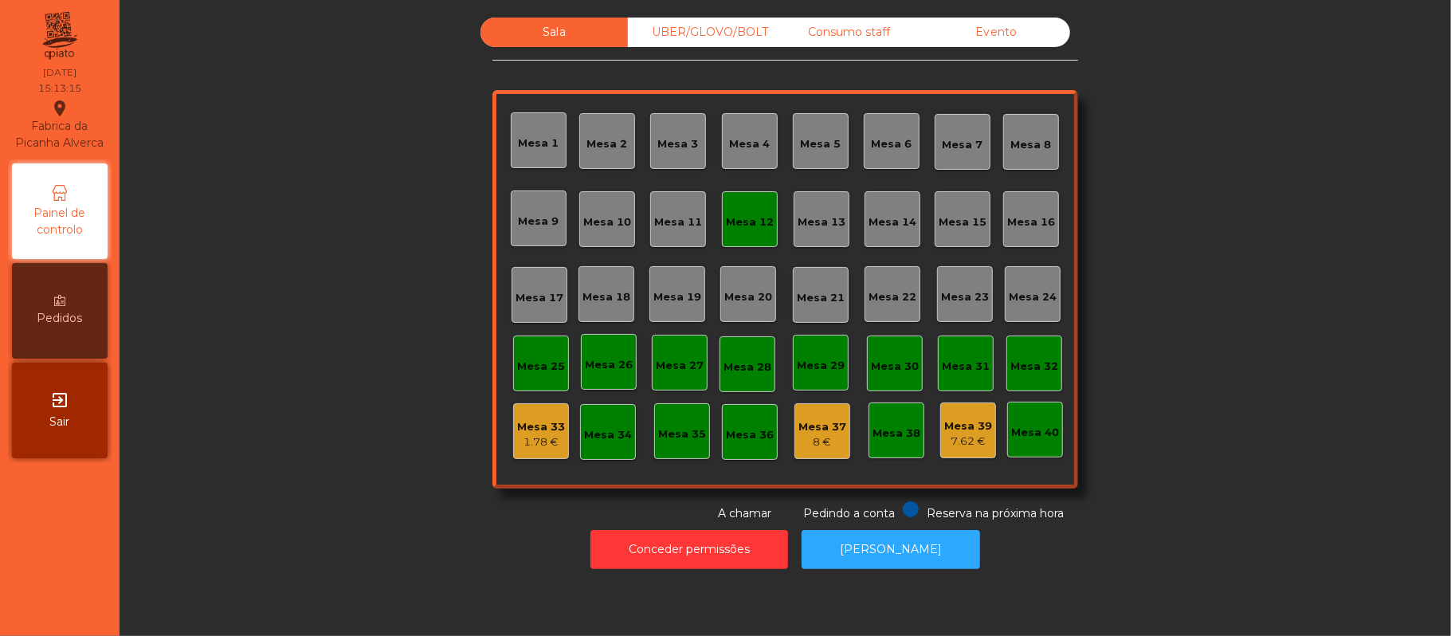
click at [756, 226] on div "Mesa 12" at bounding box center [750, 222] width 48 height 16
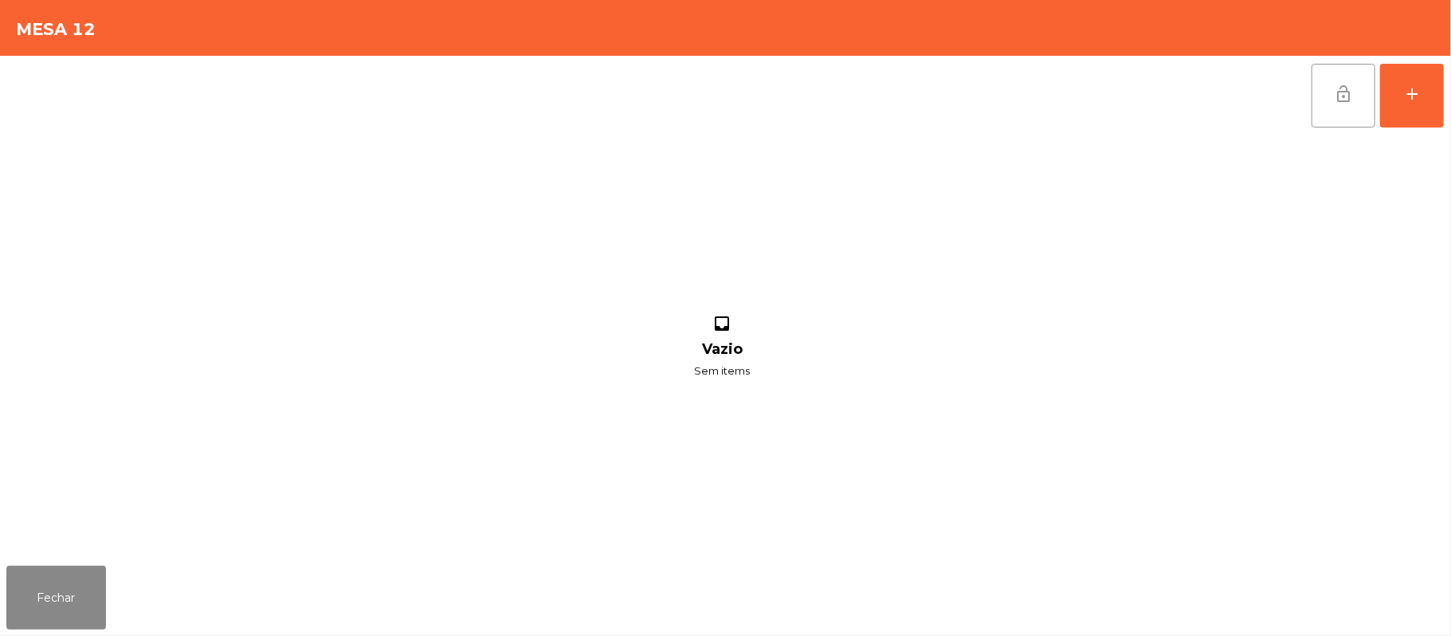
click at [1336, 105] on button "lock_open" at bounding box center [1344, 96] width 64 height 64
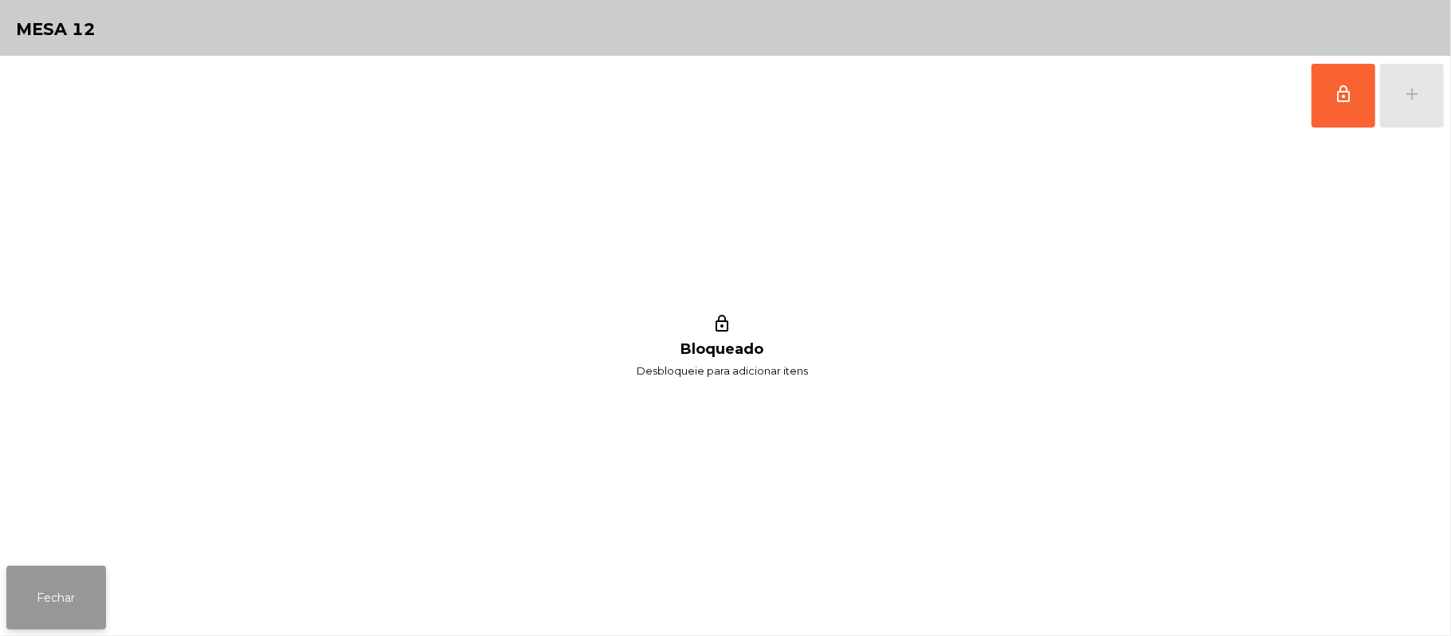
click at [51, 566] on button "Fechar" at bounding box center [56, 598] width 100 height 64
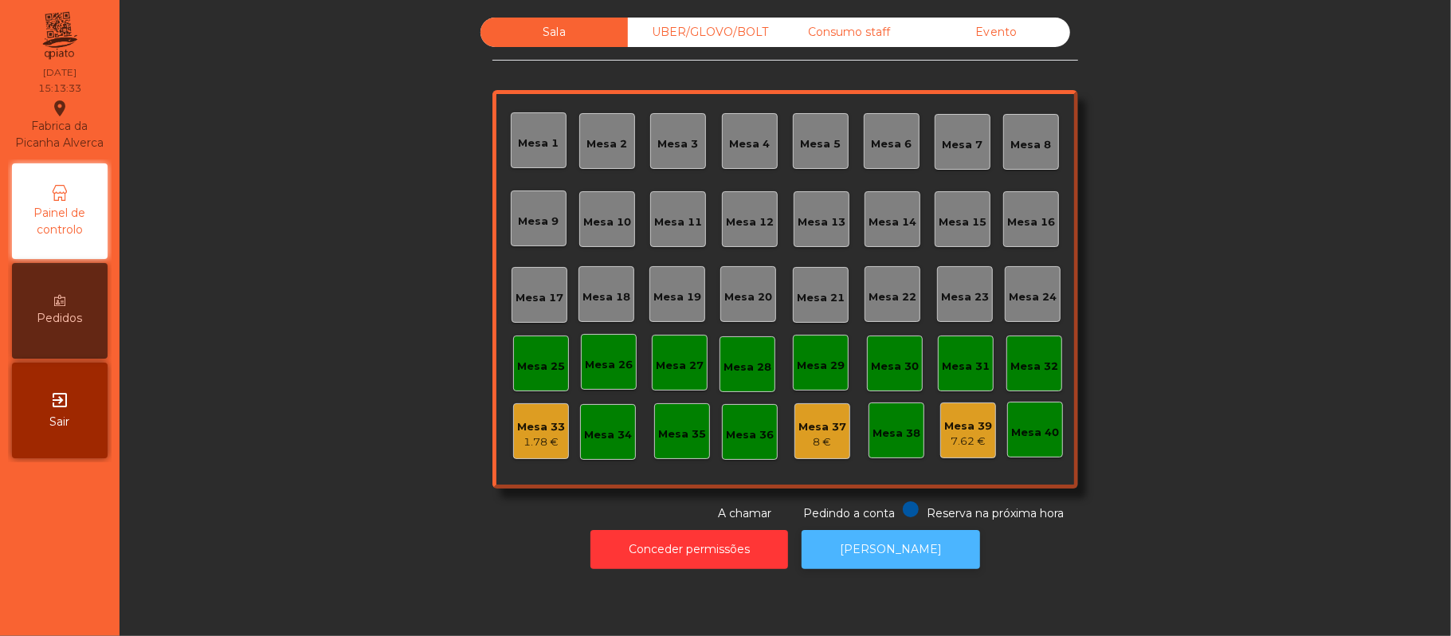
click at [909, 537] on button "[PERSON_NAME]" at bounding box center [891, 549] width 179 height 39
click at [1015, 27] on div "Evento" at bounding box center [996, 32] width 147 height 29
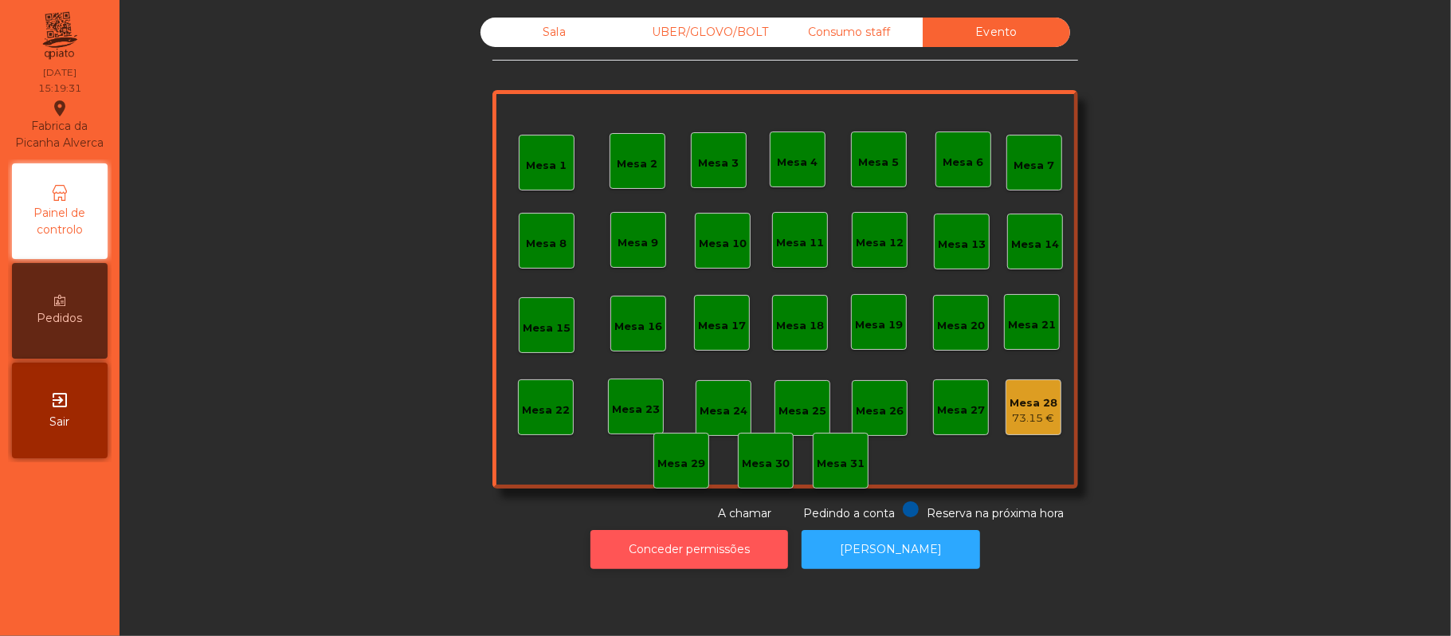
click at [692, 550] on button "Conceder permissões" at bounding box center [690, 549] width 198 height 39
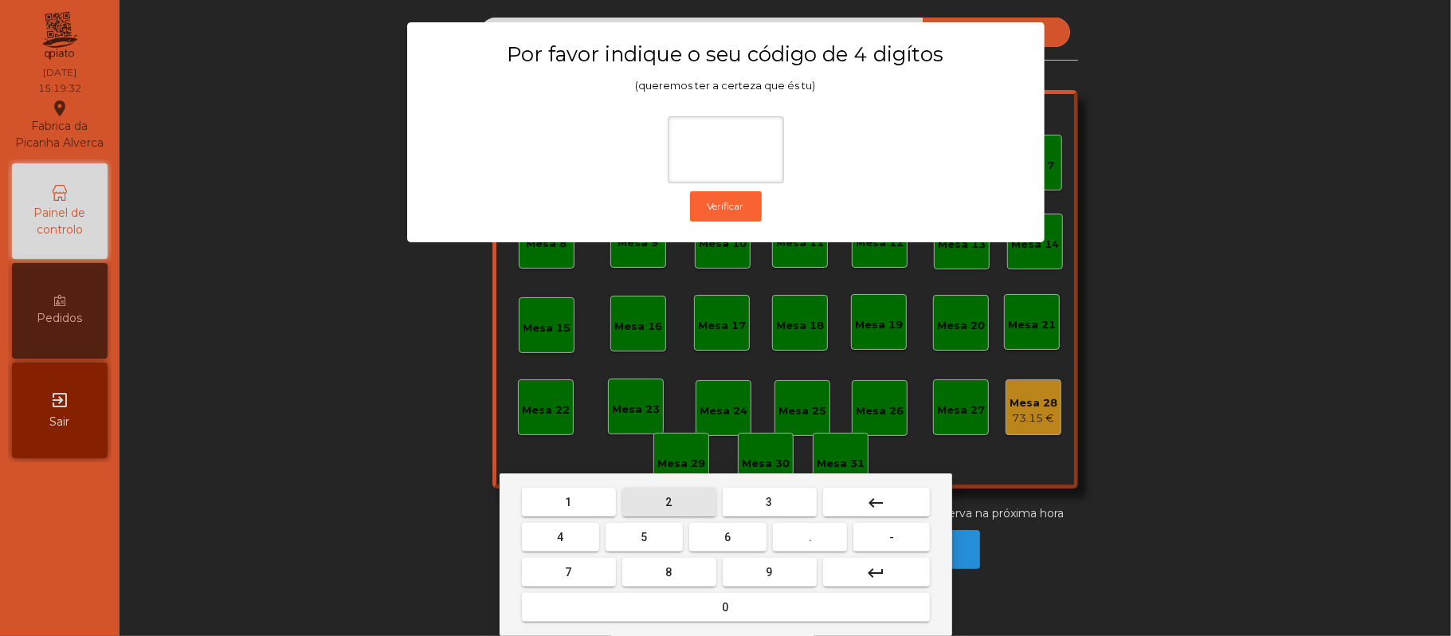
click at [668, 502] on span "2" at bounding box center [669, 502] width 6 height 13
click at [746, 533] on button "6" at bounding box center [727, 537] width 77 height 29
click at [581, 504] on button "1" at bounding box center [569, 502] width 94 height 29
click at [644, 537] on span "5" at bounding box center [644, 537] width 6 height 13
type input "****"
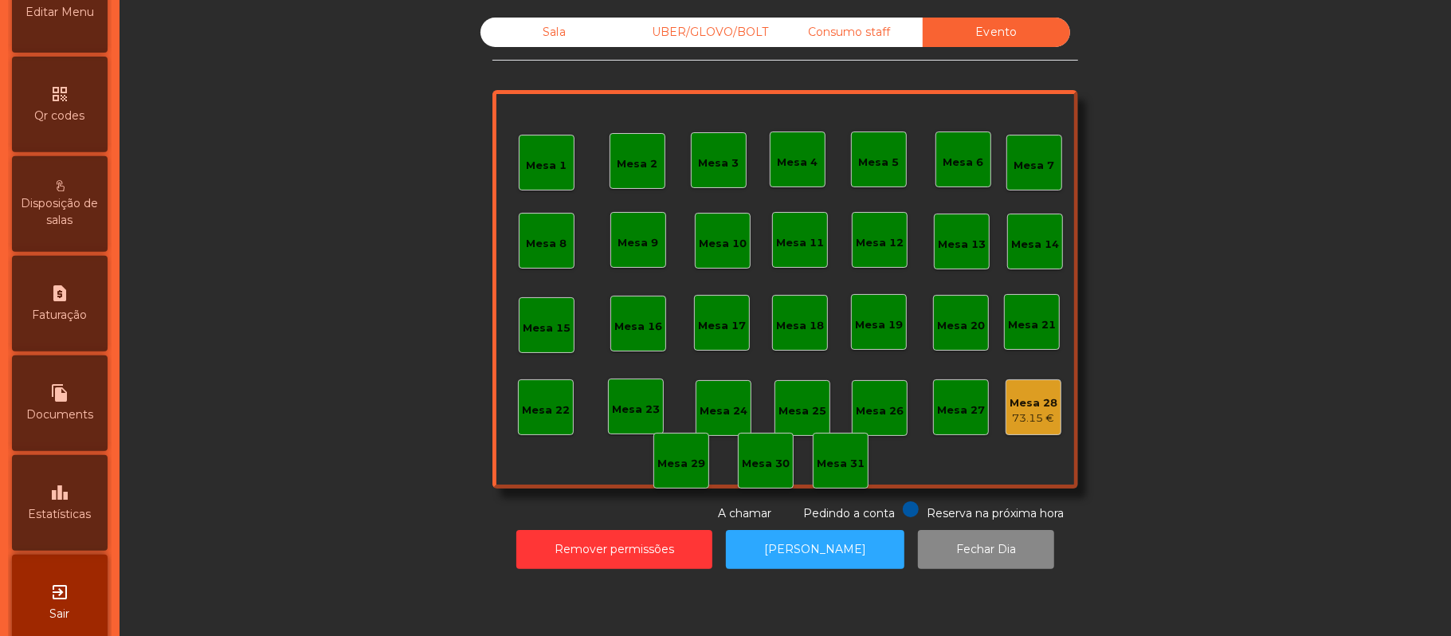
click at [57, 501] on icon "leaderboard" at bounding box center [59, 492] width 19 height 19
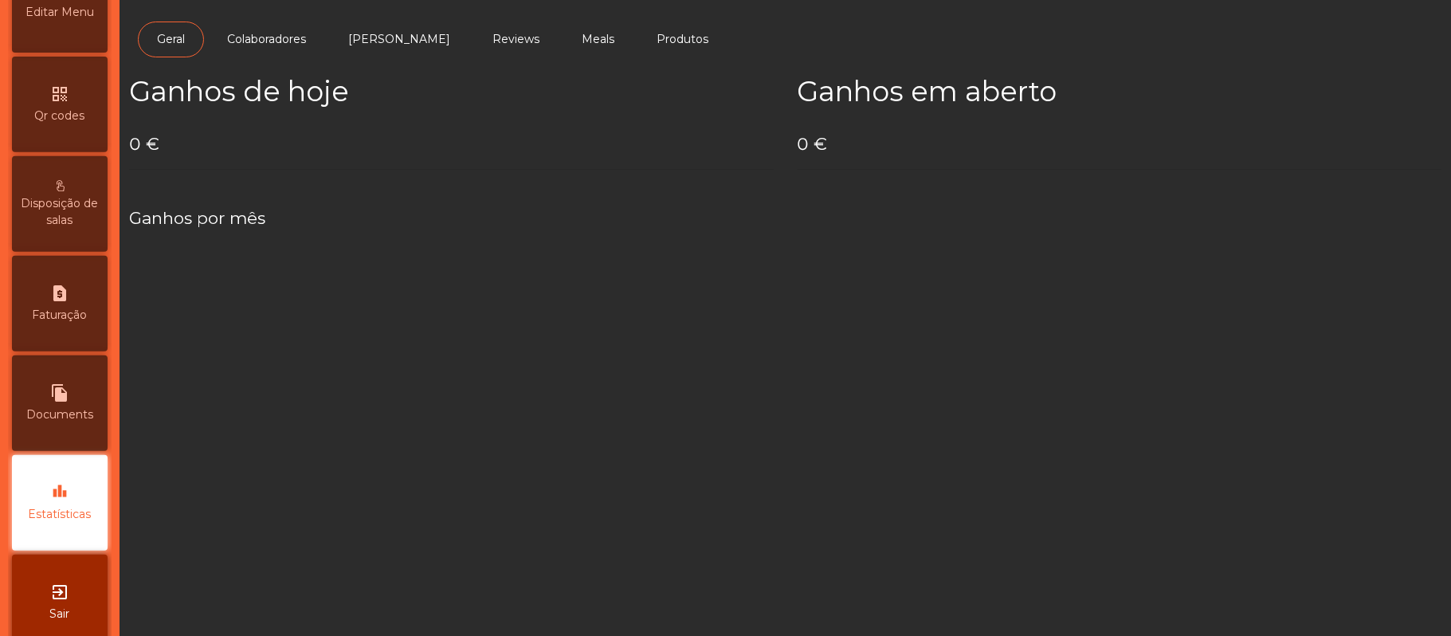
scroll to position [448, 0]
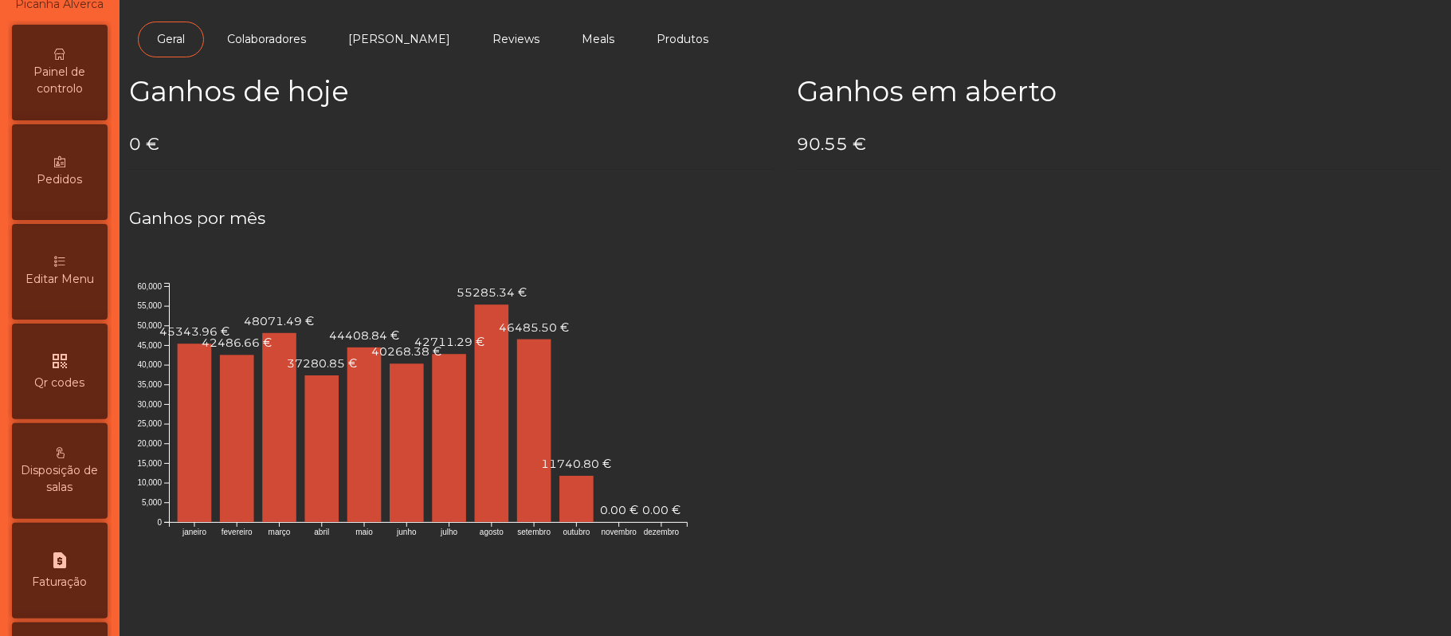
click at [83, 80] on span "Painel de controlo" at bounding box center [60, 80] width 88 height 33
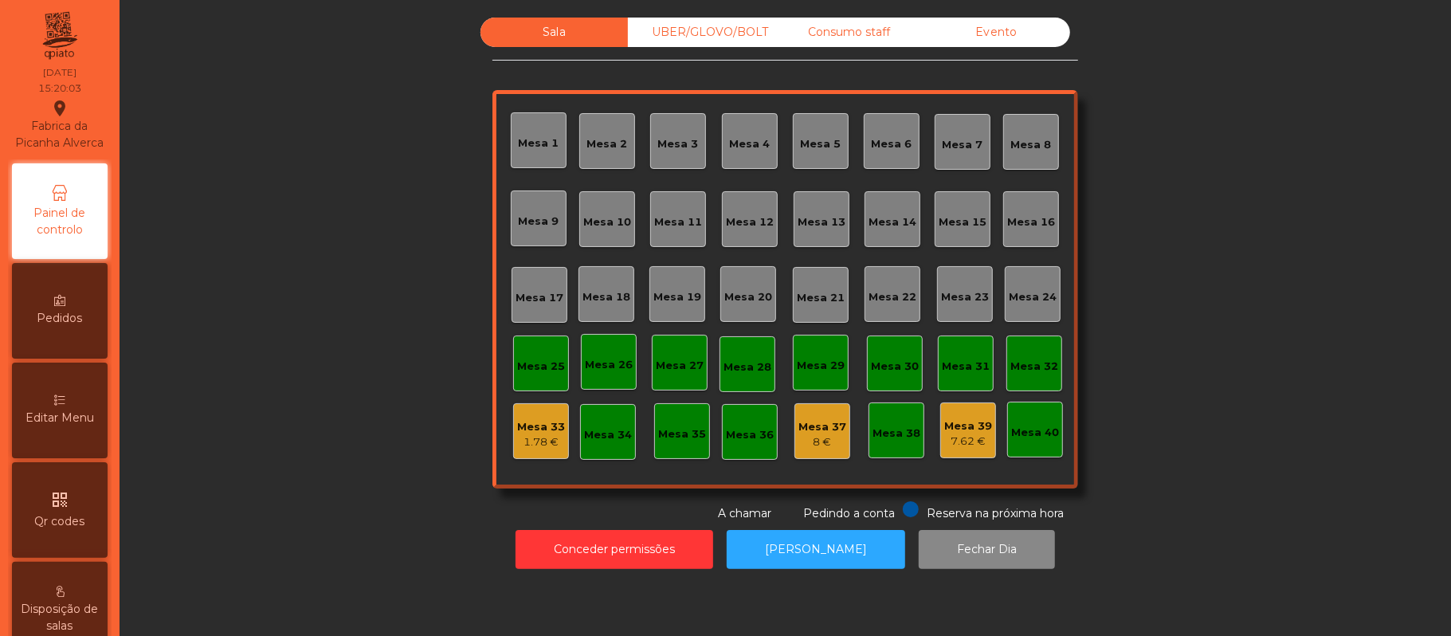
click at [1014, 37] on div "Evento" at bounding box center [996, 32] width 147 height 29
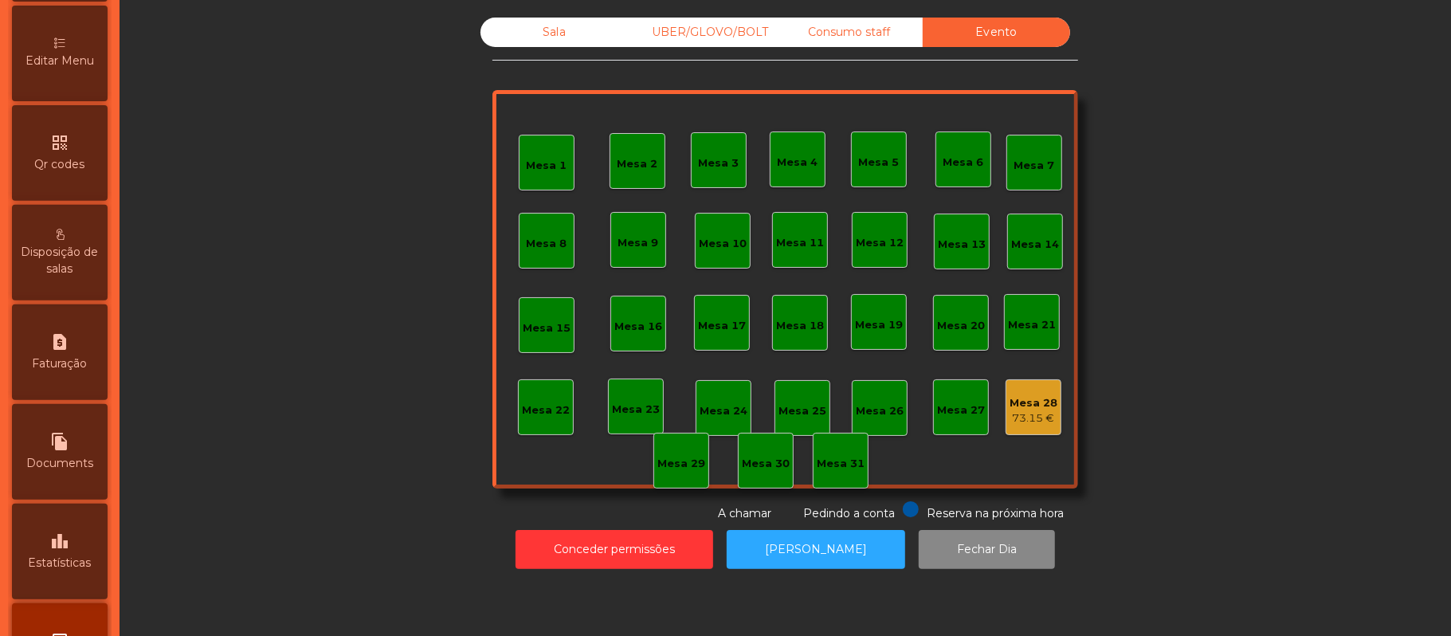
scroll to position [448, 0]
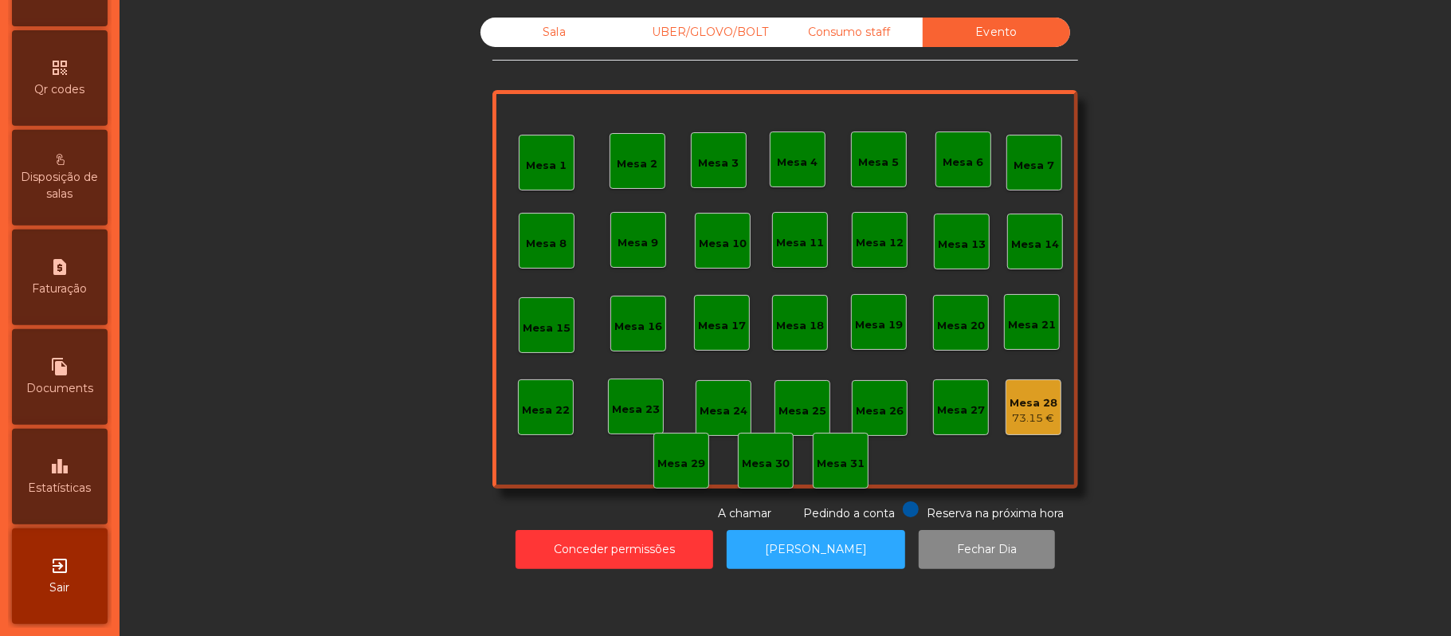
click at [56, 453] on div "leaderboard Estatísticas" at bounding box center [60, 477] width 96 height 96
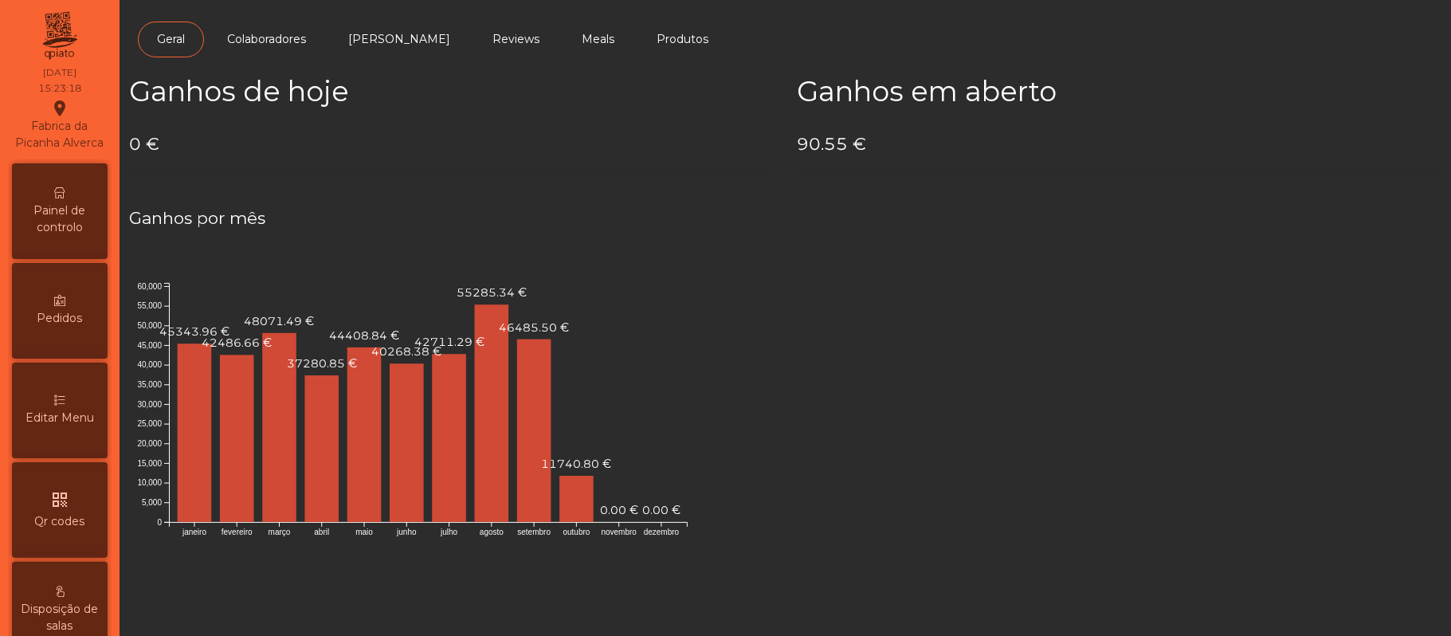
click at [80, 230] on span "Painel de controlo" at bounding box center [60, 218] width 88 height 33
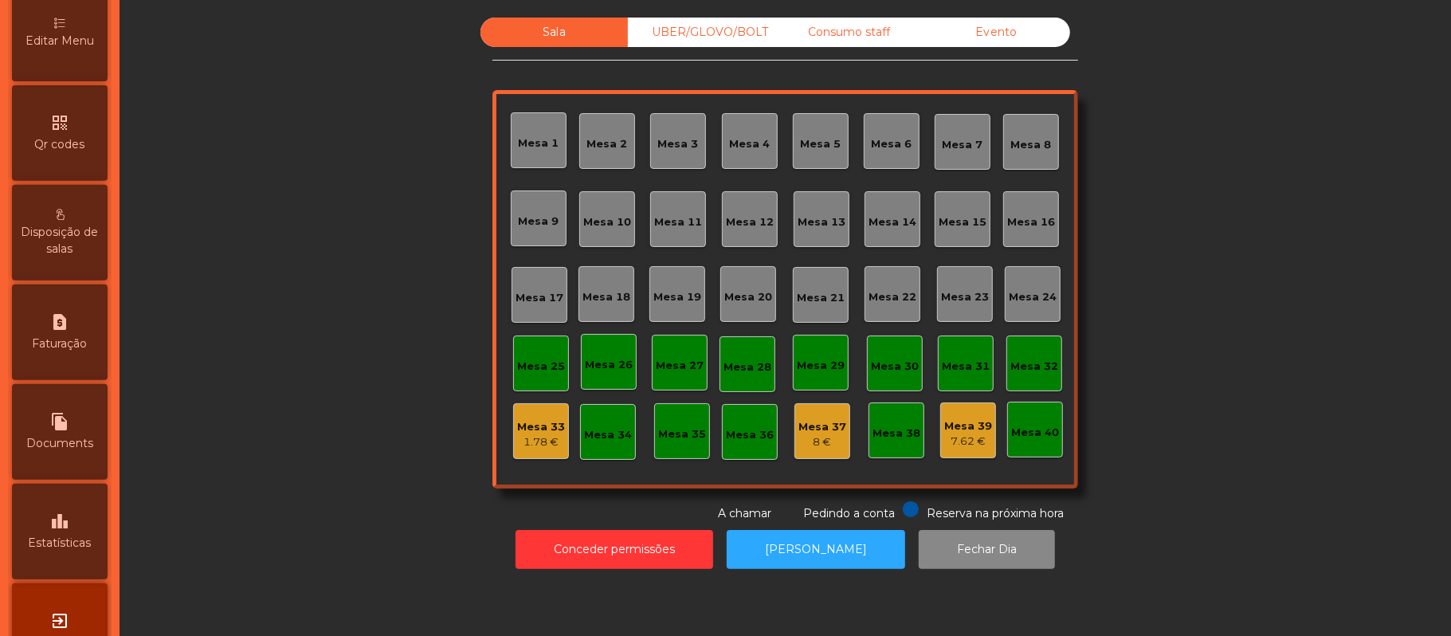
click at [77, 551] on span "Estatísticas" at bounding box center [60, 543] width 63 height 17
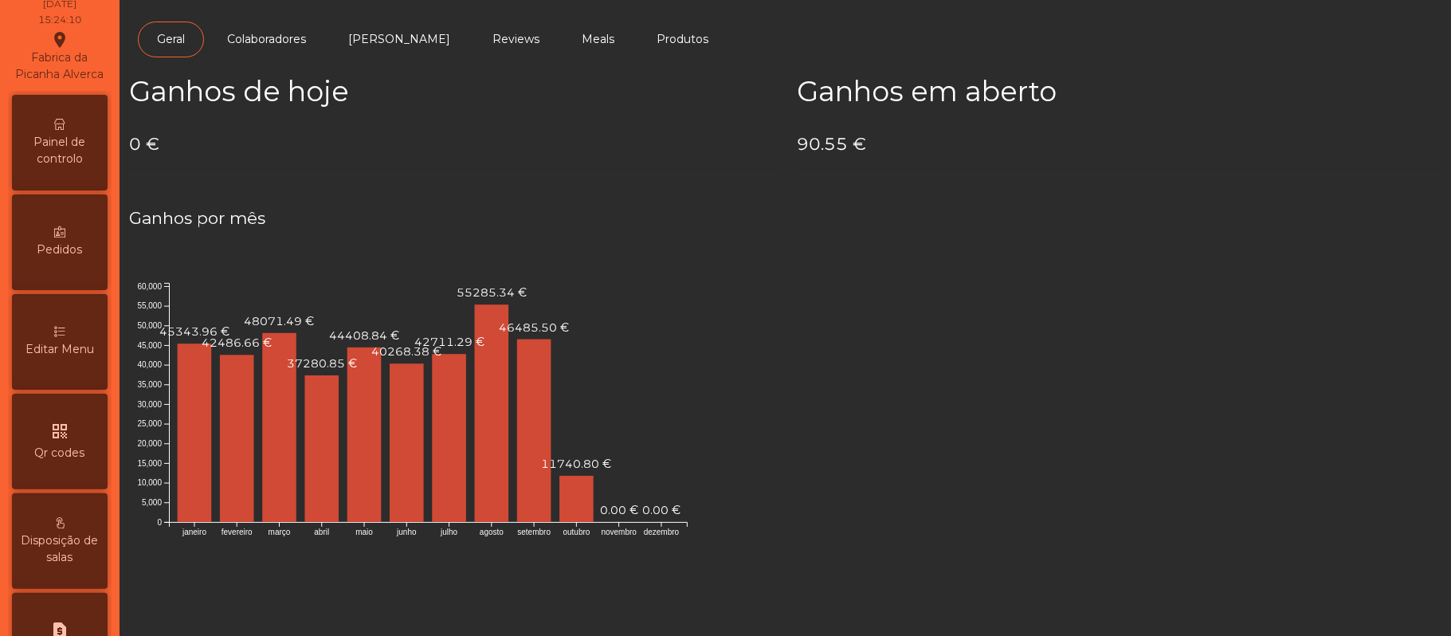
scroll to position [40, 0]
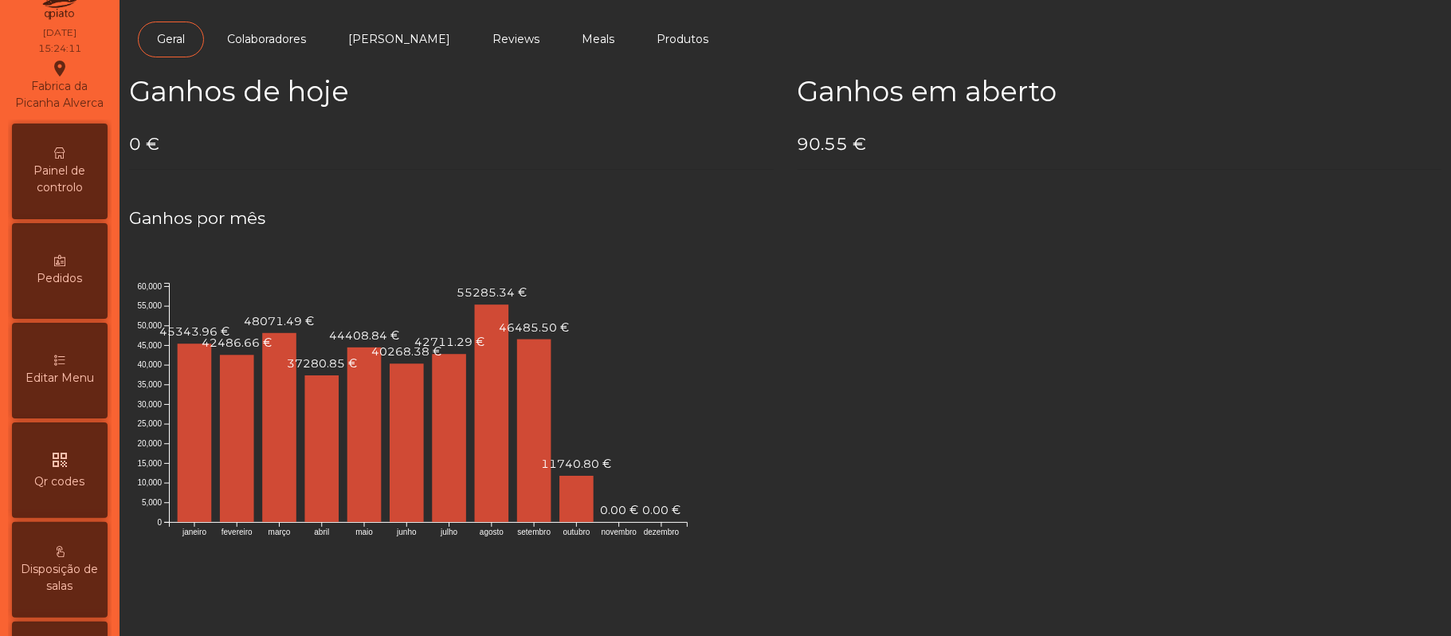
click at [74, 194] on span "Painel de controlo" at bounding box center [60, 179] width 88 height 33
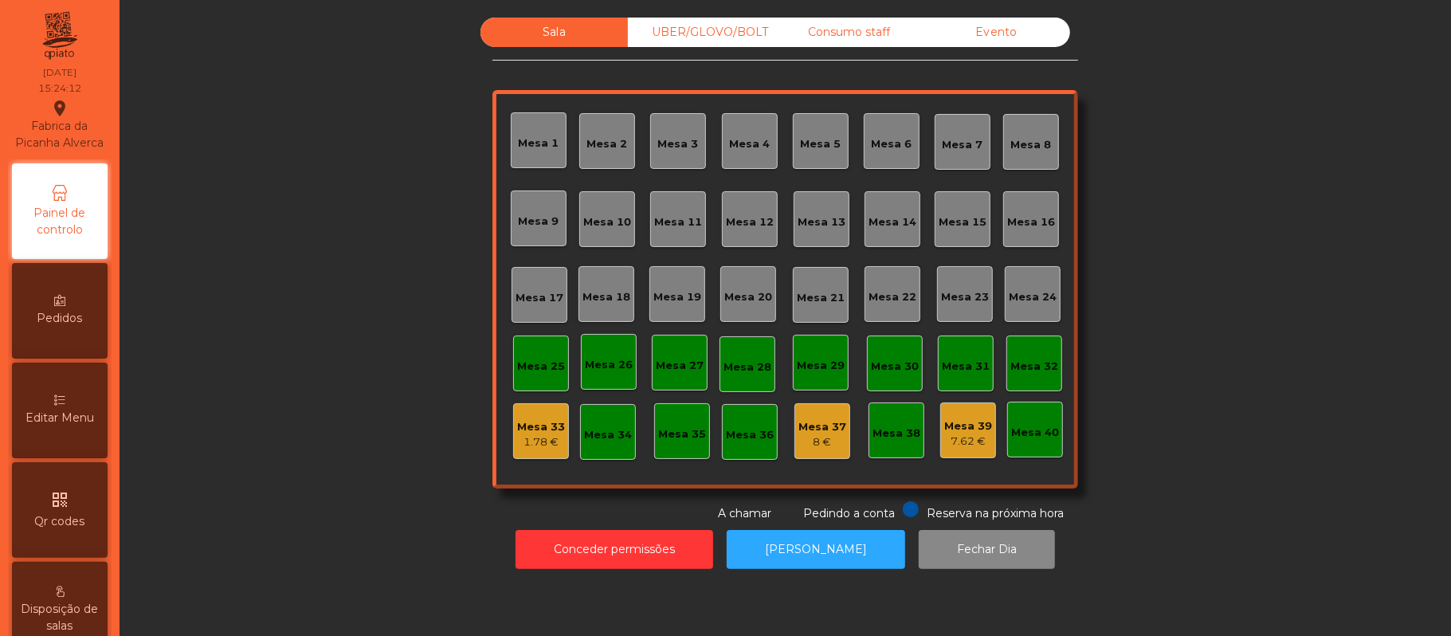
click at [1033, 45] on div "Evento" at bounding box center [996, 32] width 147 height 29
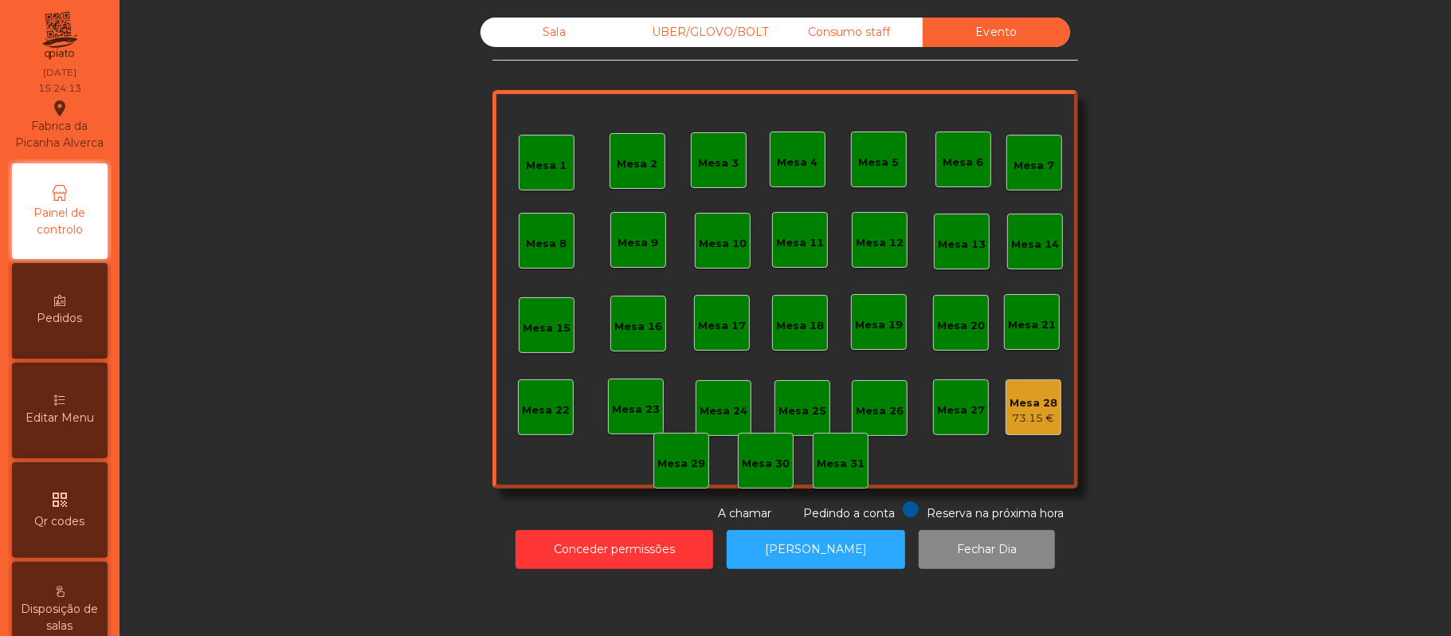
click at [551, 43] on div "Sala" at bounding box center [554, 32] width 147 height 29
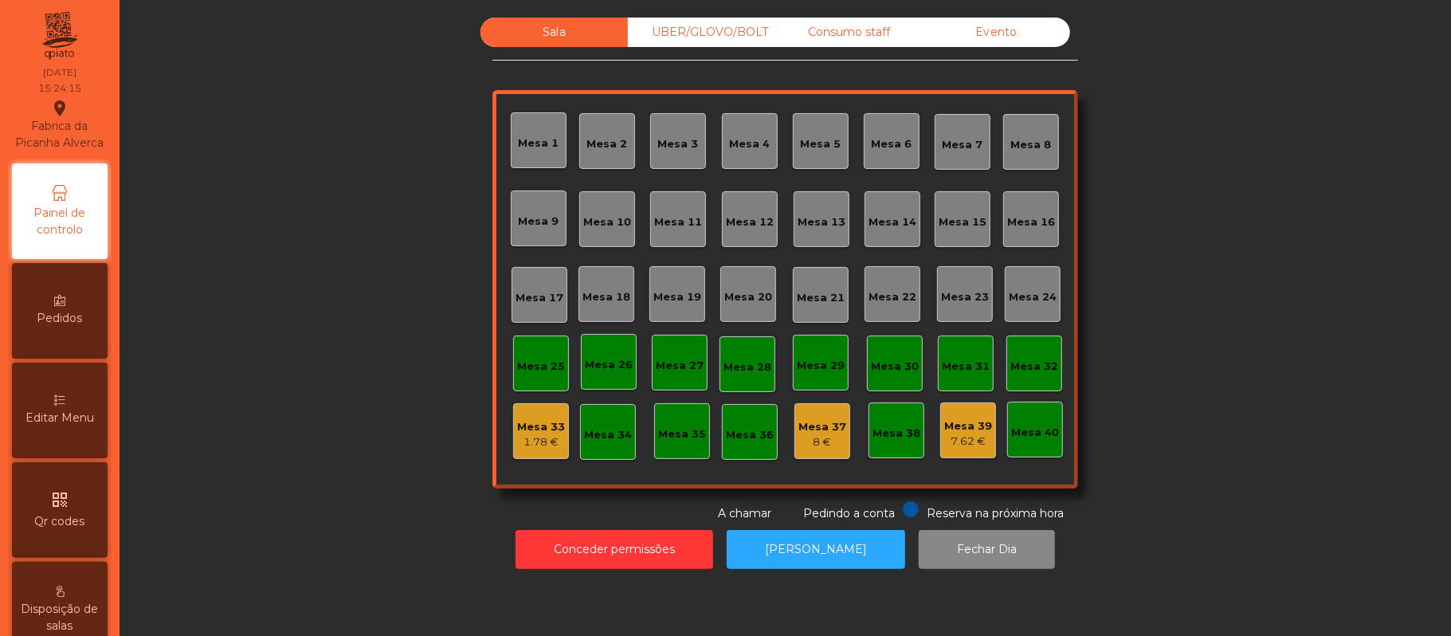
click at [715, 33] on div "UBER/GLOVO/BOLT" at bounding box center [701, 32] width 147 height 29
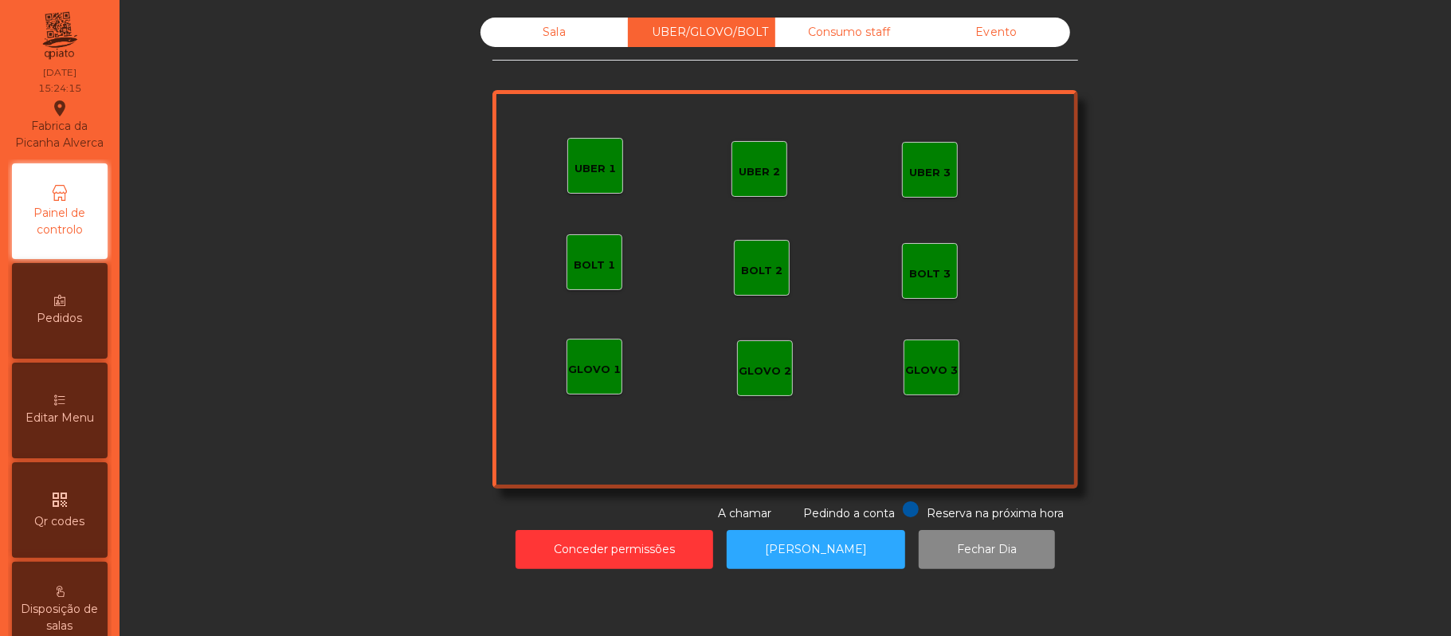
click at [869, 36] on div "Consumo staff" at bounding box center [848, 32] width 147 height 29
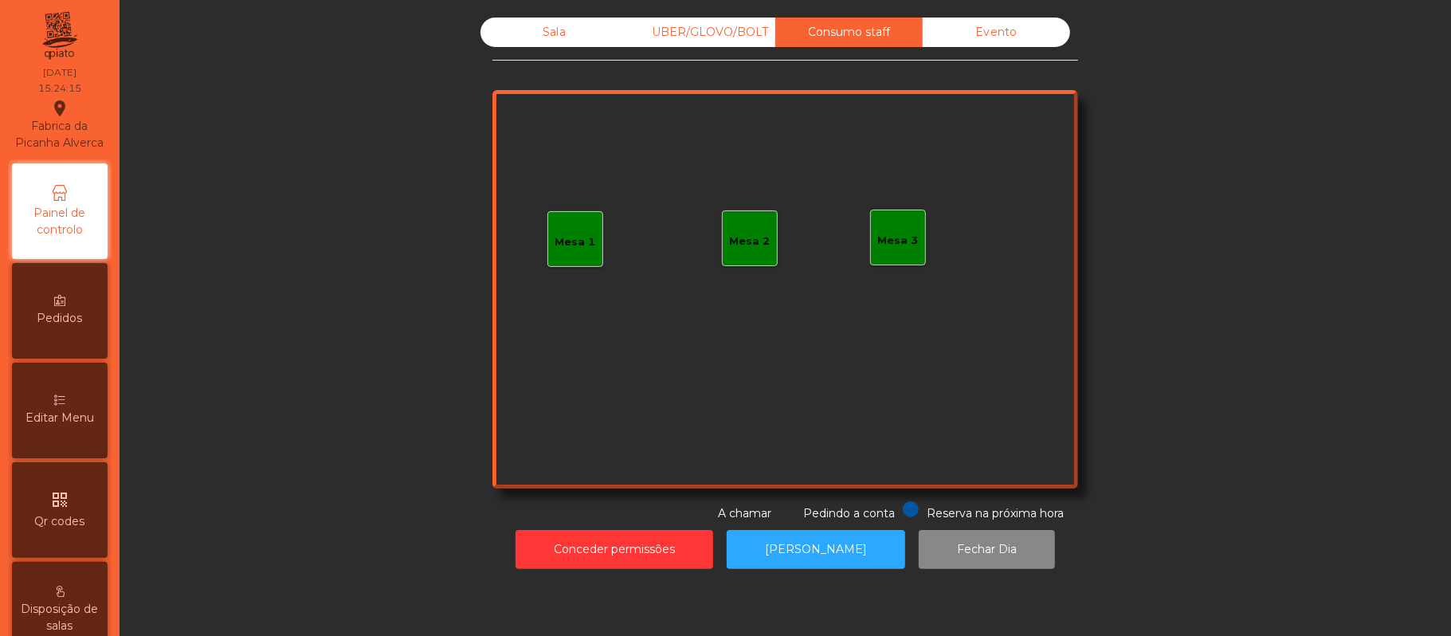
click at [1015, 40] on div "Evento" at bounding box center [996, 32] width 147 height 29
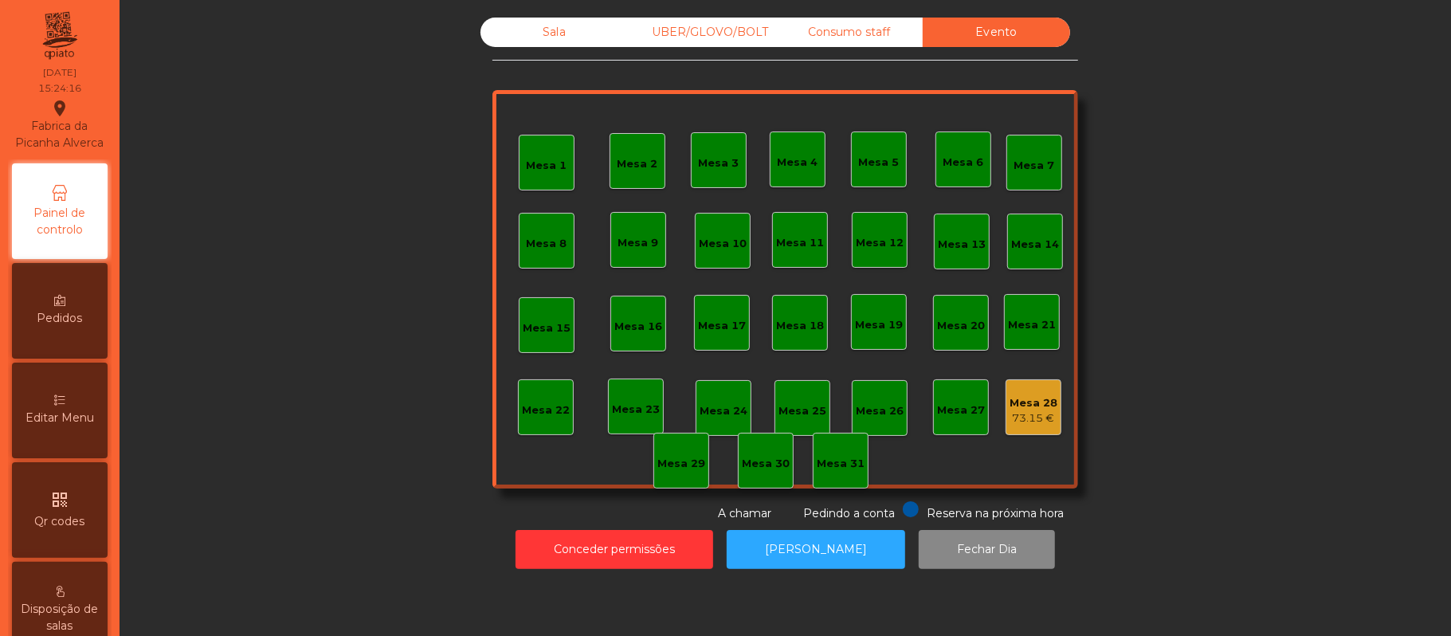
click at [856, 27] on div "Consumo staff" at bounding box center [848, 32] width 147 height 29
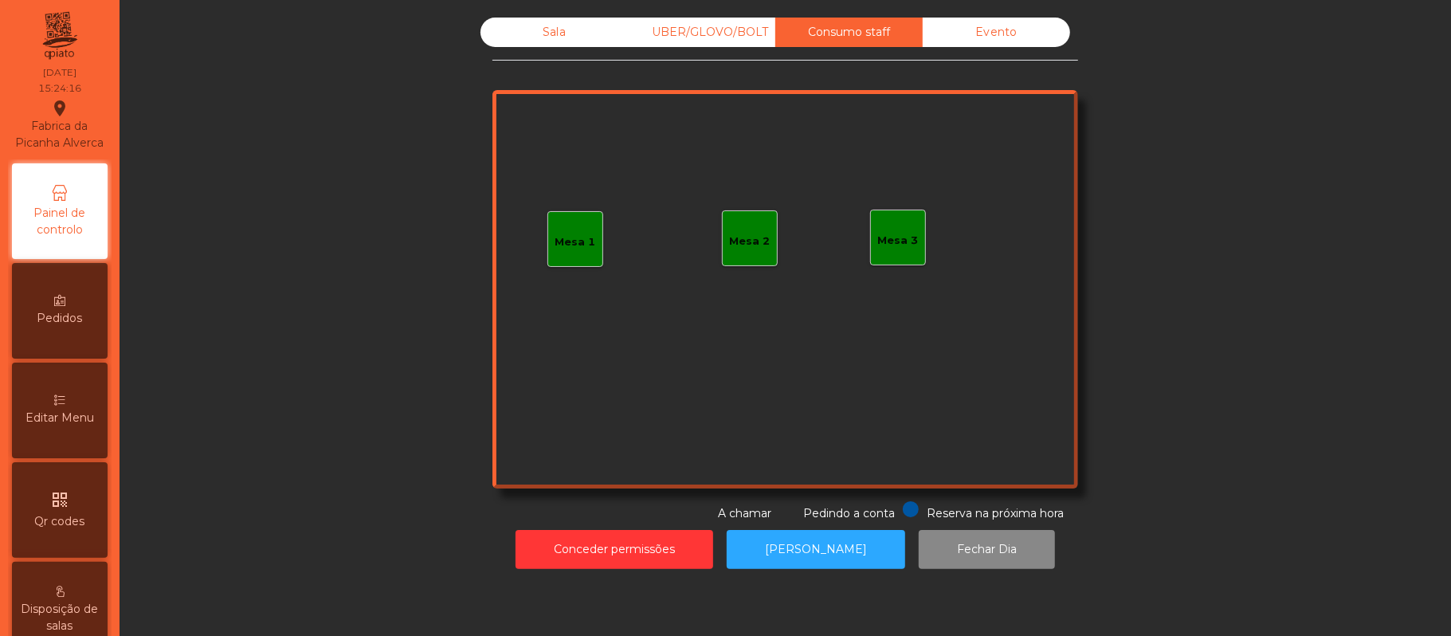
click at [697, 38] on div "UBER/GLOVO/BOLT" at bounding box center [701, 32] width 147 height 29
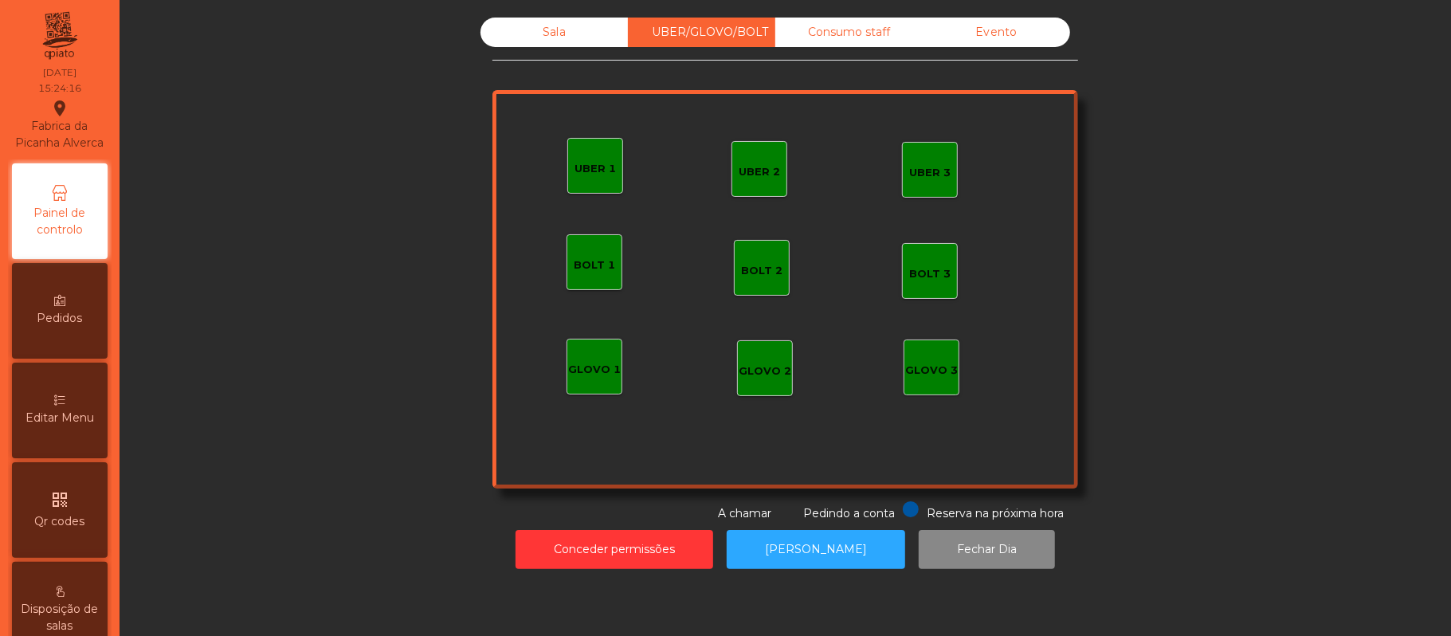
click at [548, 37] on div "Sala" at bounding box center [554, 32] width 147 height 29
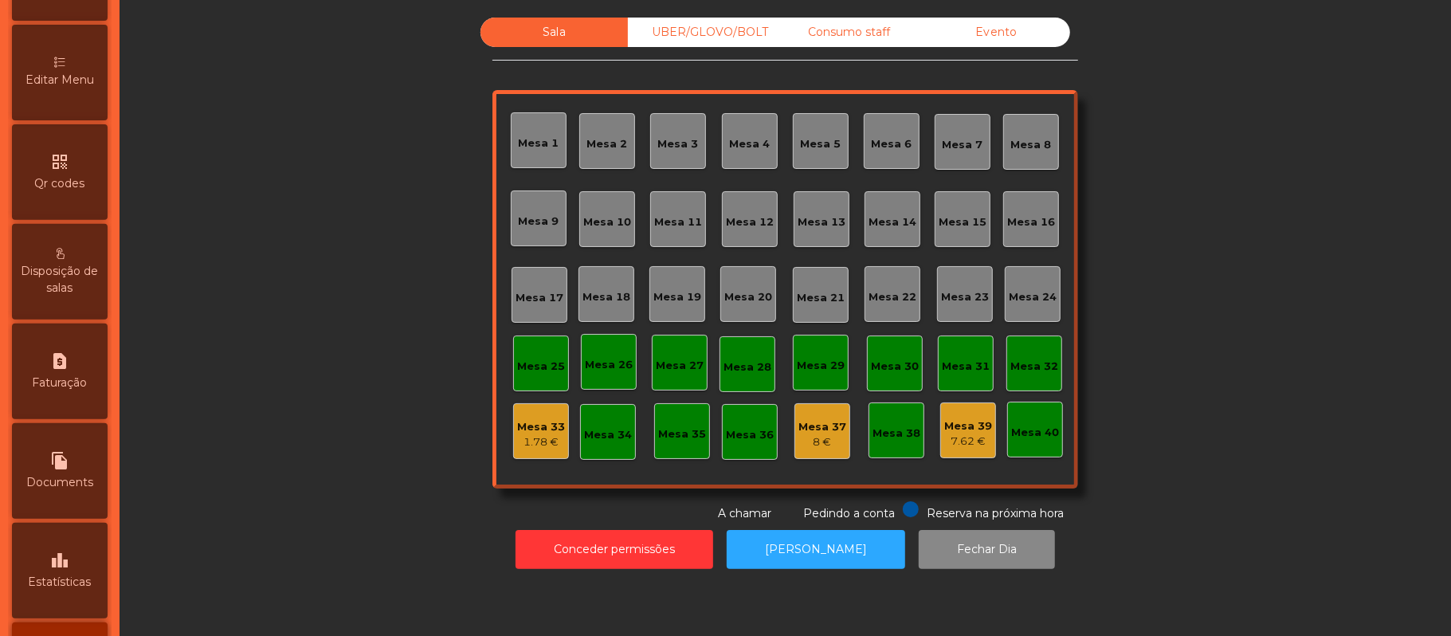
scroll to position [448, 0]
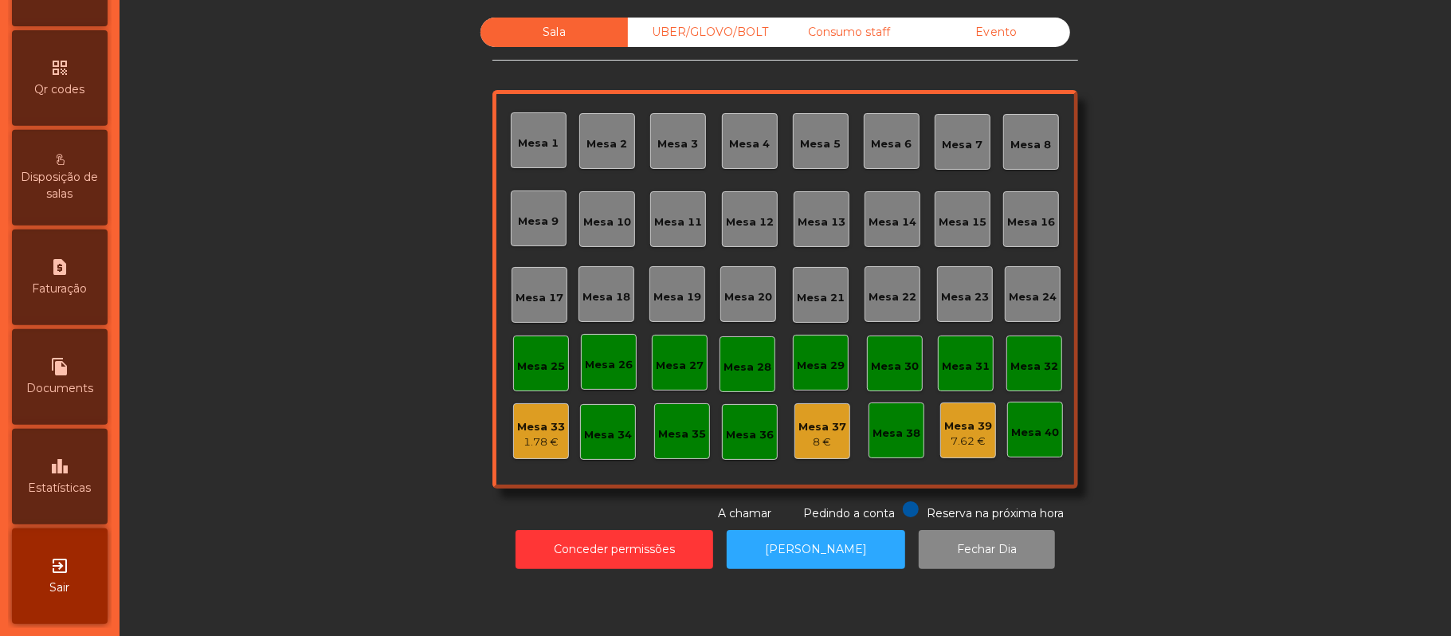
click at [61, 465] on icon "leaderboard" at bounding box center [59, 466] width 19 height 19
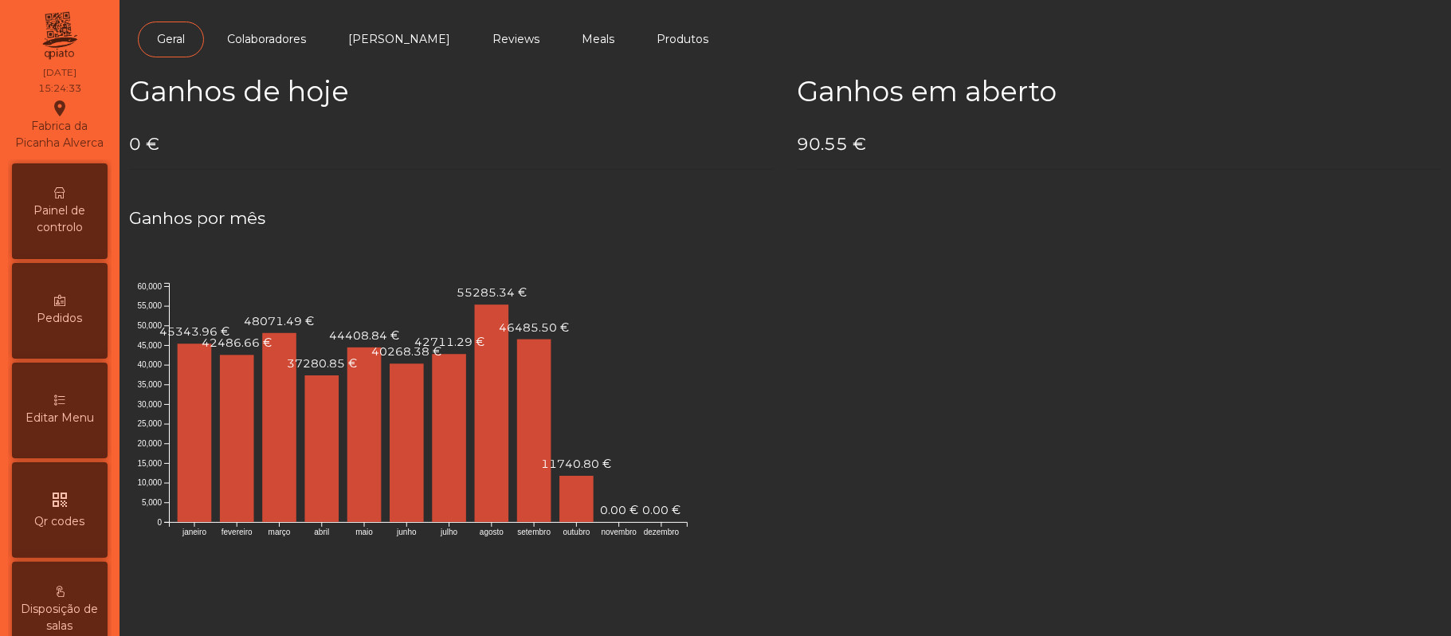
click at [73, 236] on span "Painel de controlo" at bounding box center [60, 218] width 88 height 33
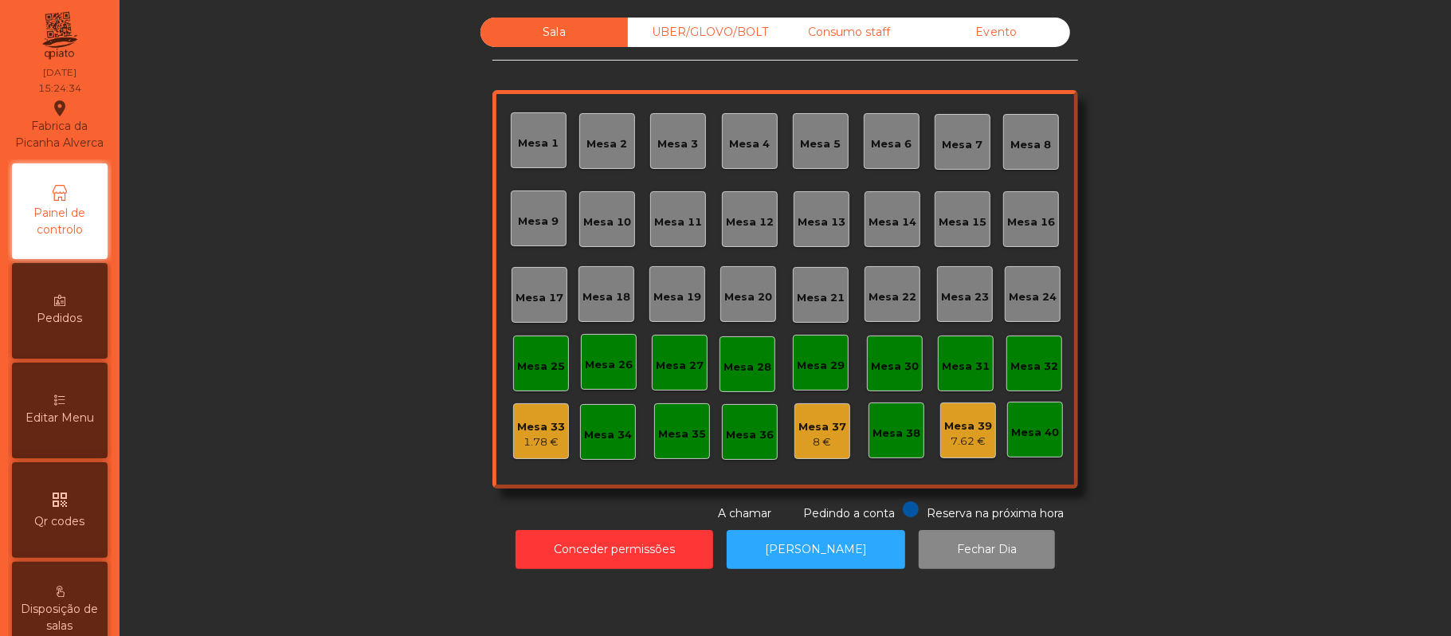
click at [1012, 41] on div "Evento" at bounding box center [996, 32] width 147 height 29
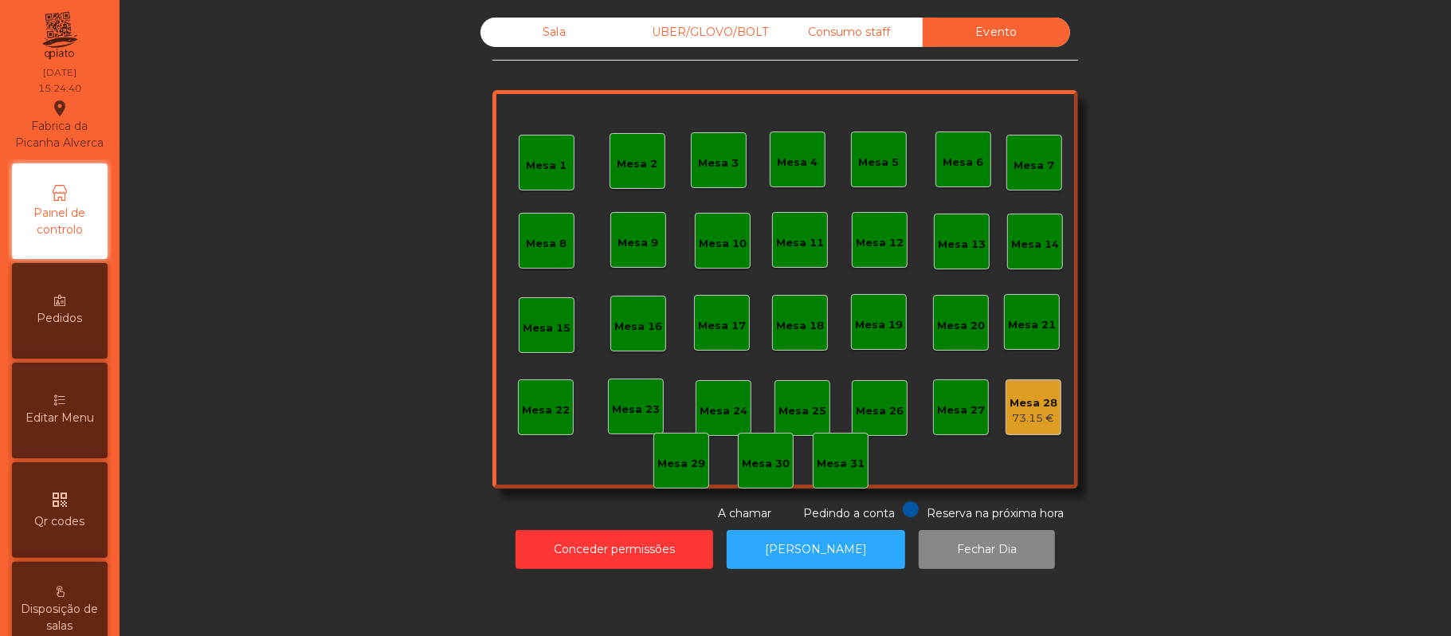
click at [540, 29] on div "Sala" at bounding box center [554, 32] width 147 height 29
